Goal: Task Accomplishment & Management: Complete application form

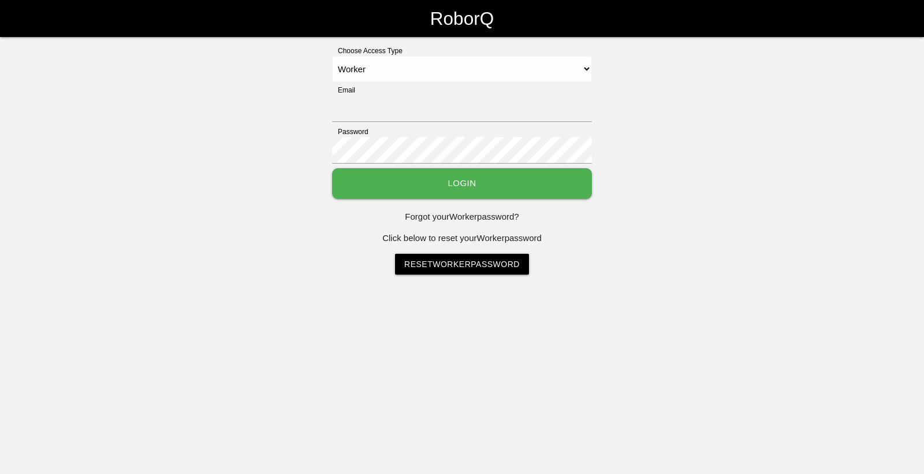
select select "Worker"
type input "[EMAIL_ADDRESS][DOMAIN_NAME]"
click at [441, 180] on button "Login" at bounding box center [462, 183] width 260 height 31
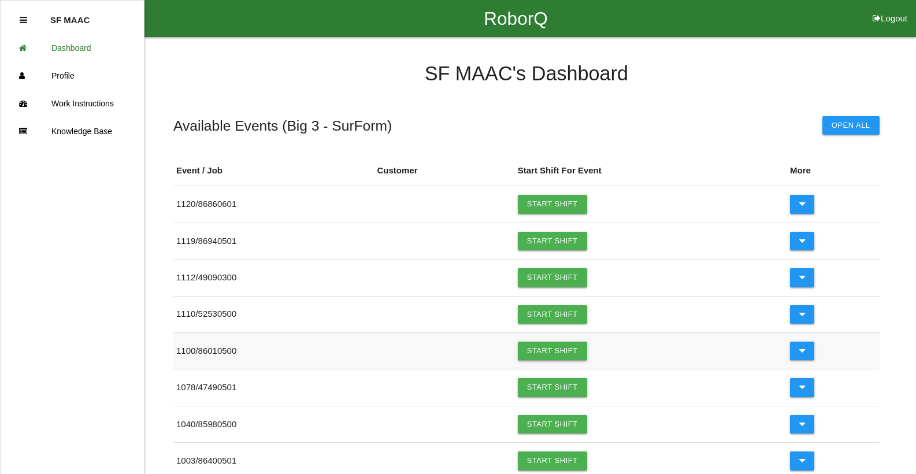
click at [535, 346] on link "Start Shift" at bounding box center [552, 350] width 69 height 18
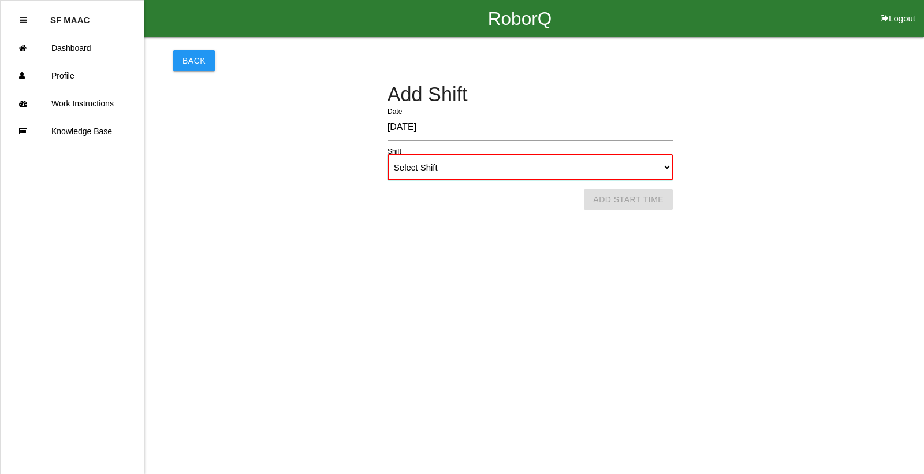
click at [664, 169] on select "Select Shift 1st Shift 2nd Shift 3rd Shift 4th Shift" at bounding box center [530, 167] width 285 height 26
select select "1"
click at [388, 154] on select "Select Shift 1st Shift 2nd Shift 3rd Shift 4th Shift" at bounding box center [530, 167] width 285 height 26
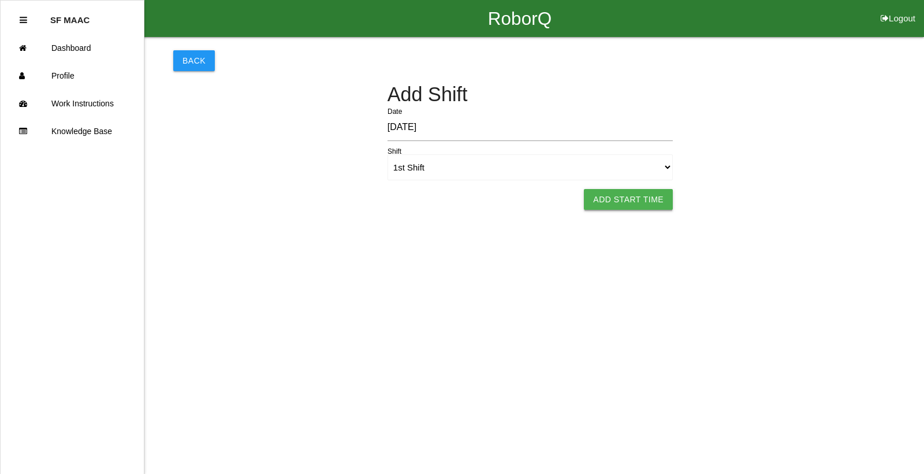
click at [661, 195] on button "Add Start Time" at bounding box center [628, 199] width 89 height 21
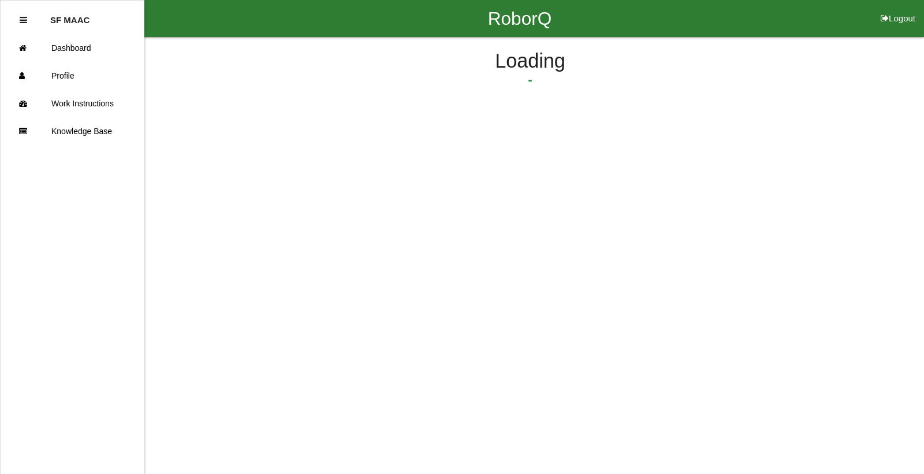
select select "6"
select select "14"
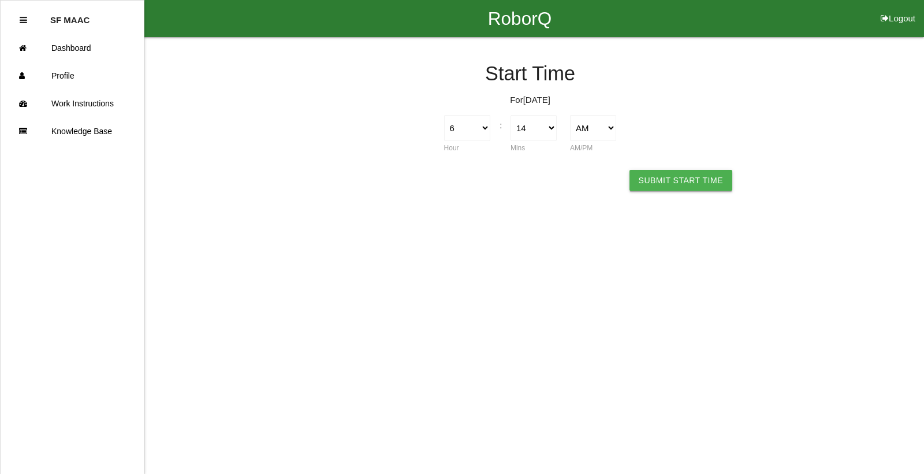
click at [659, 177] on button "Submit Start Time" at bounding box center [681, 180] width 103 height 21
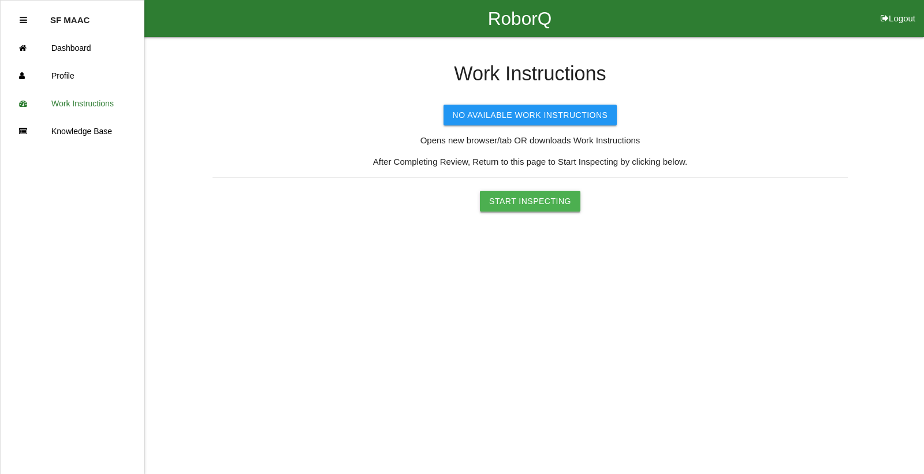
click at [541, 194] on button "Start Inspecting" at bounding box center [530, 201] width 101 height 21
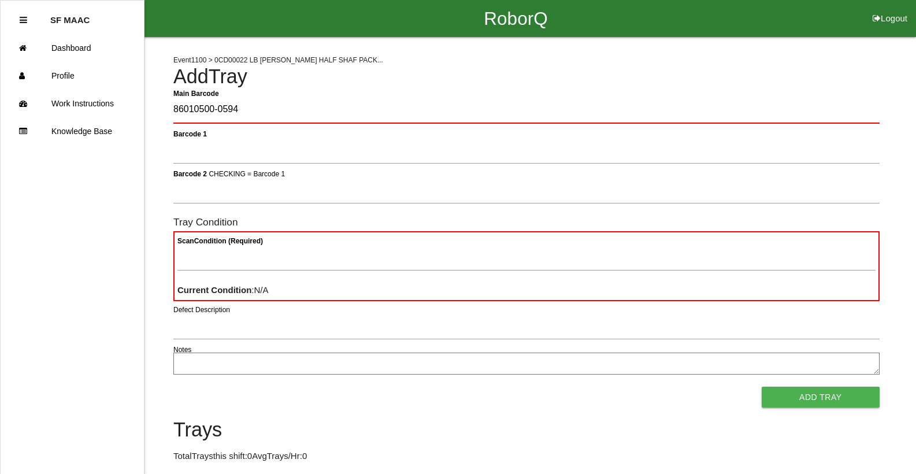
type Barcode "86010500-0594"
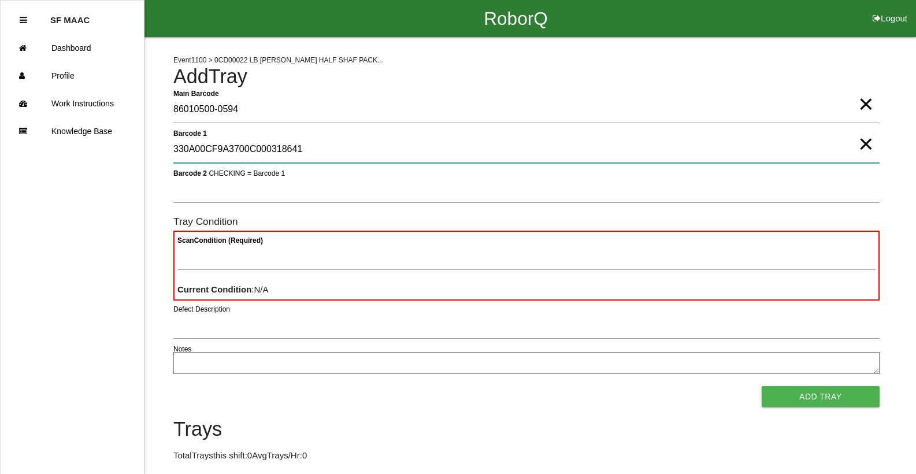
type 1 "330A00CF9A3700C000318641"
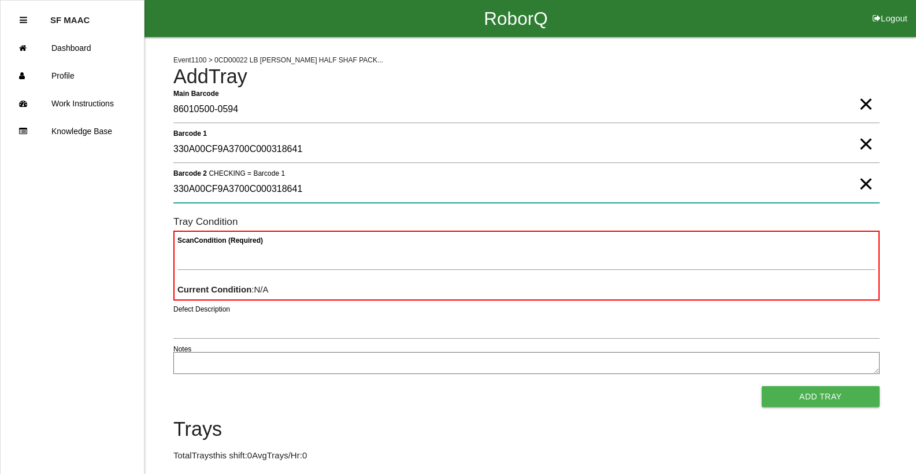
type 2 "330A00CF9A3700C000318641"
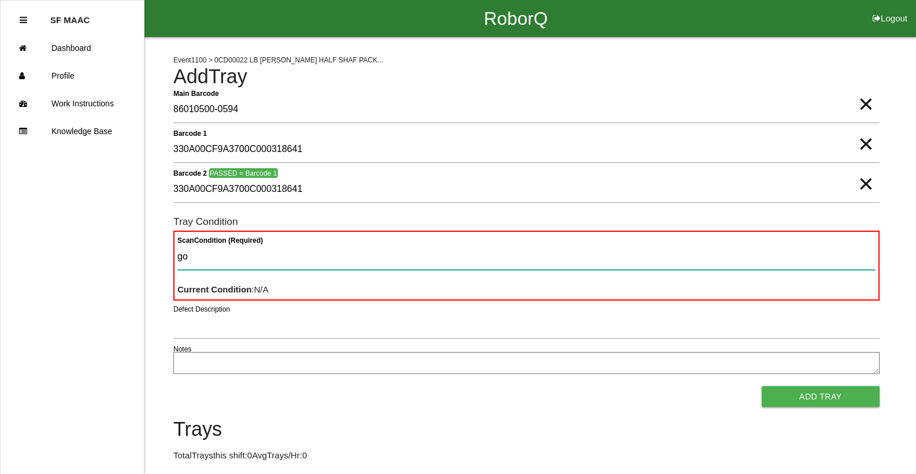
type Condition "goo"
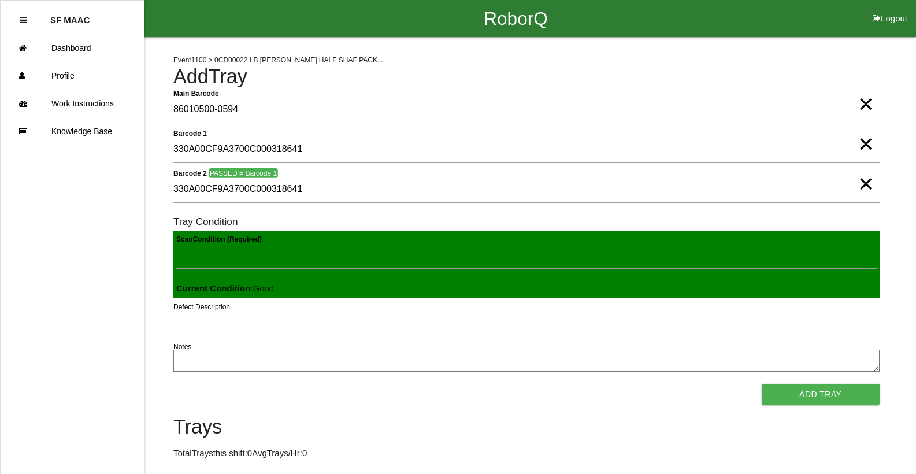
click at [761, 384] on button "Add Tray" at bounding box center [820, 394] width 118 height 21
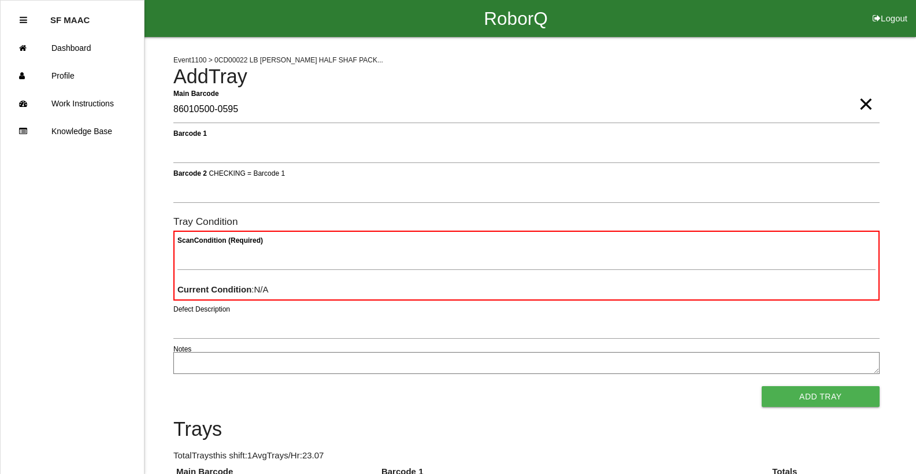
type Barcode "86010500-0595"
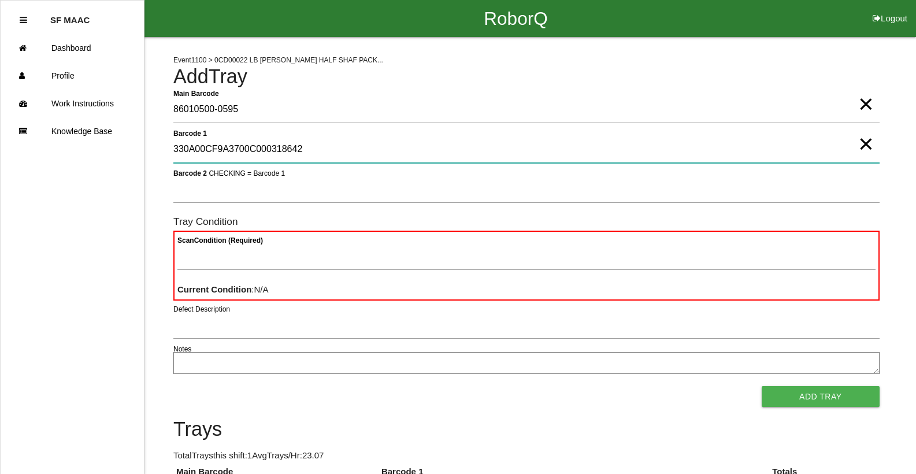
type 1 "330A00CF9A3700C000318642"
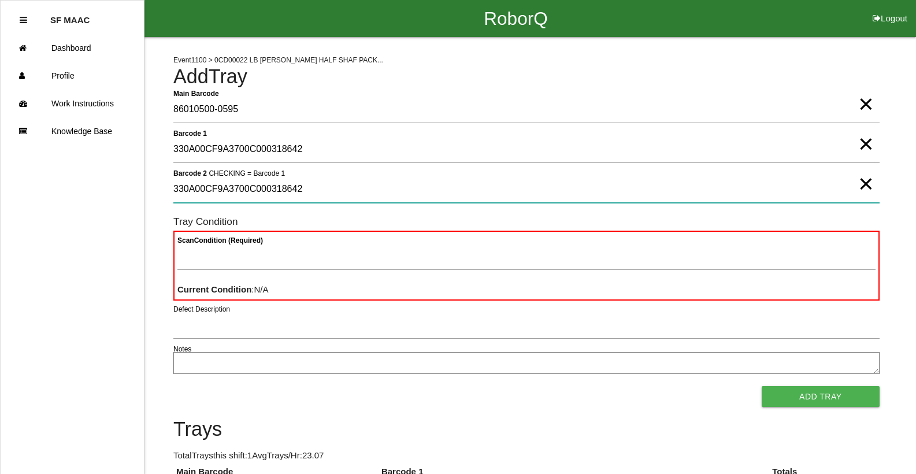
type 2 "330A00CF9A3700C000318642"
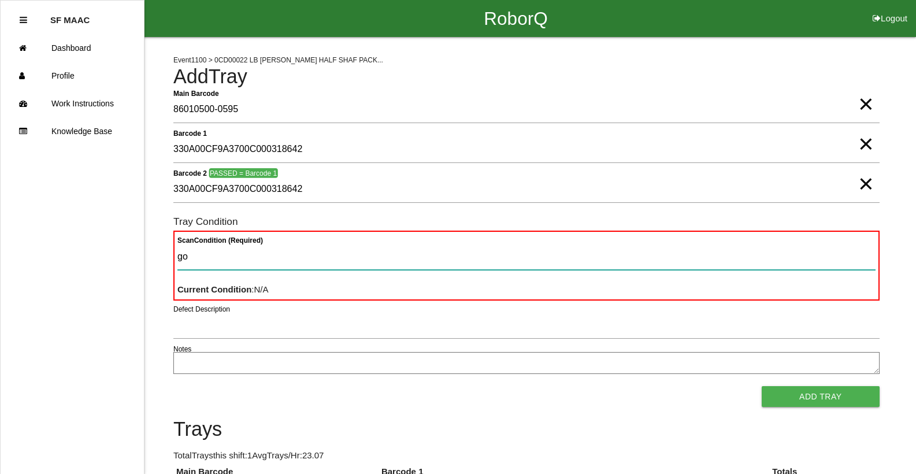
type Condition "goo"
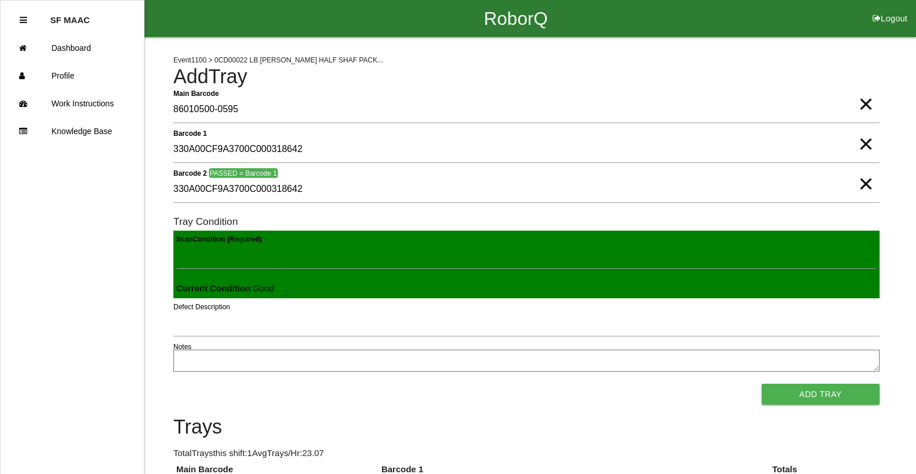
click at [761, 384] on button "Add Tray" at bounding box center [820, 394] width 118 height 21
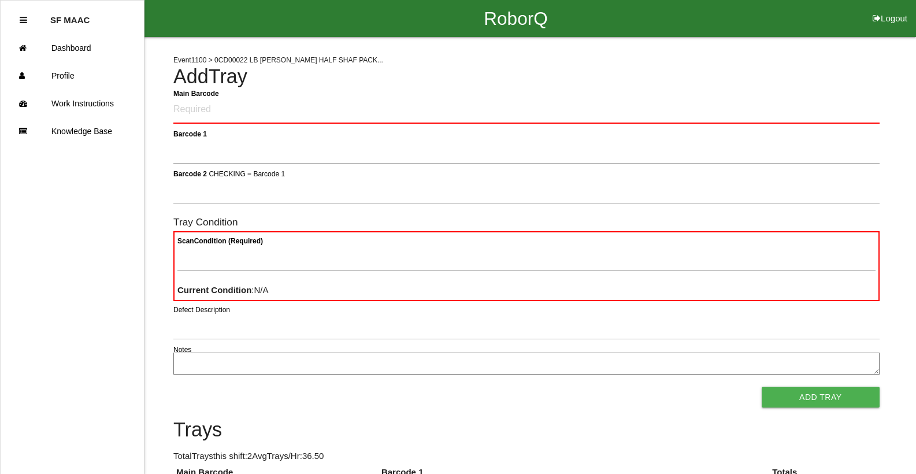
click button "Logout" at bounding box center [890, 4] width 52 height 9
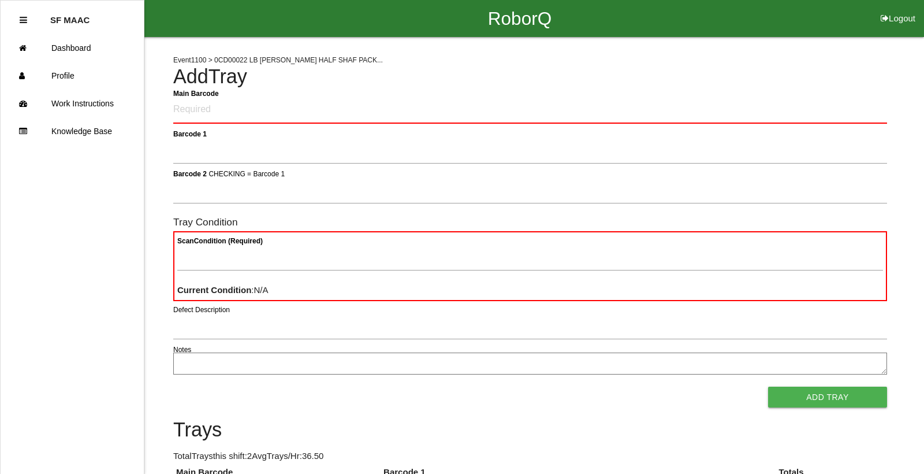
select select "Worker"
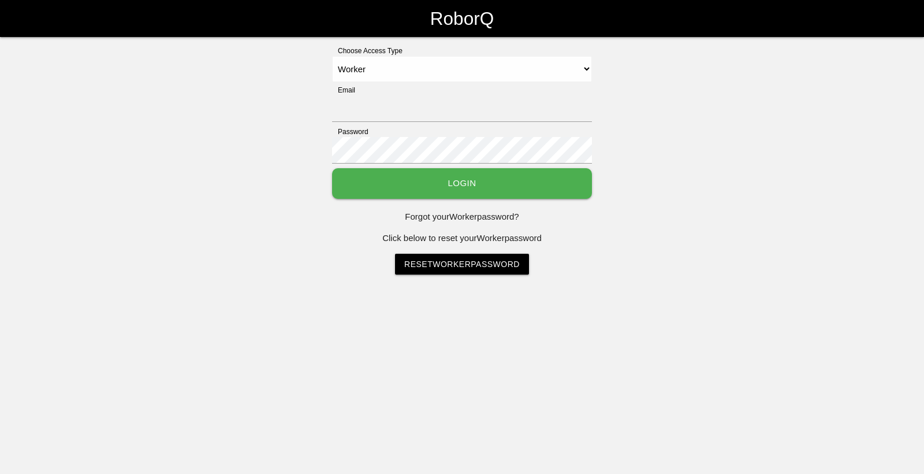
type input "[EMAIL_ADDRESS][DOMAIN_NAME]"
click at [332, 56] on select "Select Access Type Admin Customer Supervisor Worker" at bounding box center [462, 69] width 260 height 26
click at [420, 188] on button "Login" at bounding box center [462, 183] width 260 height 31
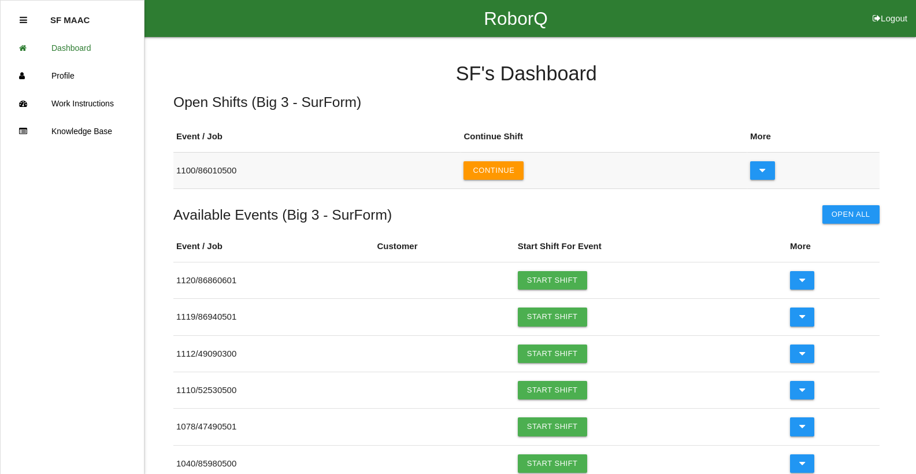
click at [489, 186] on td "Continue" at bounding box center [603, 170] width 287 height 36
click at [481, 166] on button "Continue" at bounding box center [493, 170] width 60 height 18
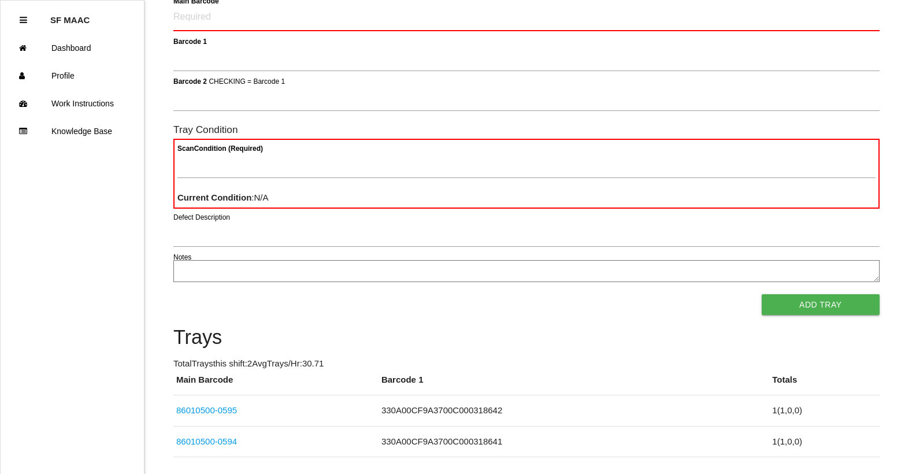
scroll to position [133, 0]
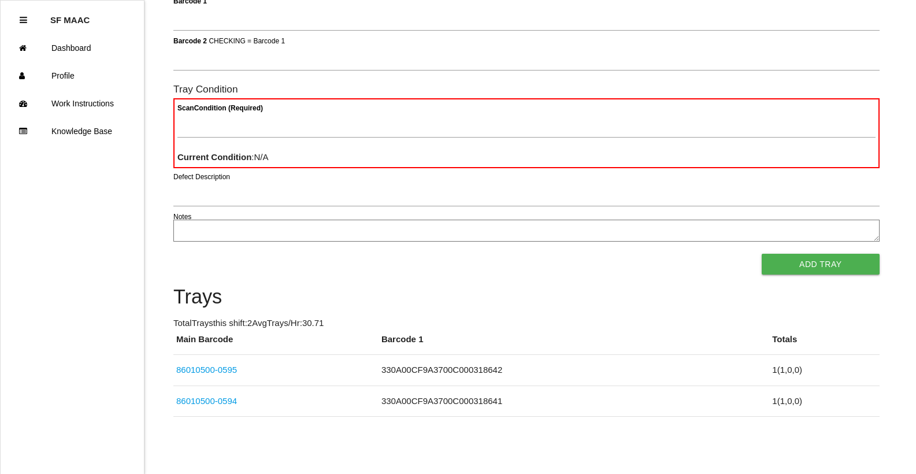
click at [912, 15] on div "Event 1100 > 0CD00022 LB [PERSON_NAME] HALF SHAF PACK... Add Tray Main Barcode …" at bounding box center [458, 160] width 916 height 512
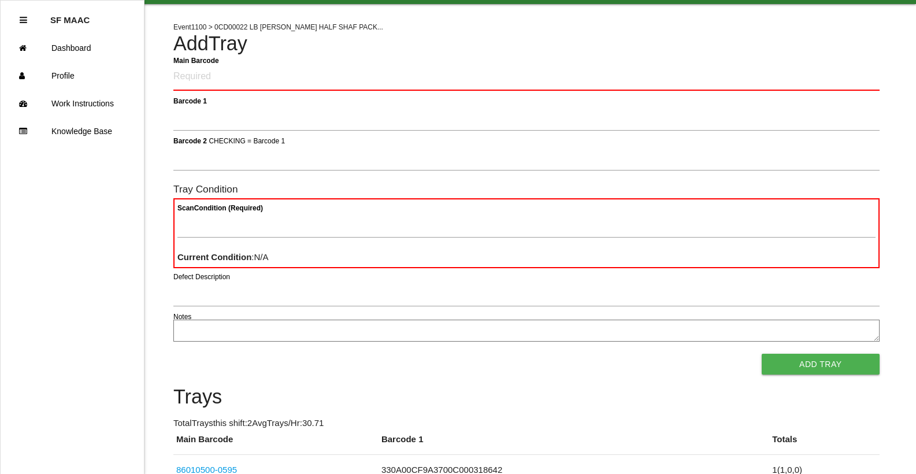
scroll to position [0, 0]
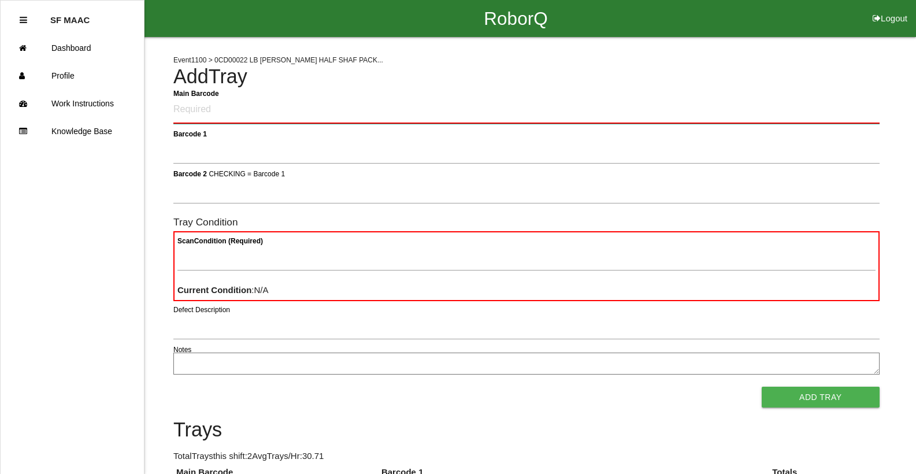
click at [255, 104] on Barcode "Main Barcode" at bounding box center [526, 109] width 706 height 27
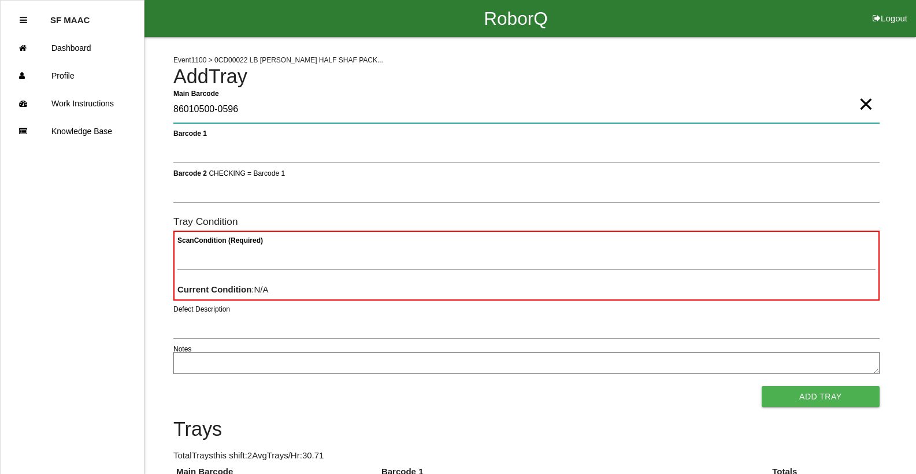
type Barcode "86010500-0596"
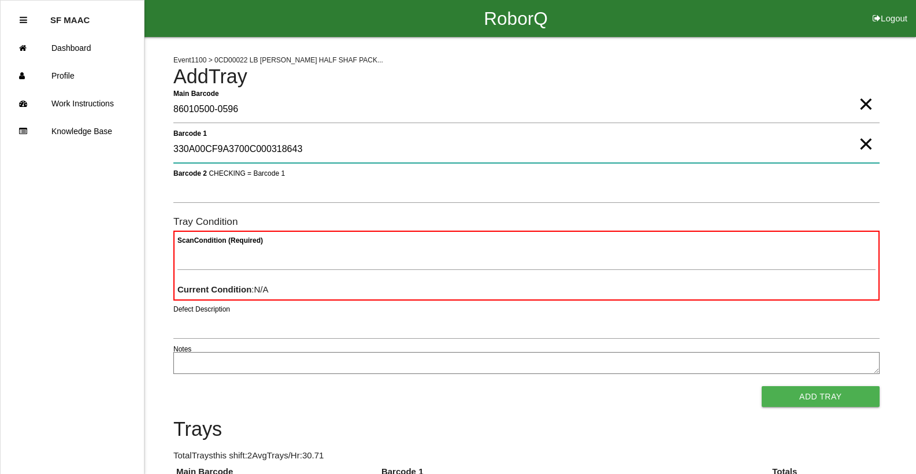
type 1 "330A00CF9A3700C000318643"
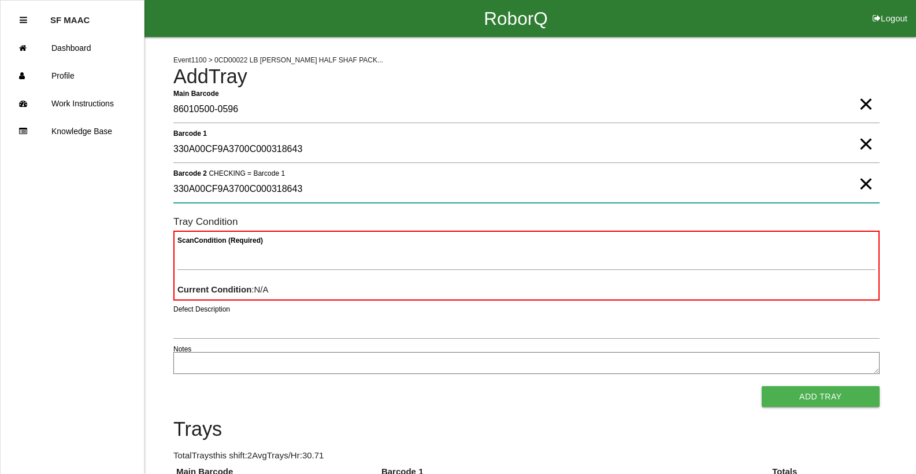
type 2 "330A00CF9A3700C000318643"
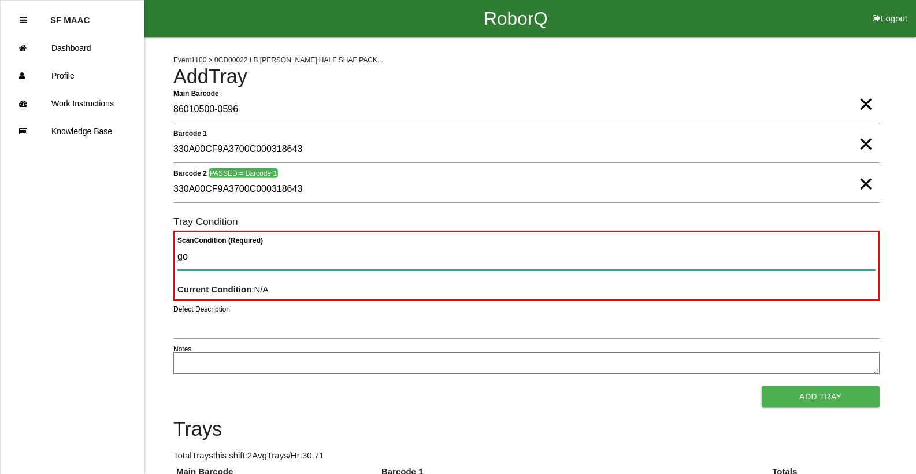
type Condition "goo"
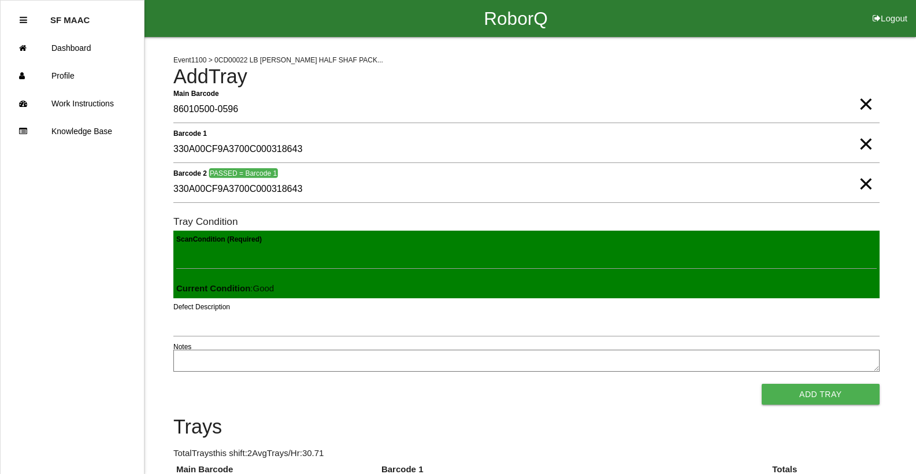
click at [761, 384] on button "Add Tray" at bounding box center [820, 394] width 118 height 21
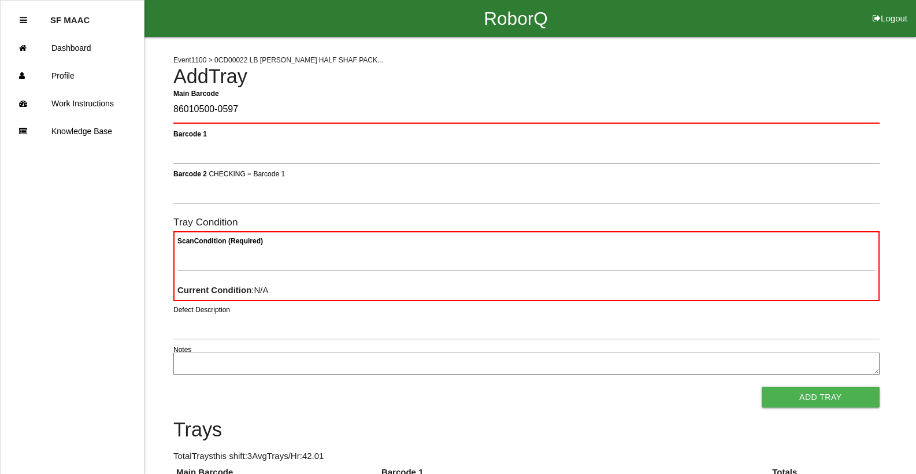
type Barcode "86010500-0597"
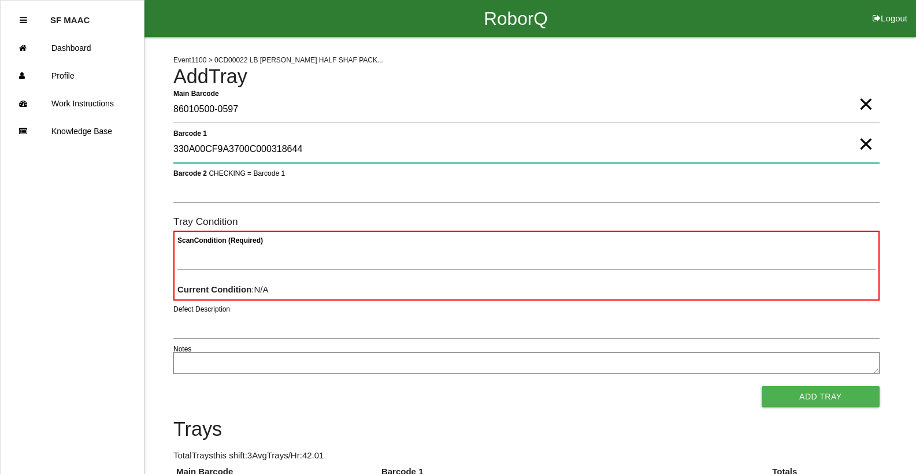
type 1 "330A00CF9A3700C000318644"
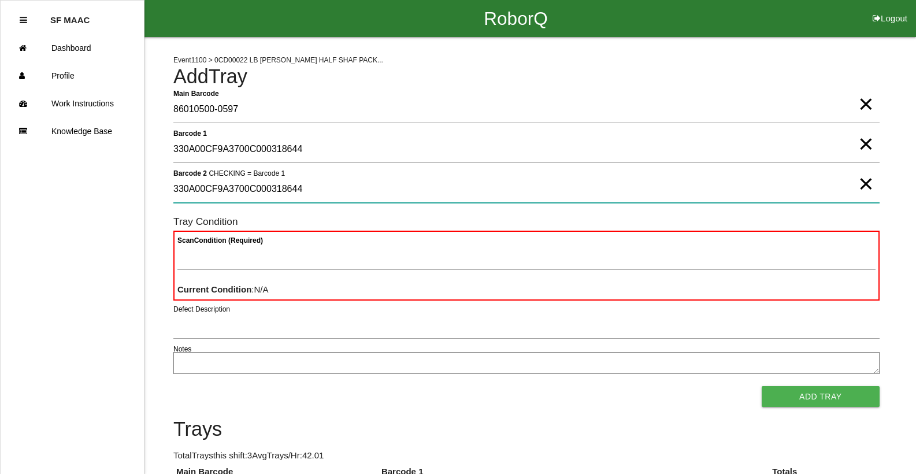
type 2 "330A00CF9A3700C000318644"
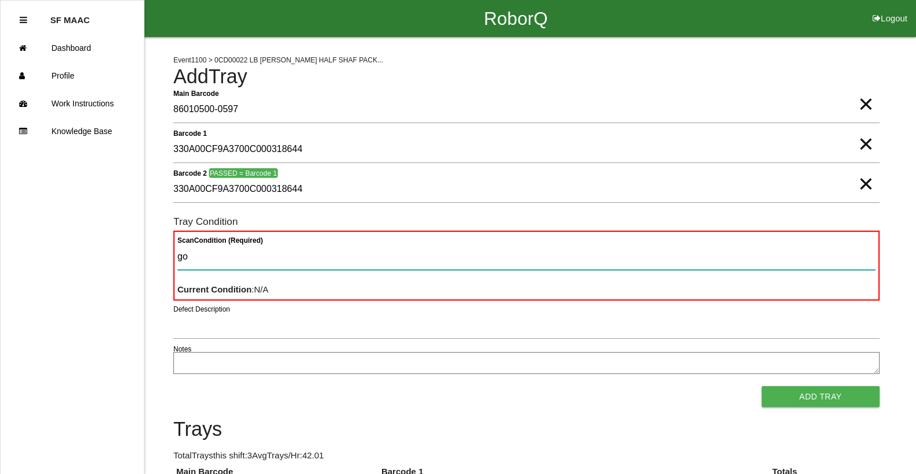
type Condition "goo"
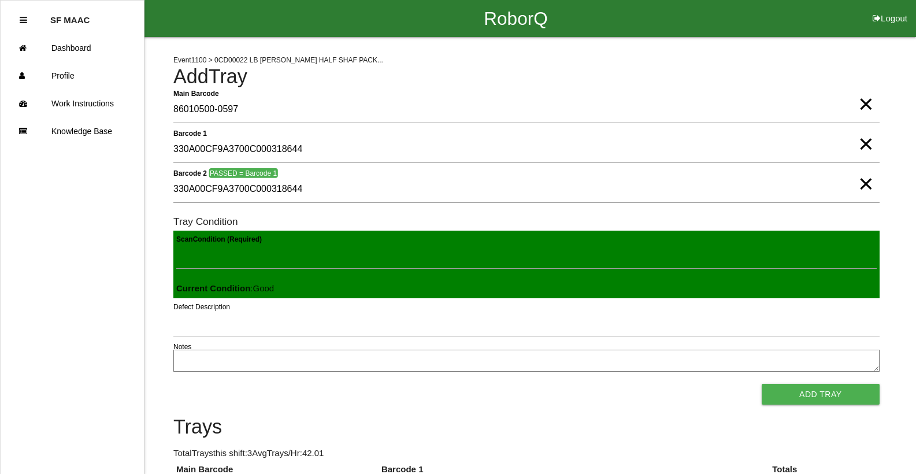
click at [761, 384] on button "Add Tray" at bounding box center [820, 394] width 118 height 21
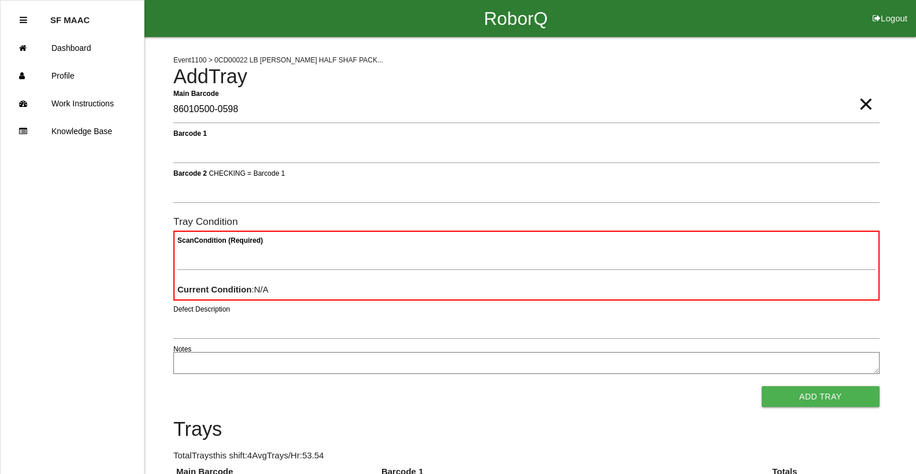
type Barcode "86010500-0598"
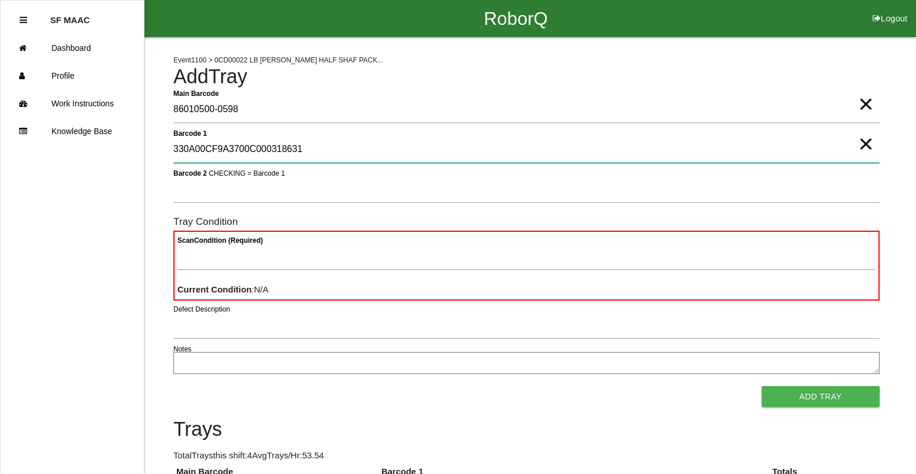
type 1 "330A00CF9A3700C000318631"
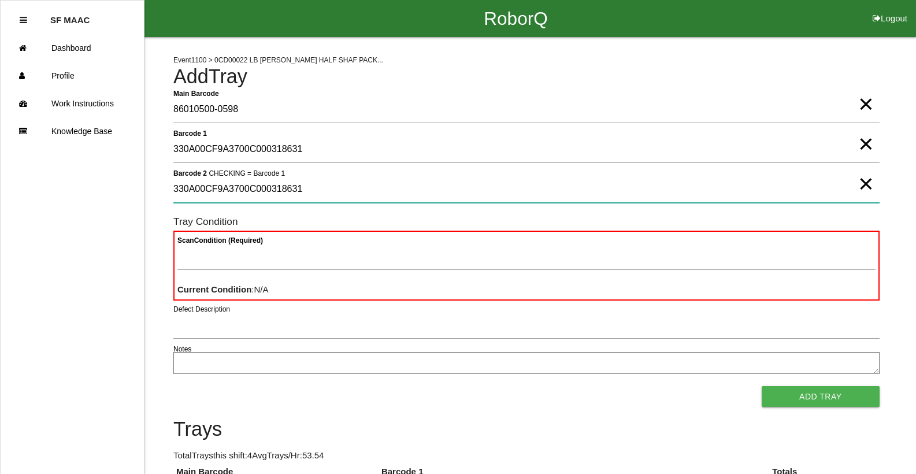
type 2 "330A00CF9A3700C000318631"
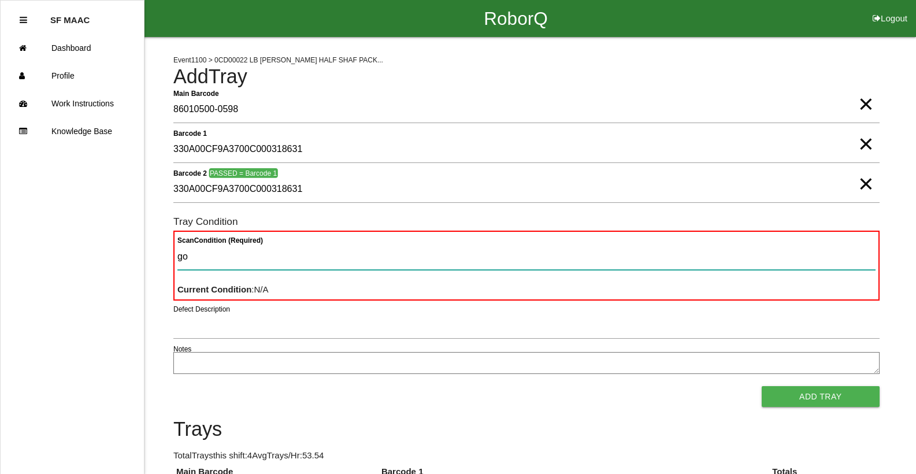
type Condition "goo"
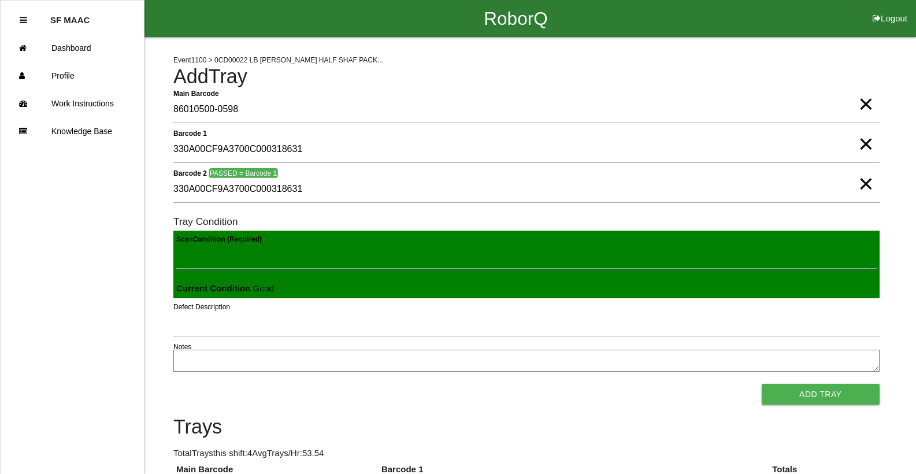
click at [761, 384] on button "Add Tray" at bounding box center [820, 394] width 118 height 21
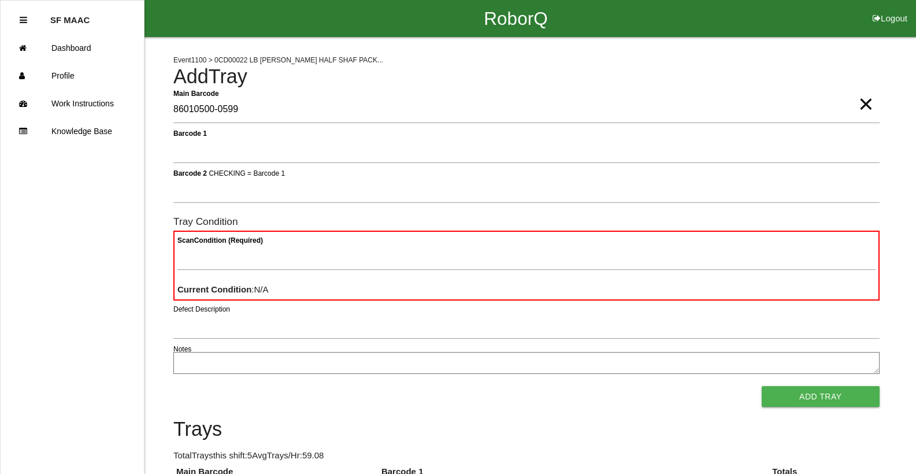
type Barcode "86010500-0599"
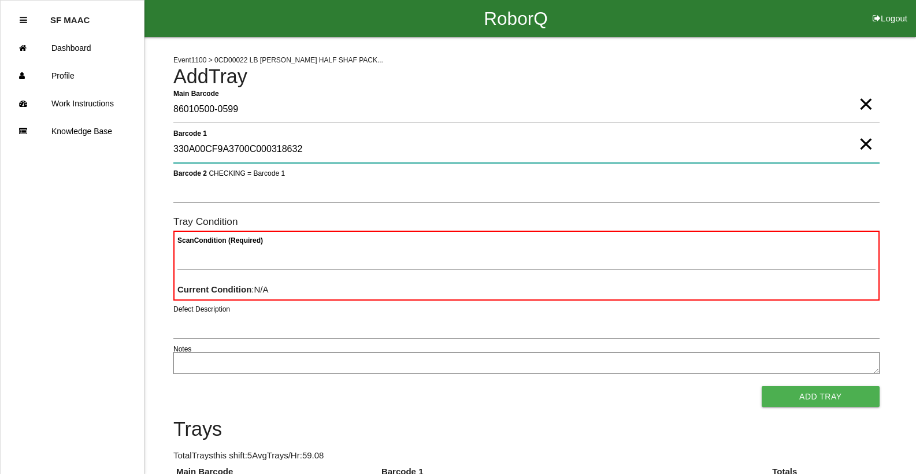
type 1 "330A00CF9A3700C000318632"
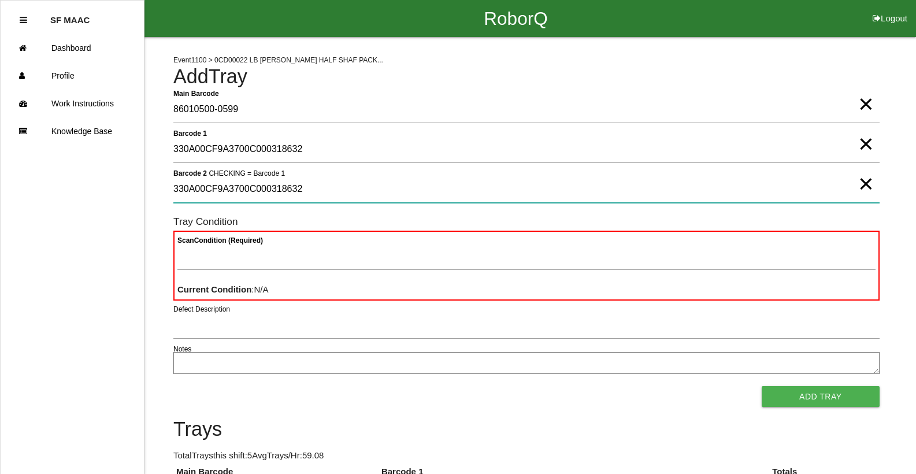
type 2 "330A00CF9A3700C000318632"
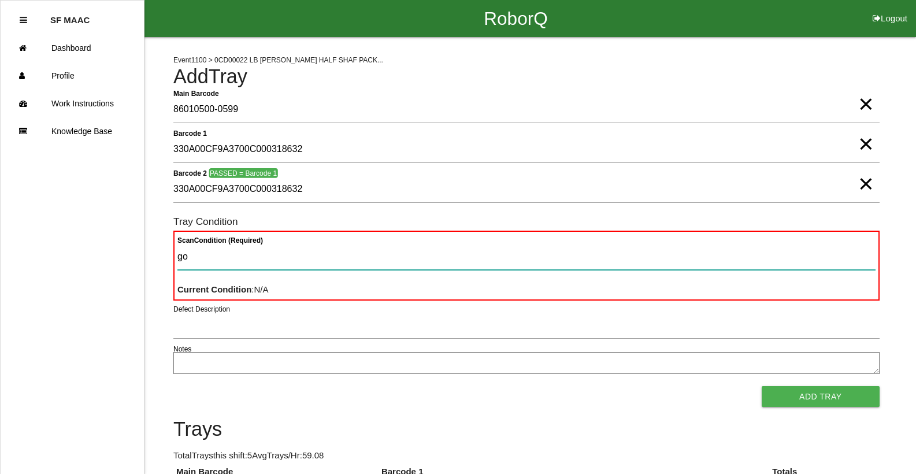
type Condition "goo"
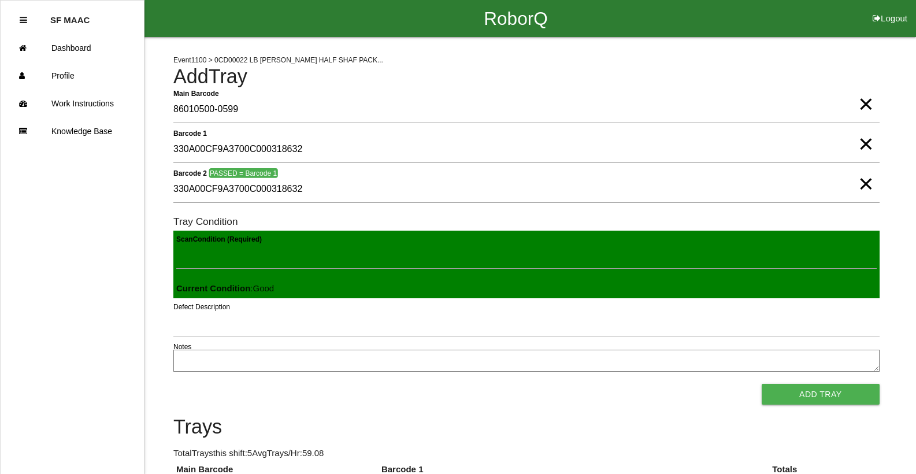
click at [761, 384] on button "Add Tray" at bounding box center [820, 394] width 118 height 21
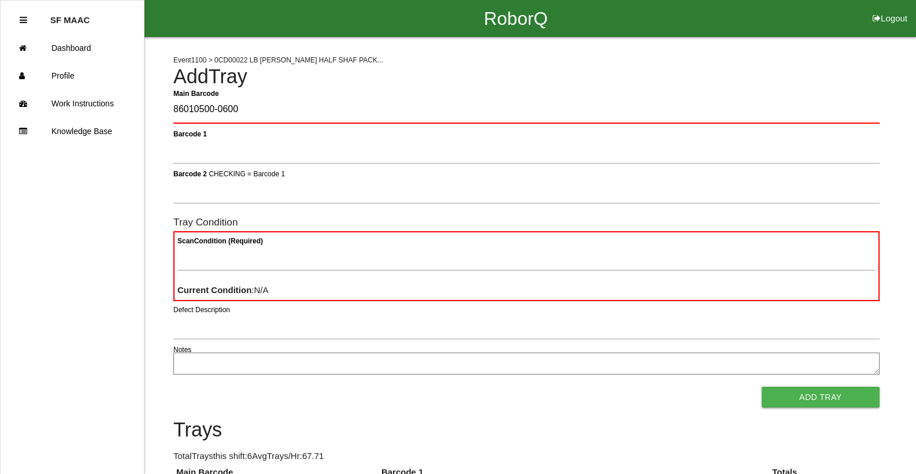
type Barcode "86010500-0600"
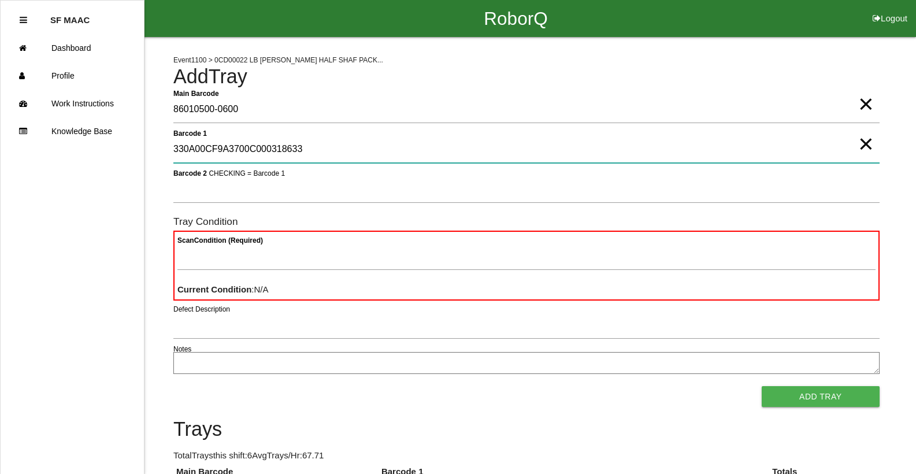
type 1 "330A00CF9A3700C000318633"
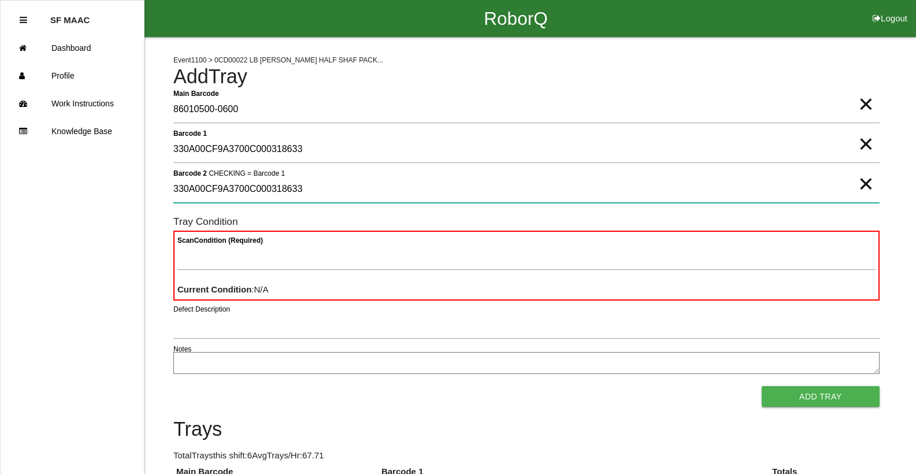
type 2 "330A00CF9A3700C000318633"
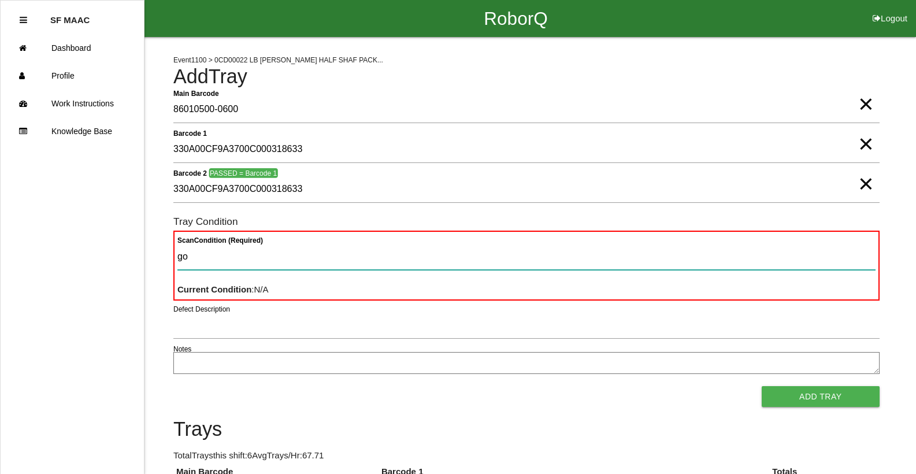
type Condition "goo"
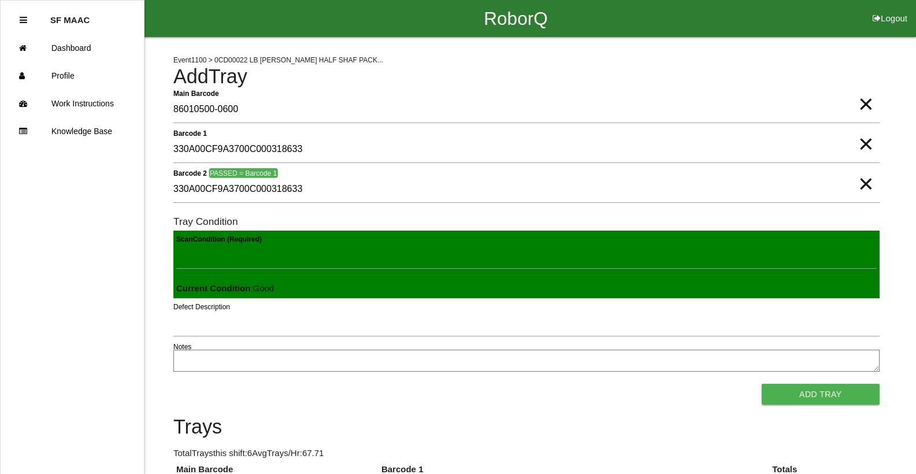
click at [761, 384] on button "Add Tray" at bounding box center [820, 394] width 118 height 21
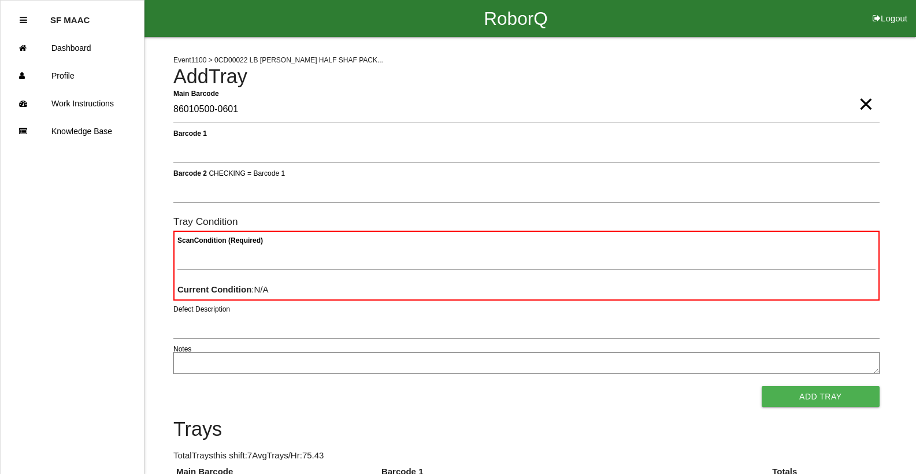
type Barcode "86010500-0601"
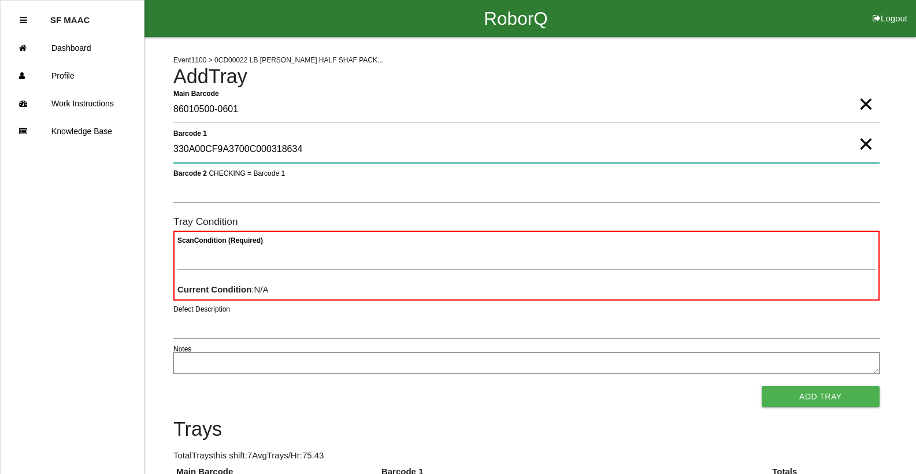
type 1 "330A00CF9A3700C000318634"
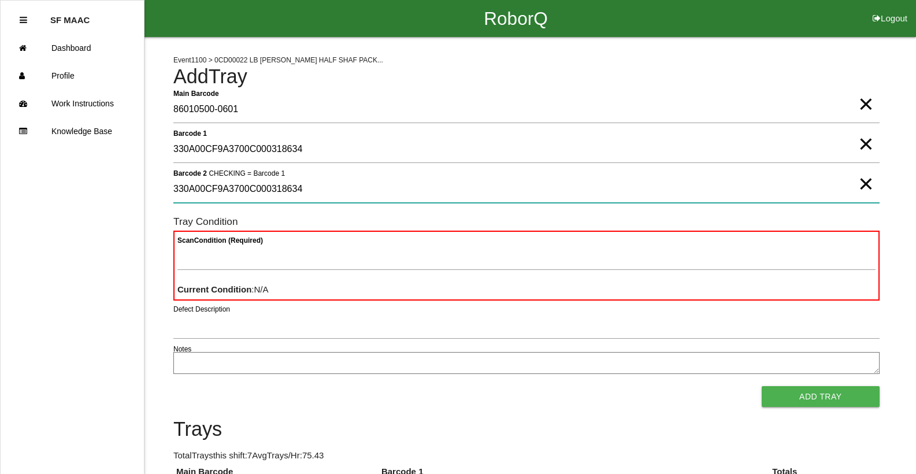
type 2 "330A00CF9A3700C000318634"
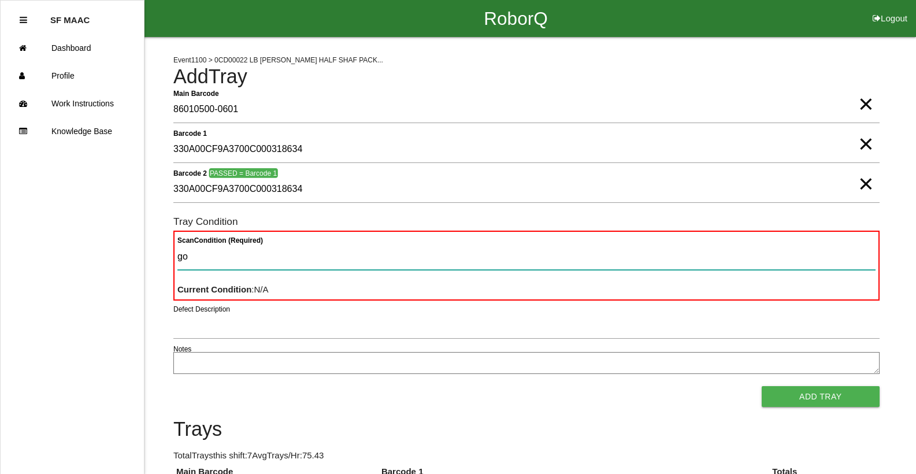
type Condition "goo"
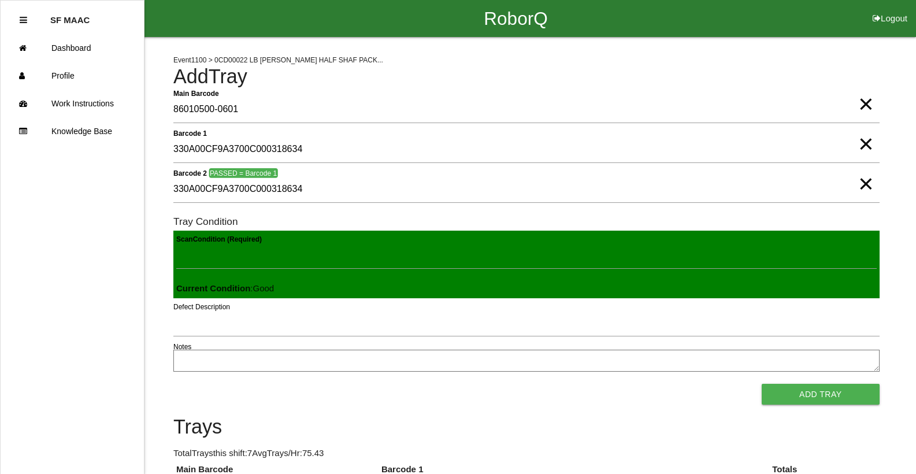
click at [761, 384] on button "Add Tray" at bounding box center [820, 394] width 118 height 21
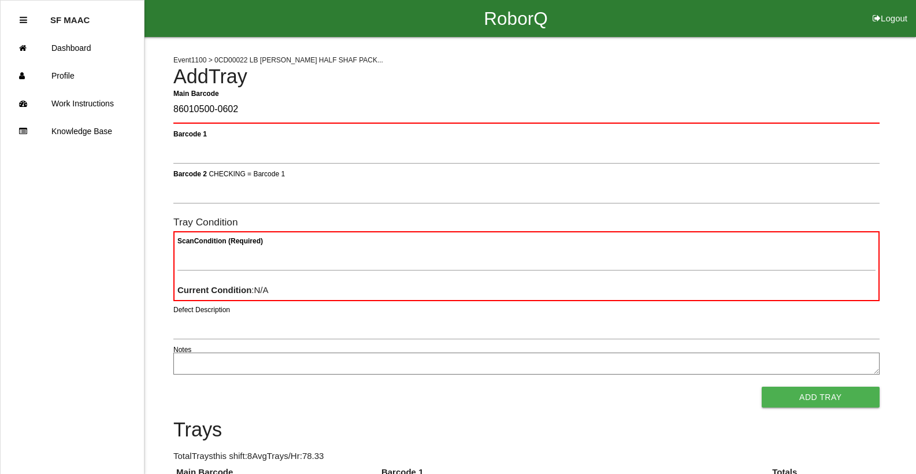
type Barcode "86010500-0602"
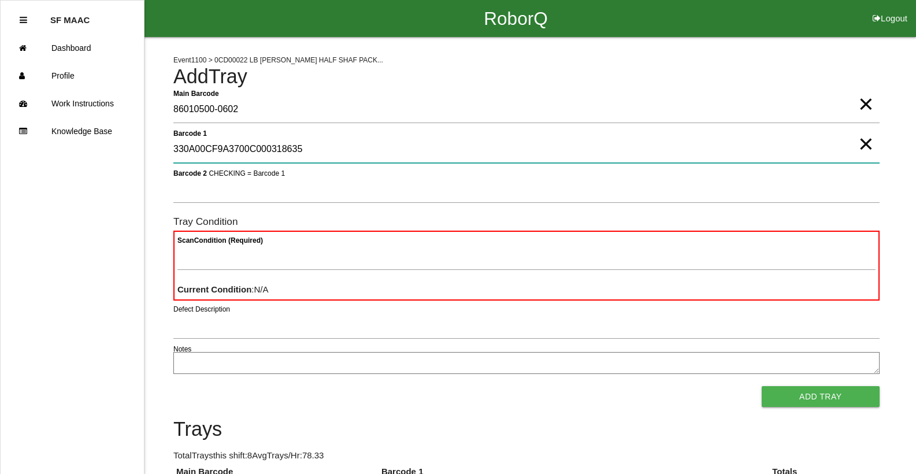
type 1 "330A00CF9A3700C000318635"
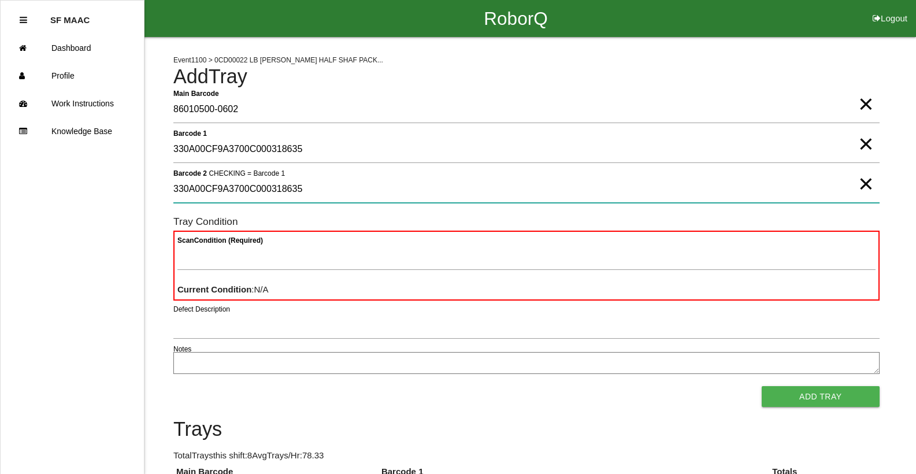
type 2 "330A00CF9A3700C000318635"
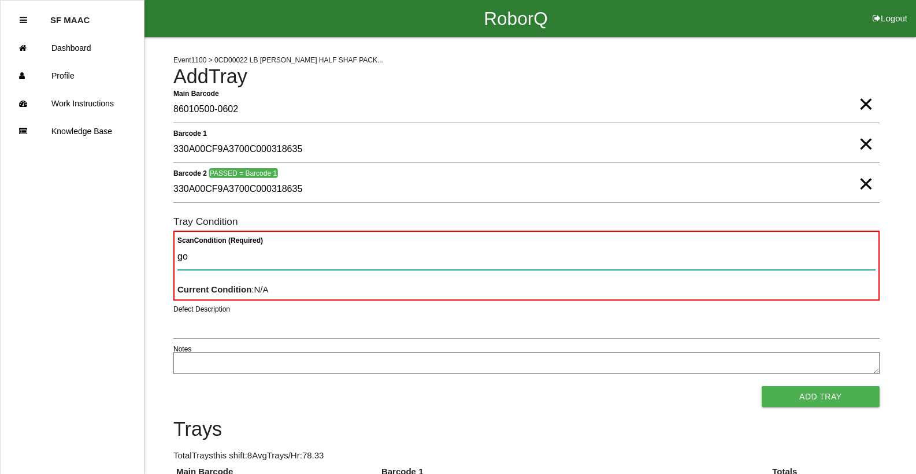
type Condition "goo"
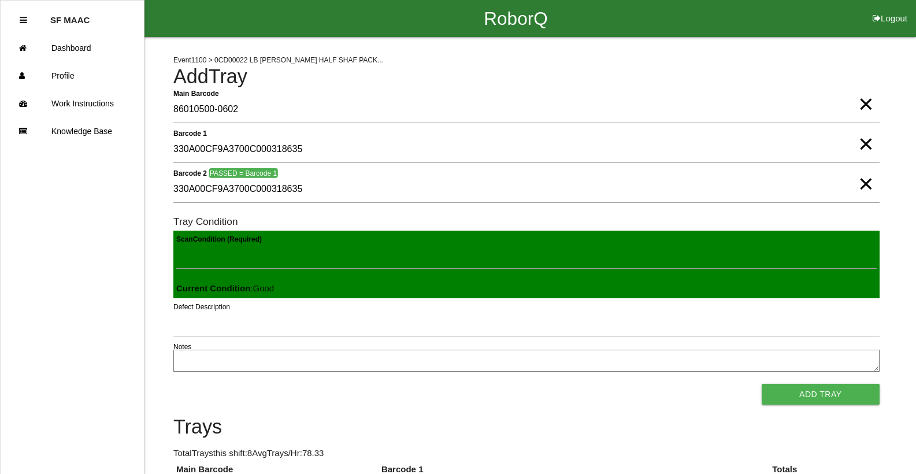
click at [761, 384] on button "Add Tray" at bounding box center [820, 394] width 118 height 21
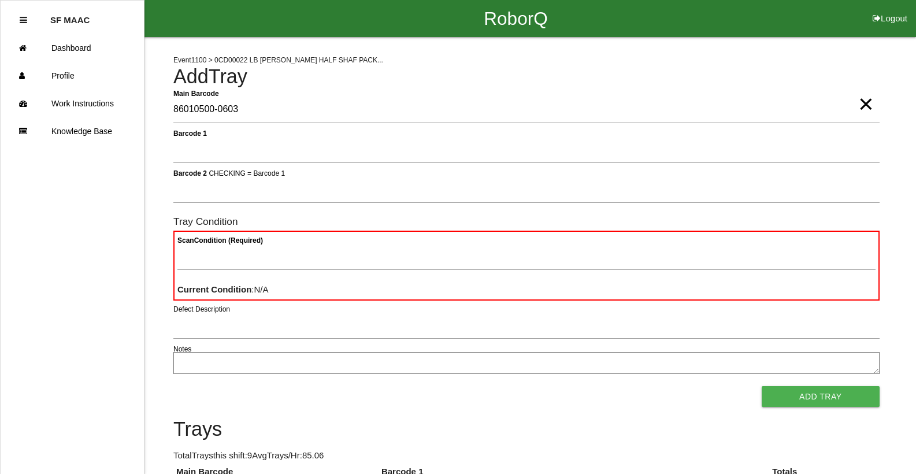
type Barcode "86010500-0603"
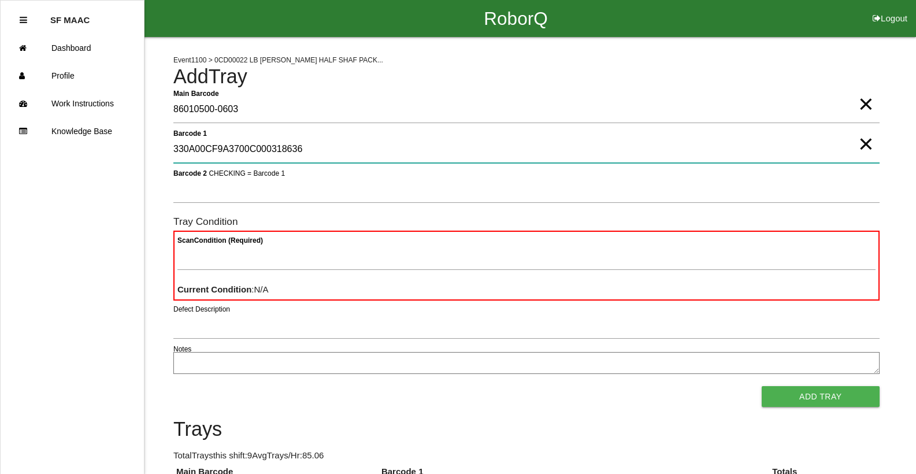
type 1 "330A00CF9A3700C000318636"
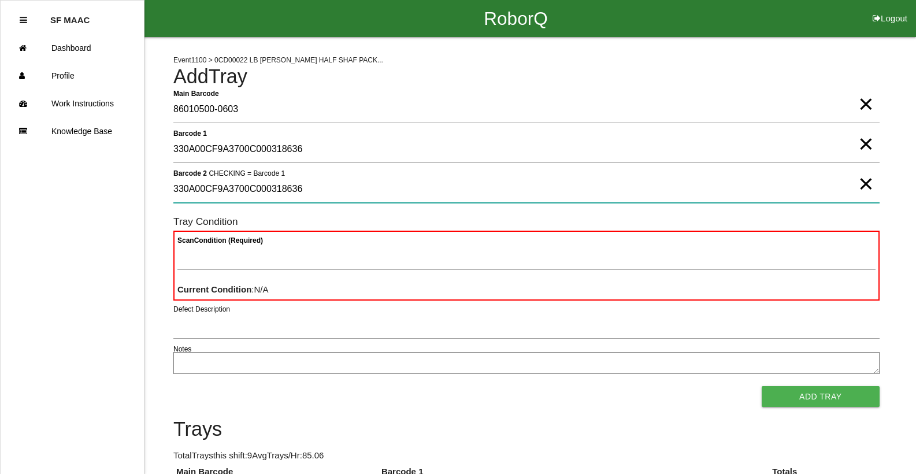
type 2 "330A00CF9A3700C000318636"
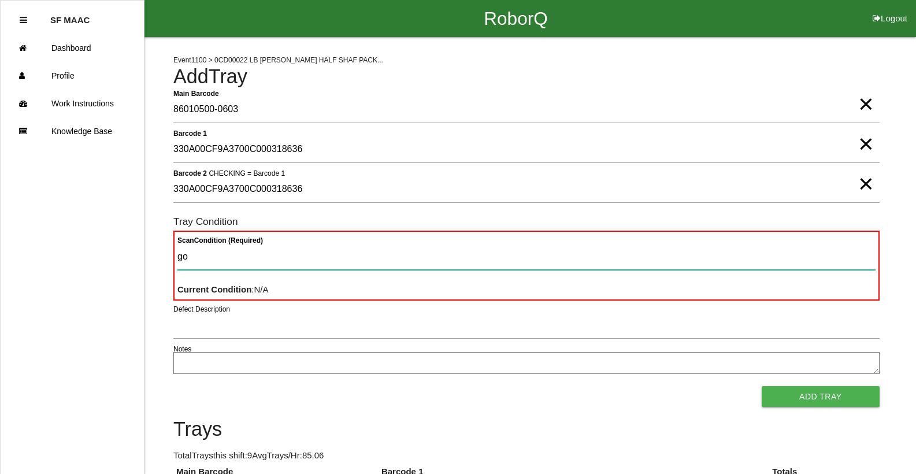
type Condition "goo"
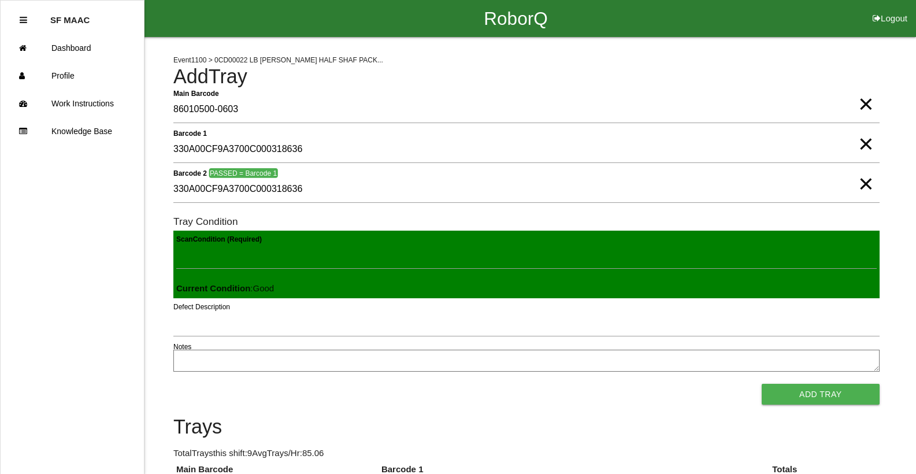
click at [761, 384] on button "Add Tray" at bounding box center [820, 394] width 118 height 21
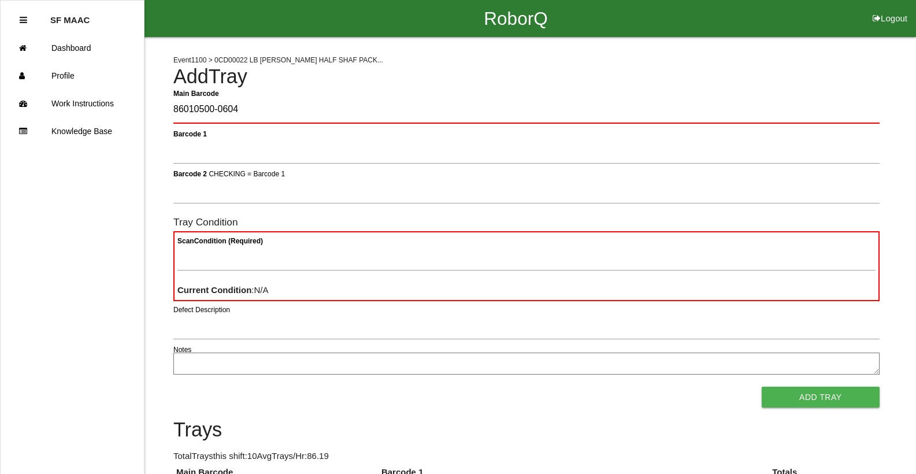
type Barcode "86010500-0604"
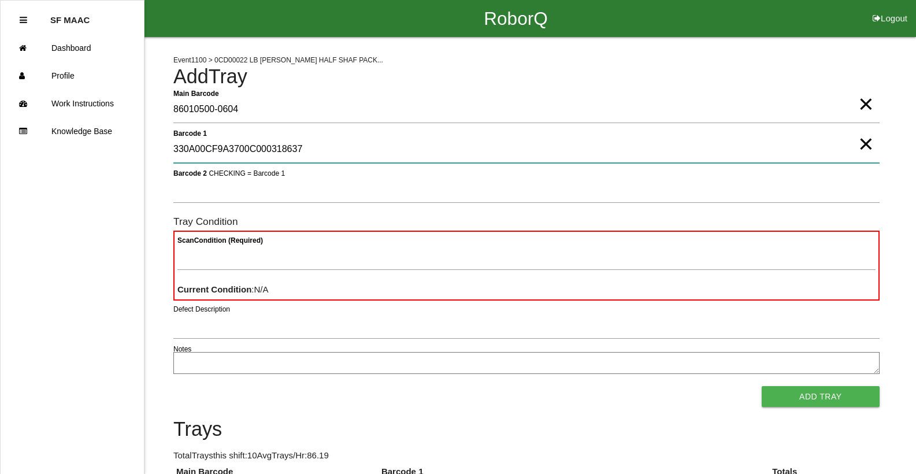
type 1 "330A00CF9A3700C000318637"
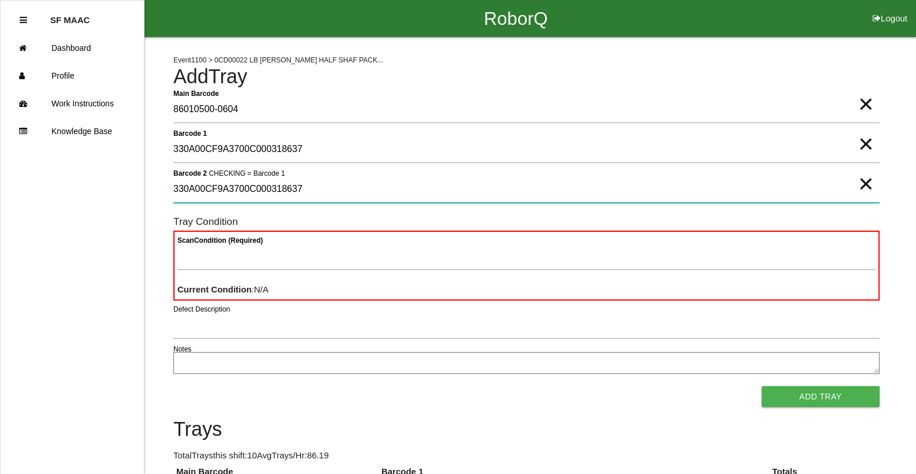
type 2 "330A00CF9A3700C000318637"
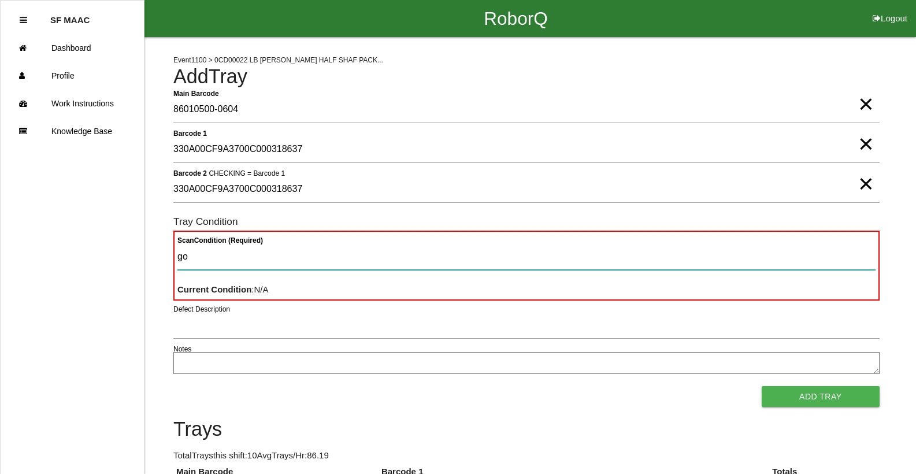
type Condition "goo"
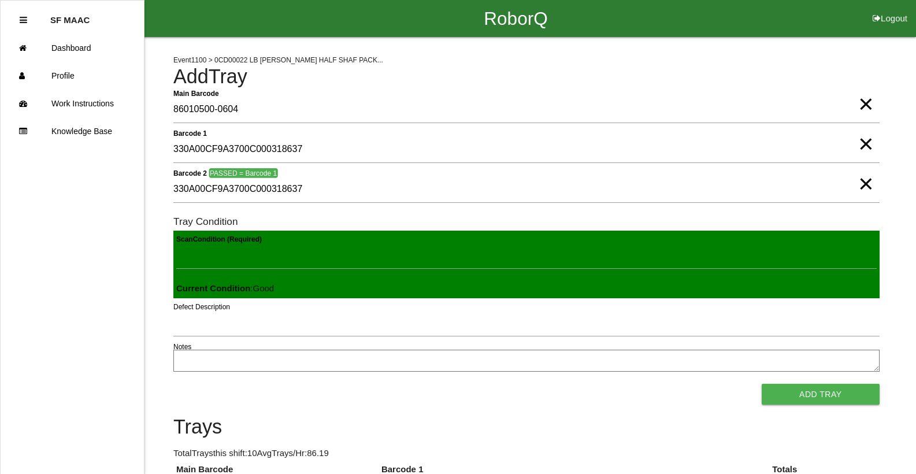
click at [761, 384] on button "Add Tray" at bounding box center [820, 394] width 118 height 21
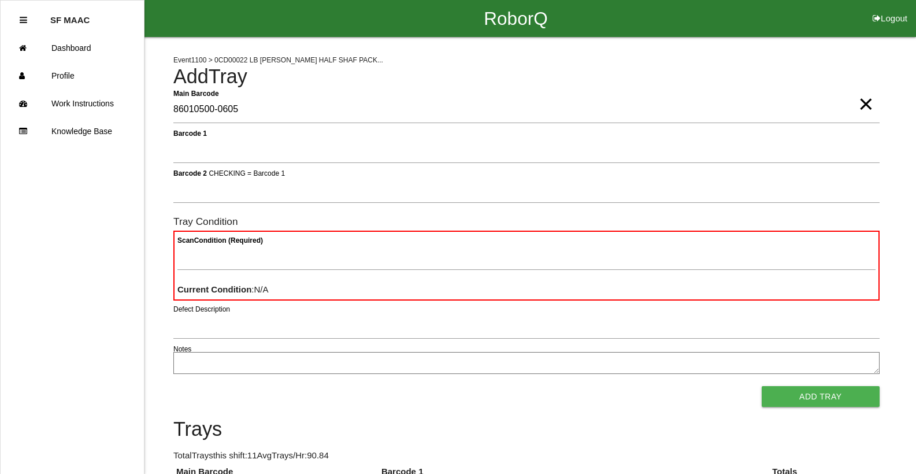
type Barcode "86010500-0605"
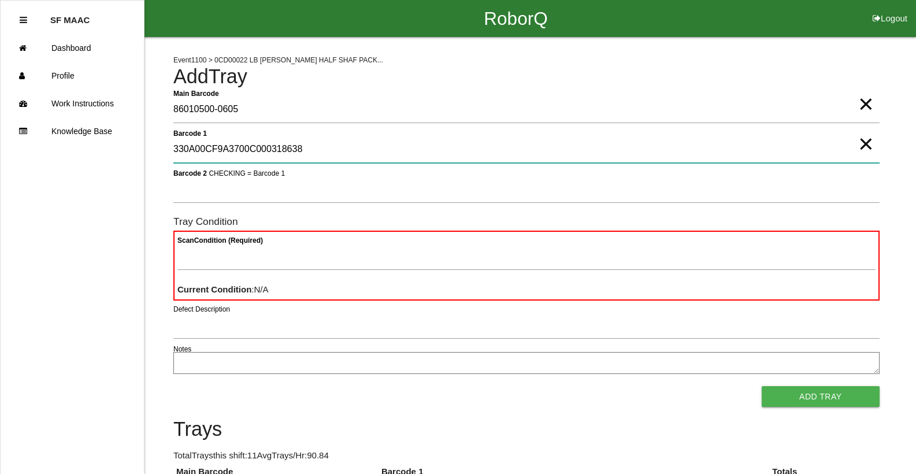
type 1 "330A00CF9A3700C000318638"
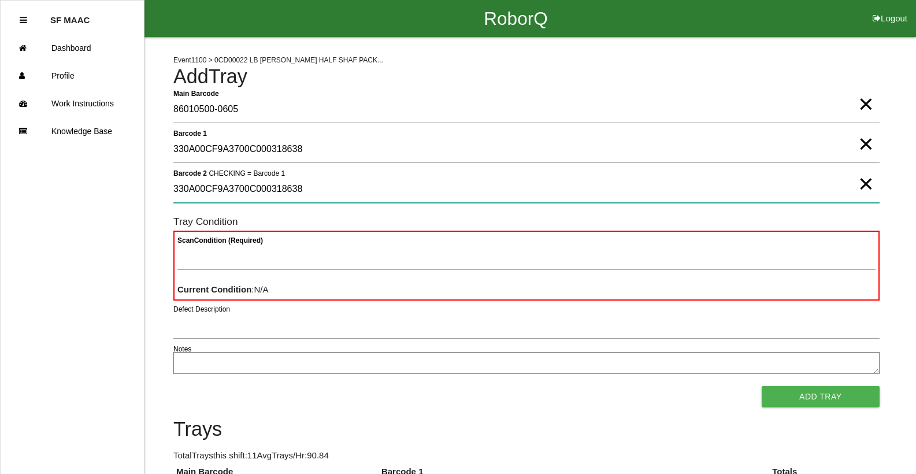
type 2 "330A00CF9A3700C000318638"
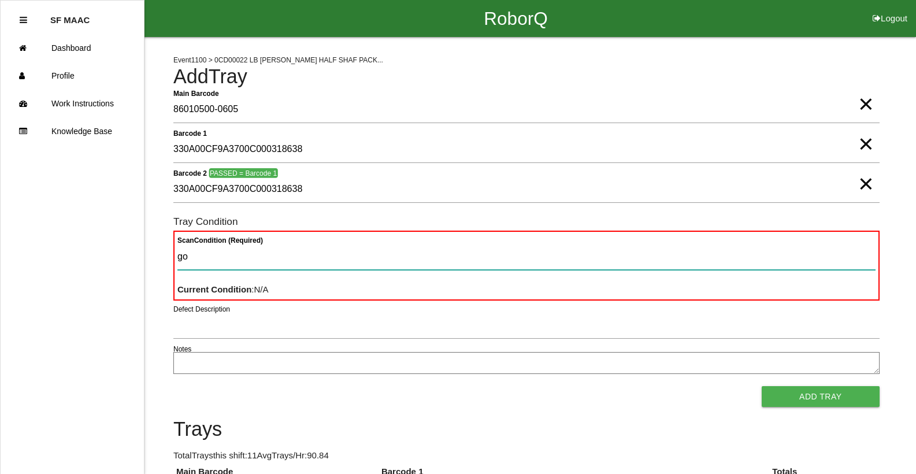
type Condition "goo"
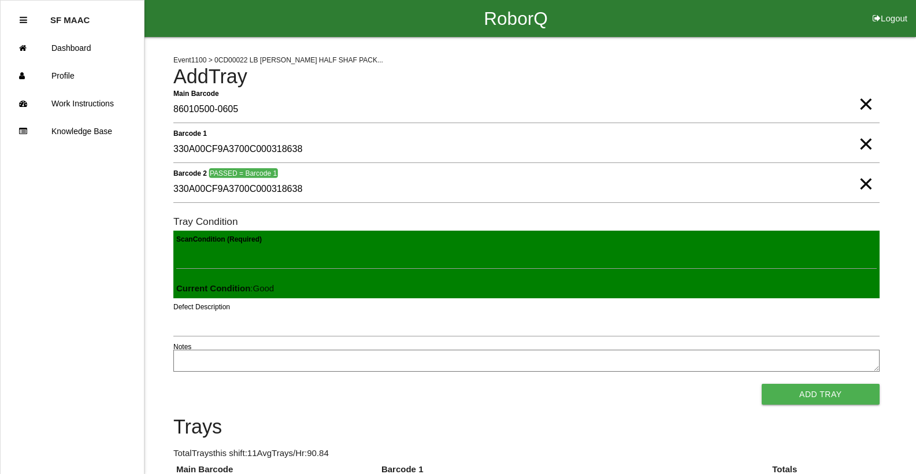
click at [761, 384] on button "Add Tray" at bounding box center [820, 394] width 118 height 21
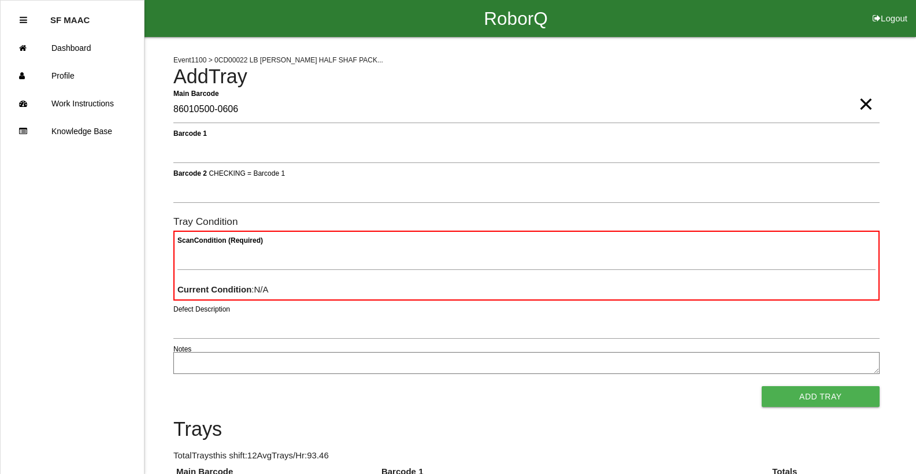
type Barcode "86010500-0606"
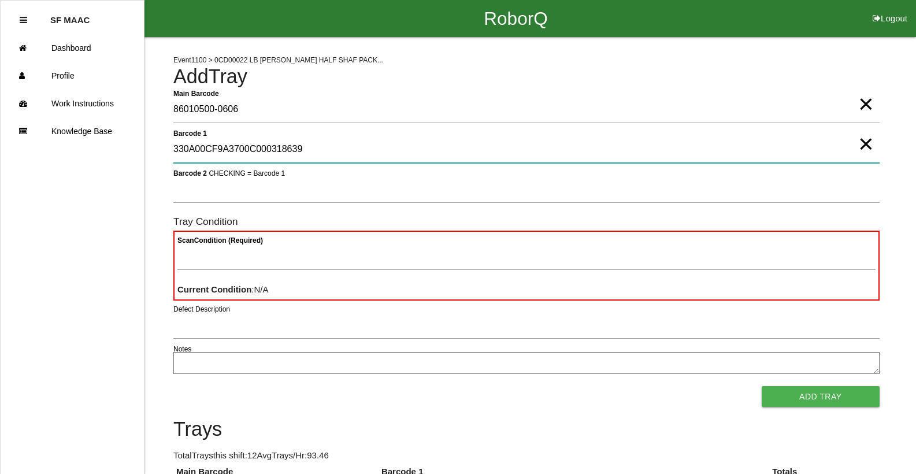
type 1 "330A00CF9A3700C000318639"
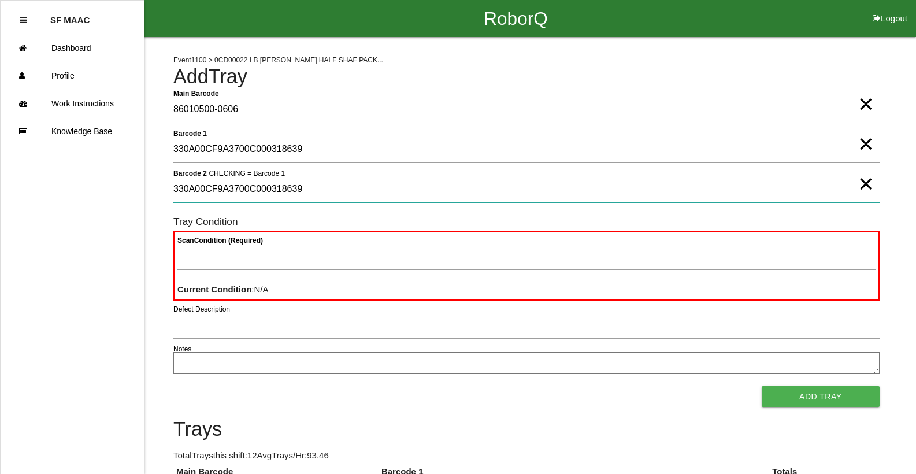
type 2 "330A00CF9A3700C000318639"
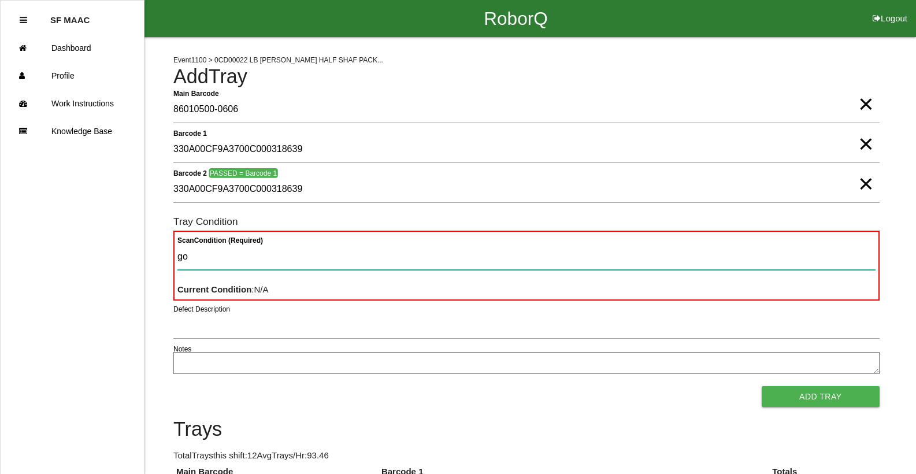
type Condition "goo"
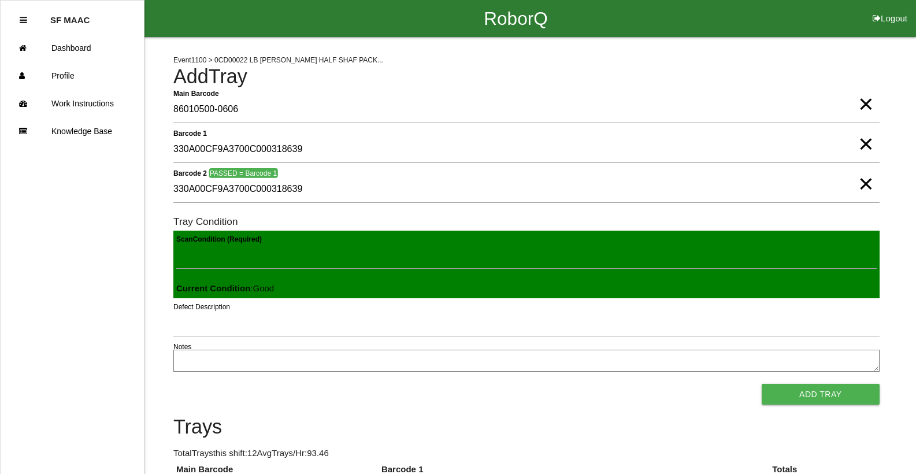
click at [761, 384] on button "Add Tray" at bounding box center [820, 394] width 118 height 21
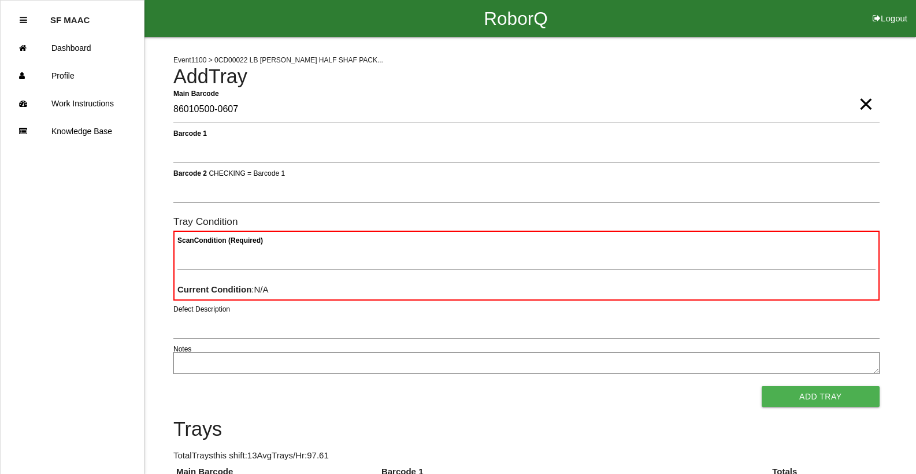
type Barcode "86010500-0607"
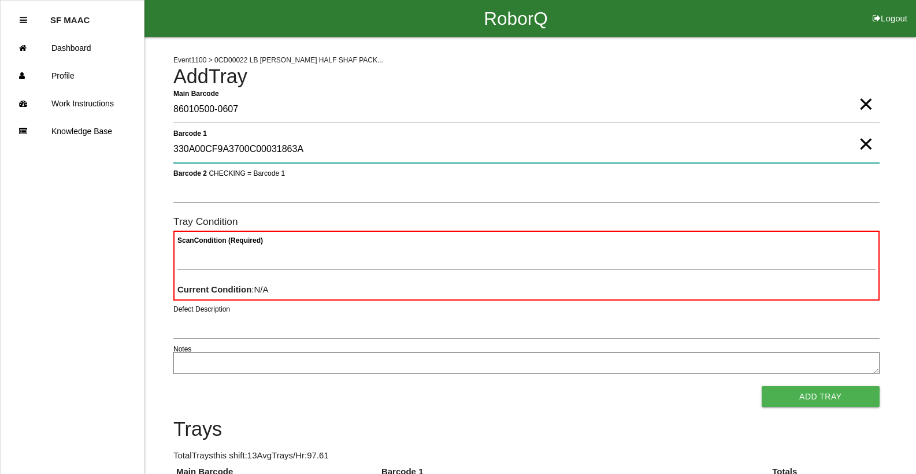
type 1 "330A00CF9A3700C00031863A"
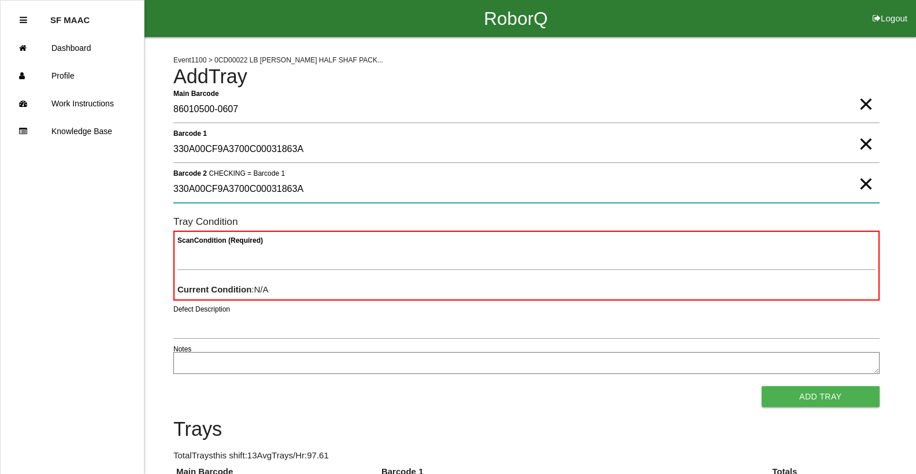
type 2 "330A00CF9A3700C00031863A"
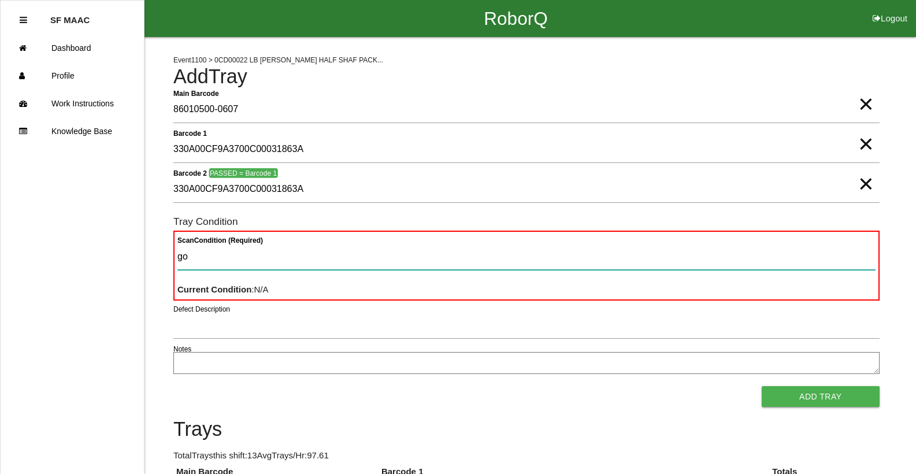
type Condition "goo"
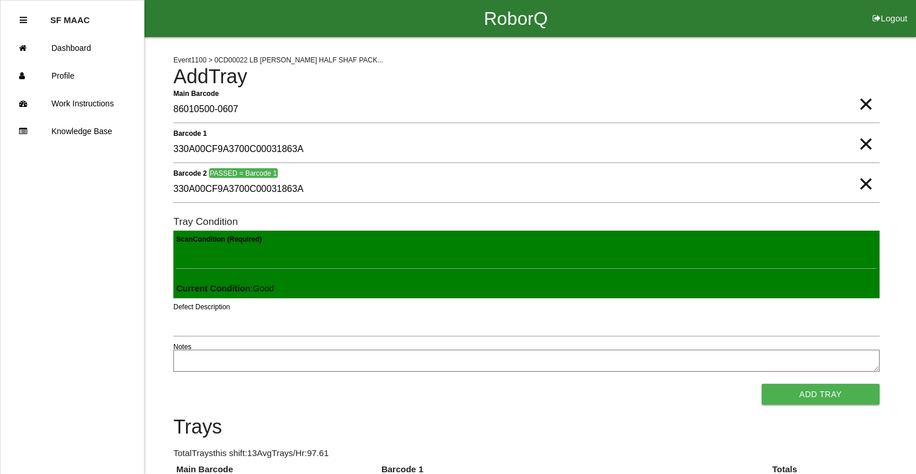
click at [761, 384] on button "Add Tray" at bounding box center [820, 394] width 118 height 21
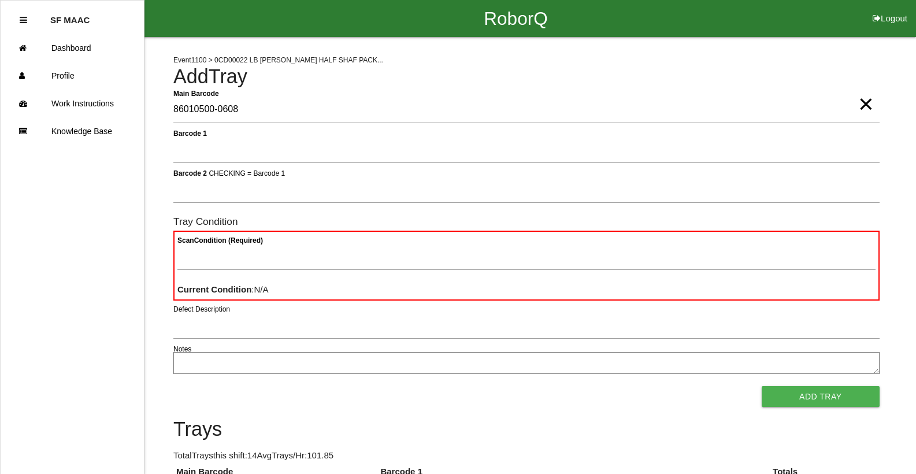
type Barcode "86010500-0608"
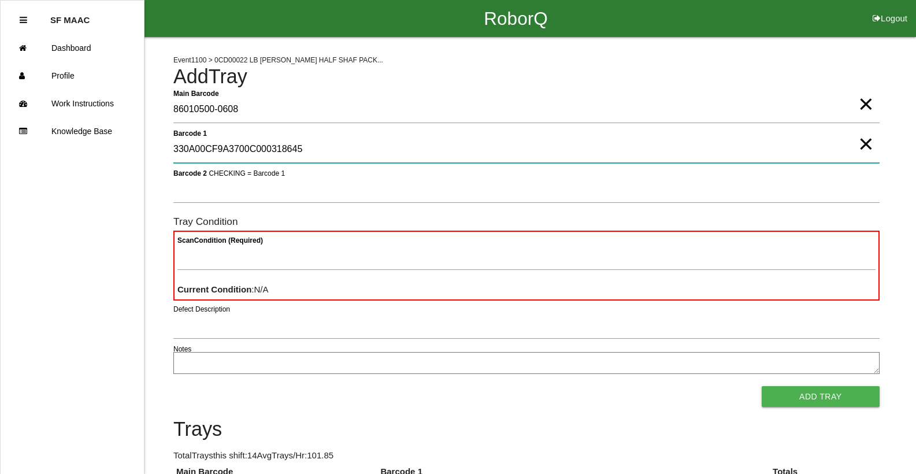
type 1 "330A00CF9A3700C000318645"
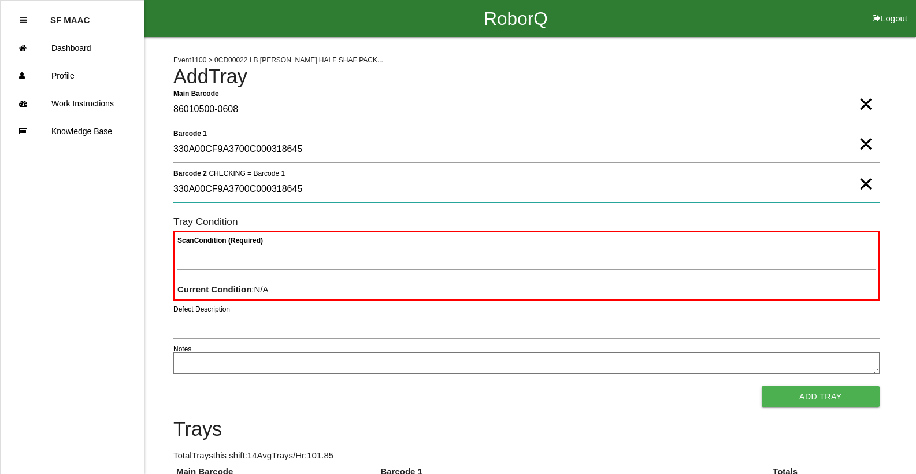
type 2 "330A00CF9A3700C000318645"
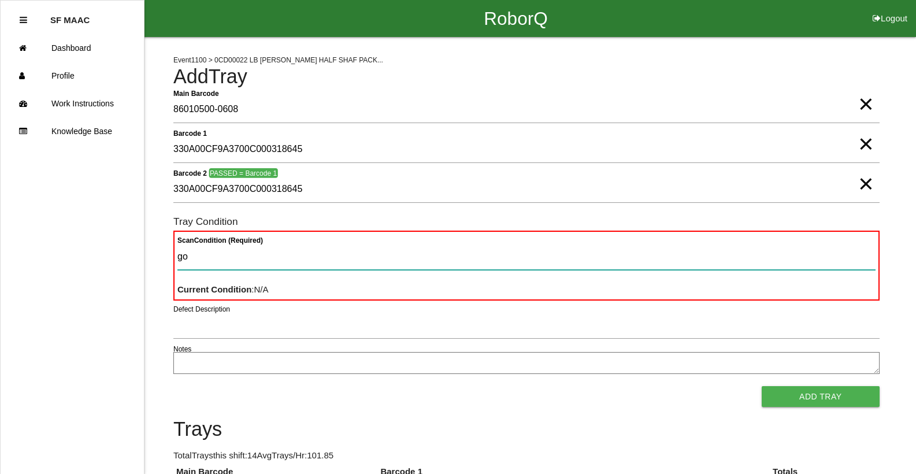
type Condition "goo"
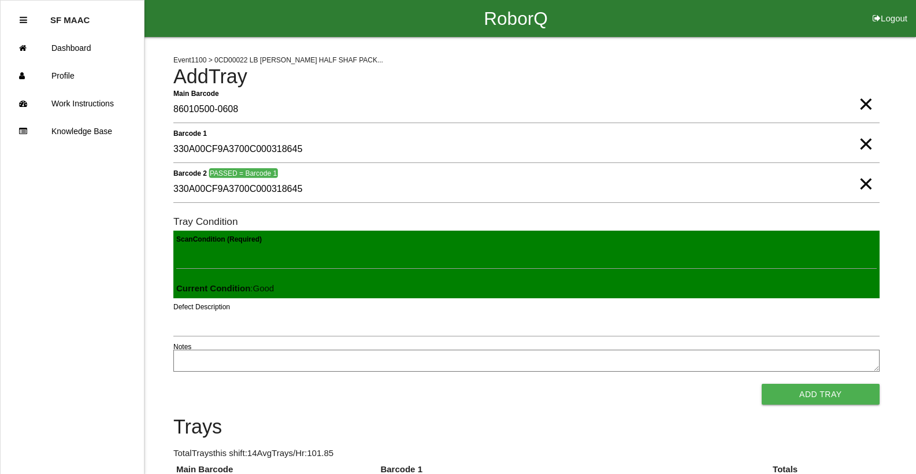
click at [761, 384] on button "Add Tray" at bounding box center [820, 394] width 118 height 21
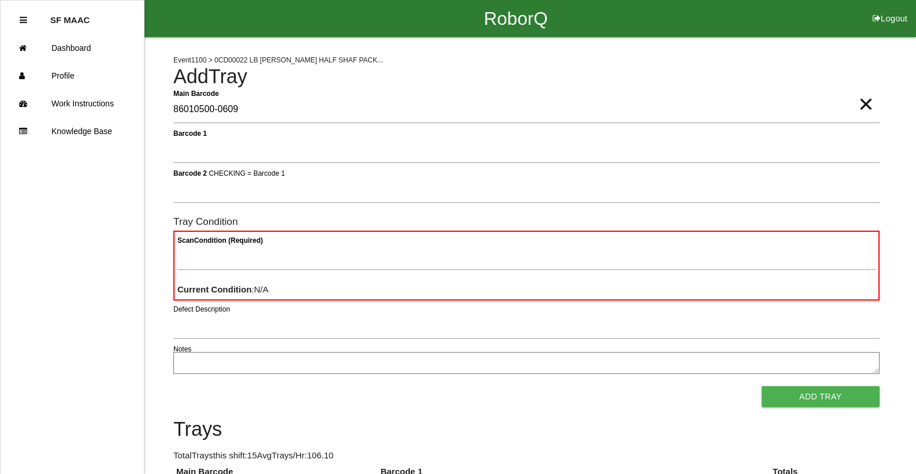
type Barcode "86010500-0609"
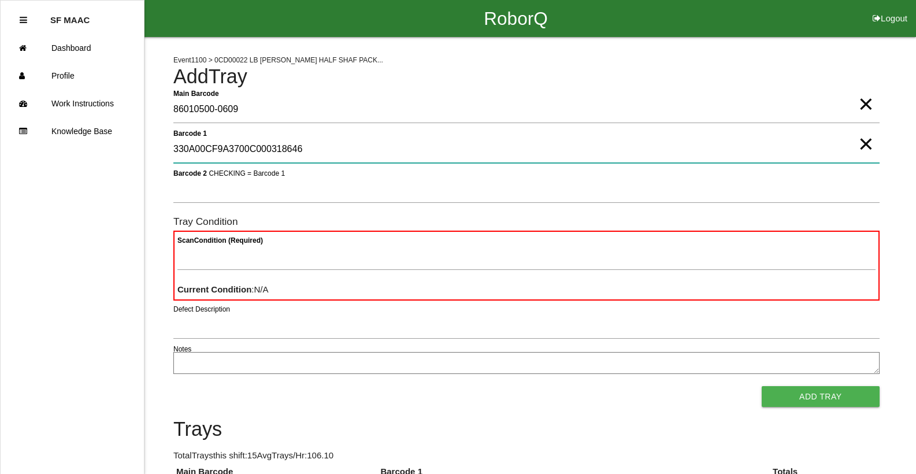
type 1 "330A00CF9A3700C000318646"
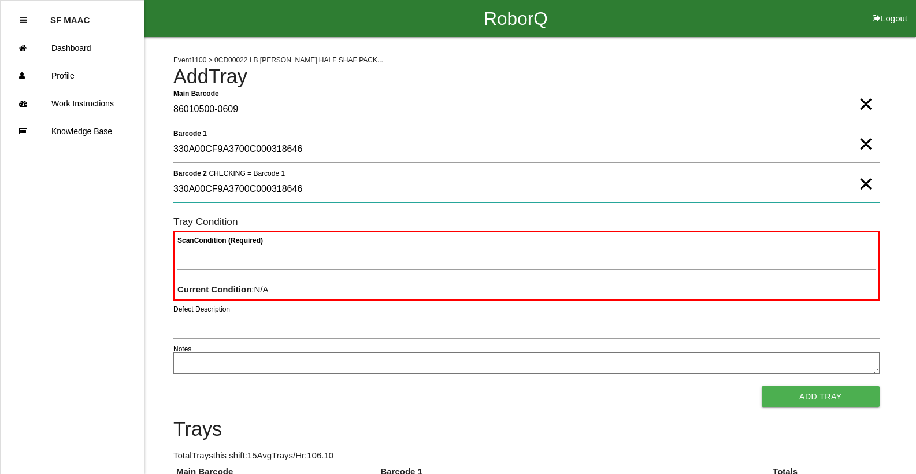
type 2 "330A00CF9A3700C000318646"
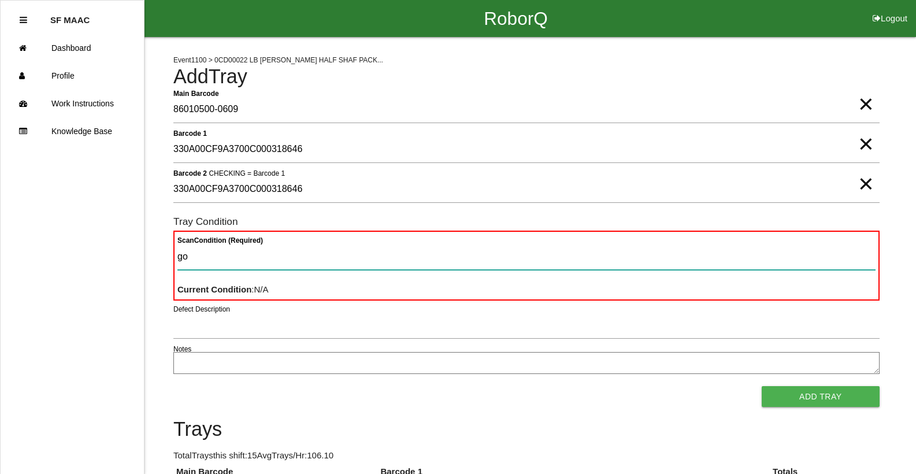
type Condition "goo"
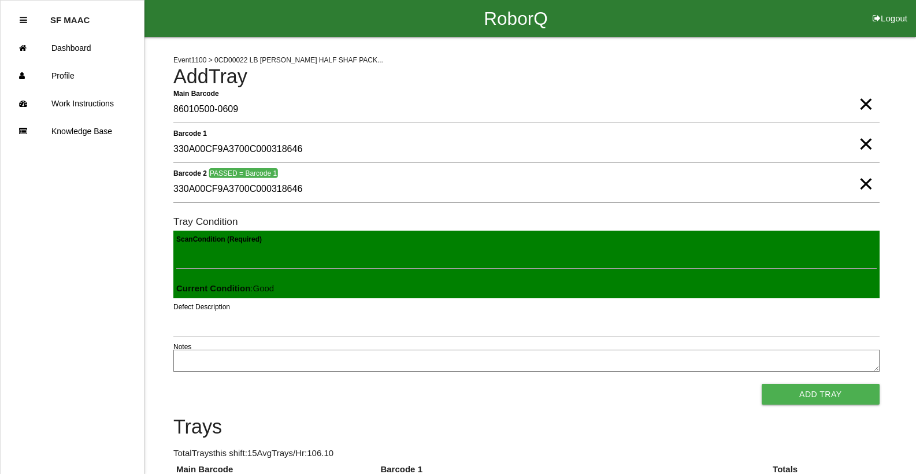
click at [761, 384] on button "Add Tray" at bounding box center [820, 394] width 118 height 21
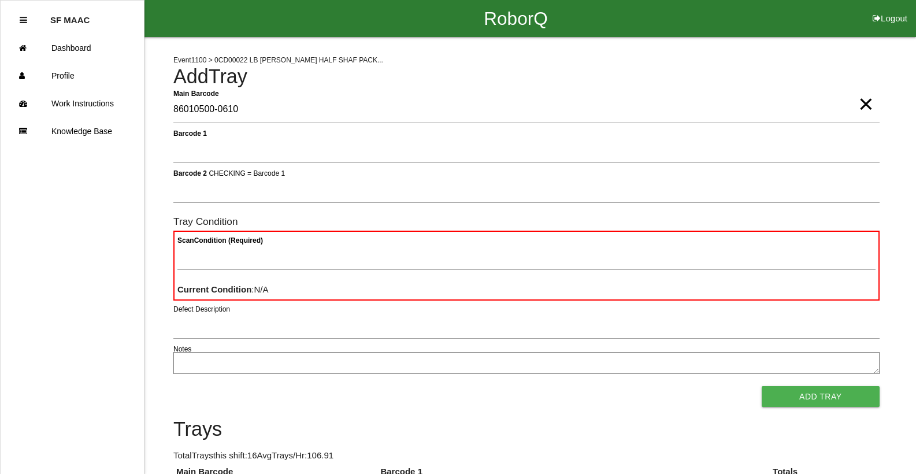
type Barcode "86010500-0610"
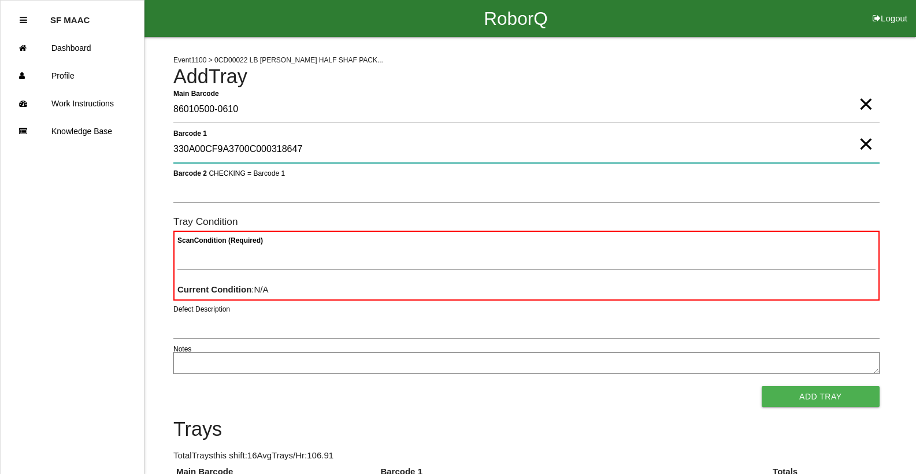
type 1 "330A00CF9A3700C000318647"
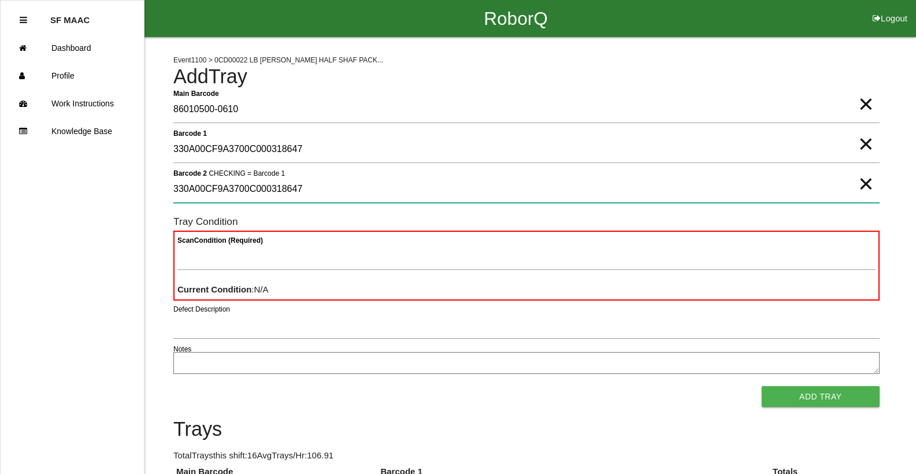
type 2 "330A00CF9A3700C000318647"
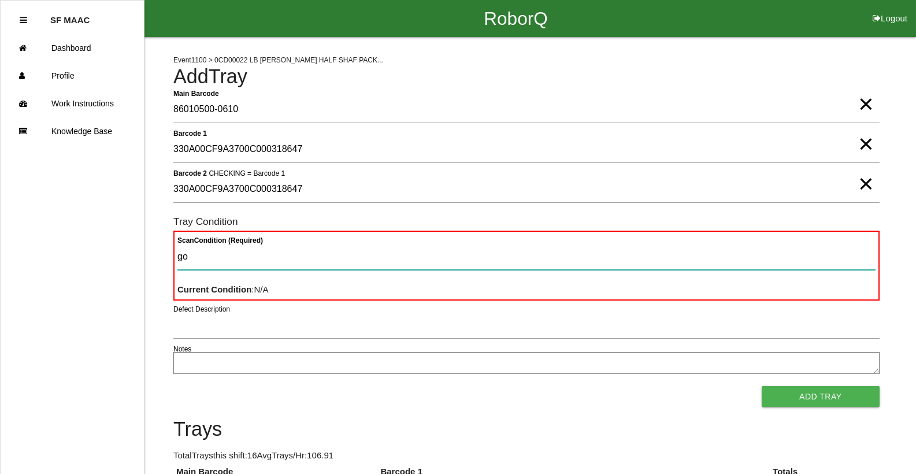
type Condition "goo"
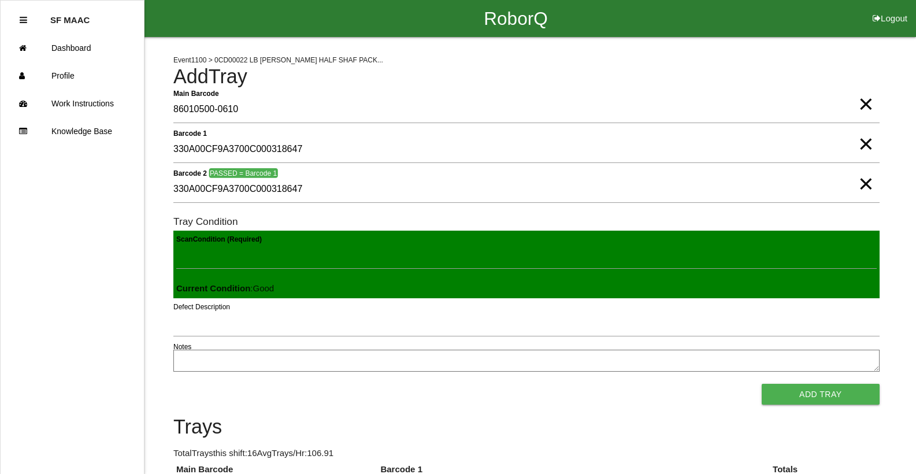
click at [761, 384] on button "Add Tray" at bounding box center [820, 394] width 118 height 21
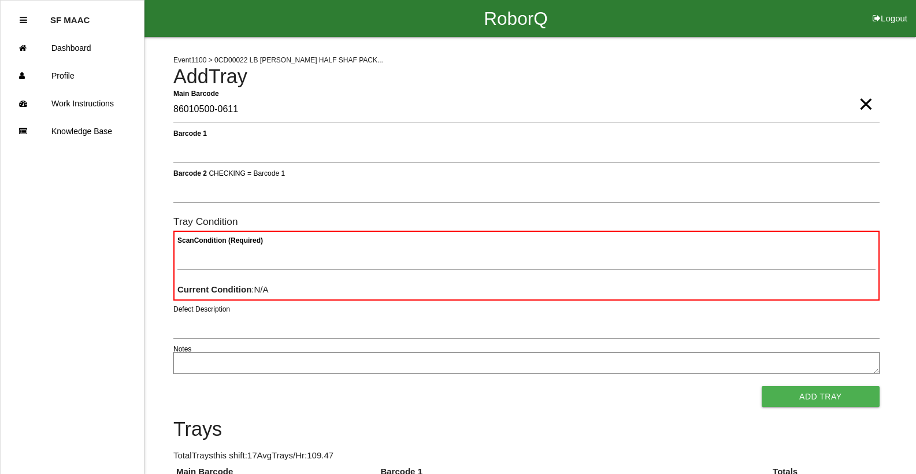
type Barcode "86010500-0611"
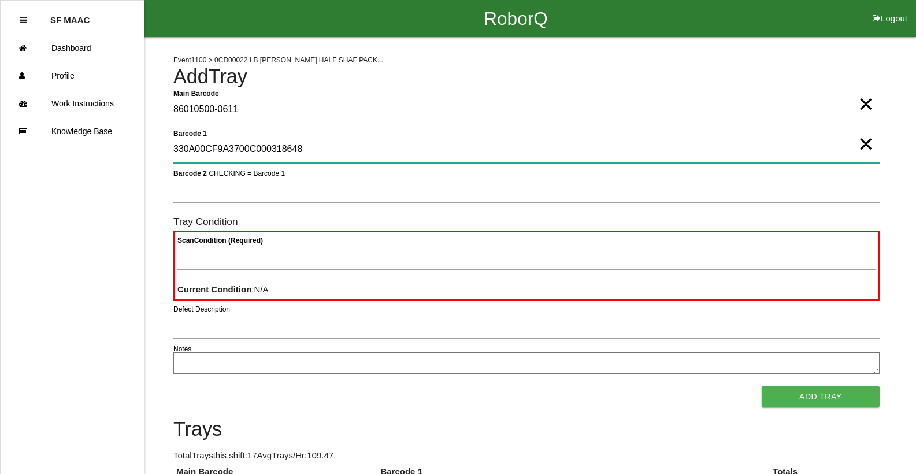
type 1 "330A00CF9A3700C000318648"
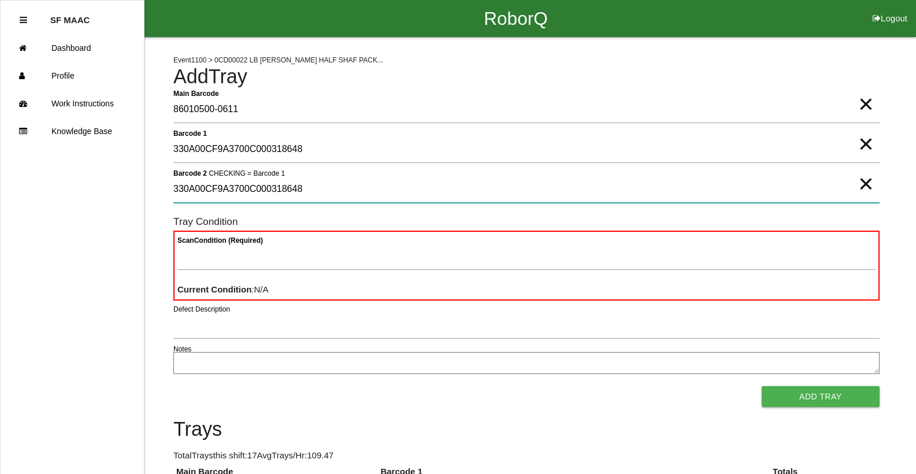
type 2 "330A00CF9A3700C000318648"
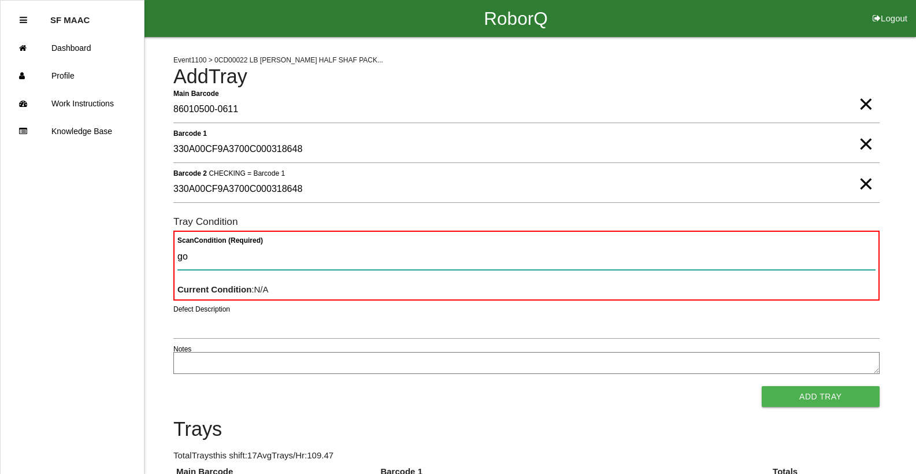
type Condition "goo"
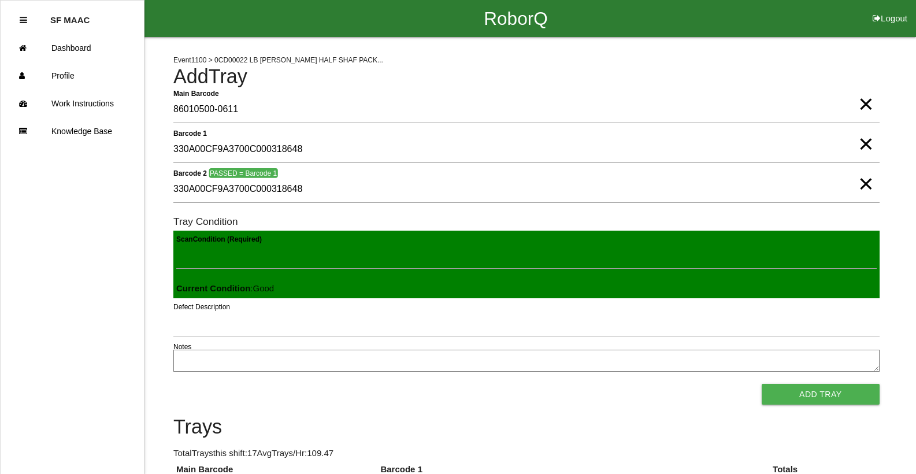
click at [761, 384] on button "Add Tray" at bounding box center [820, 394] width 118 height 21
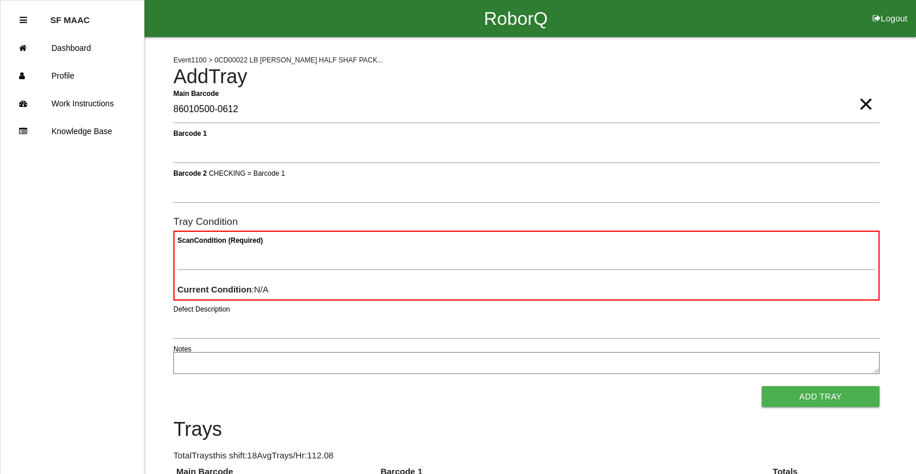
type Barcode "86010500-0612"
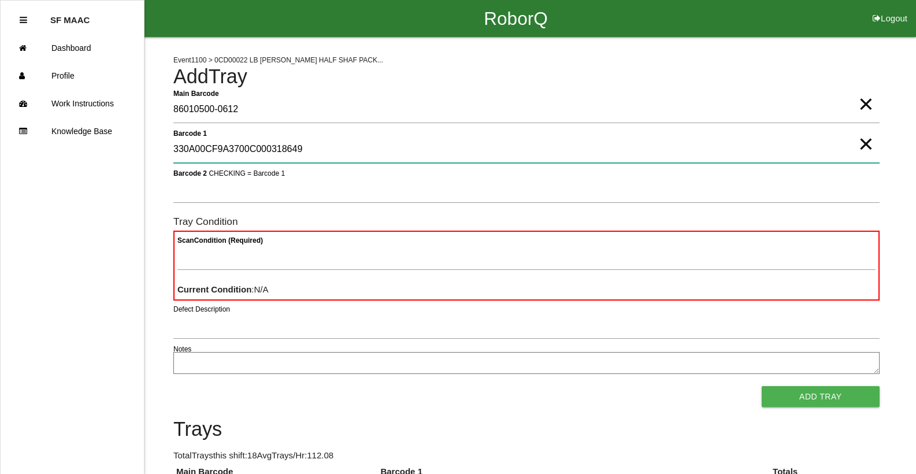
type 1 "330A00CF9A3700C000318649"
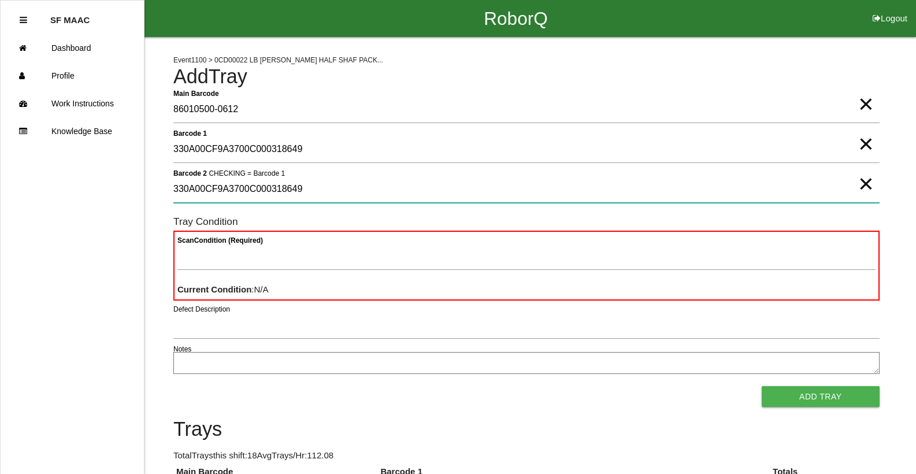
type 2 "330A00CF9A3700C000318649"
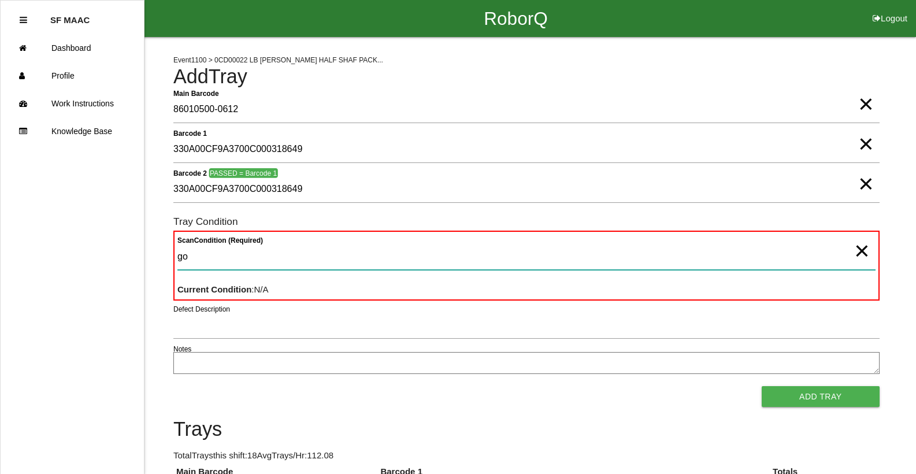
type Condition "goo"
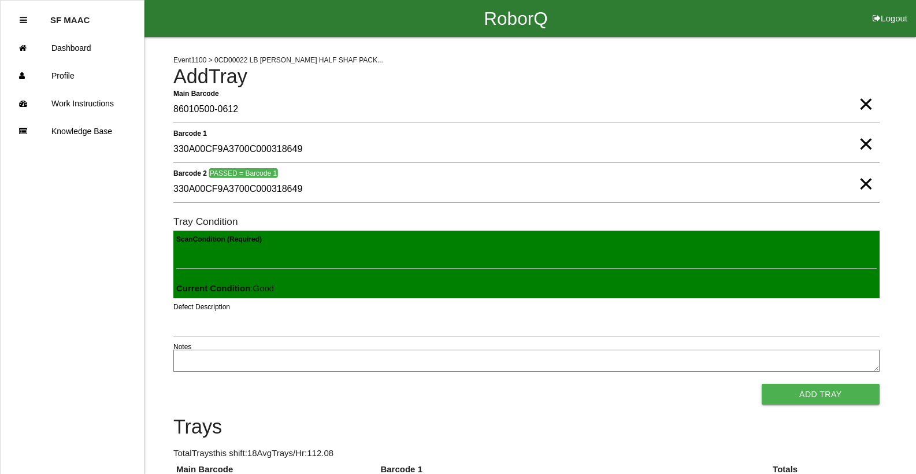
click at [761, 384] on button "Add Tray" at bounding box center [820, 394] width 118 height 21
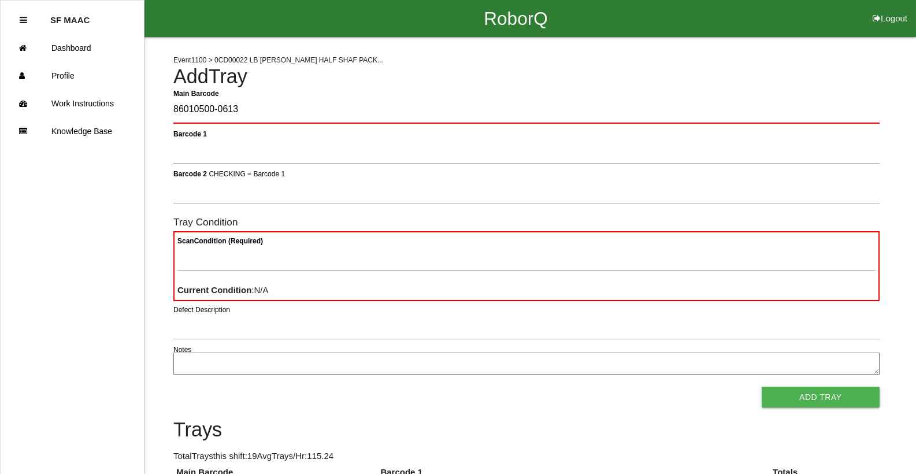
type Barcode "86010500-0613"
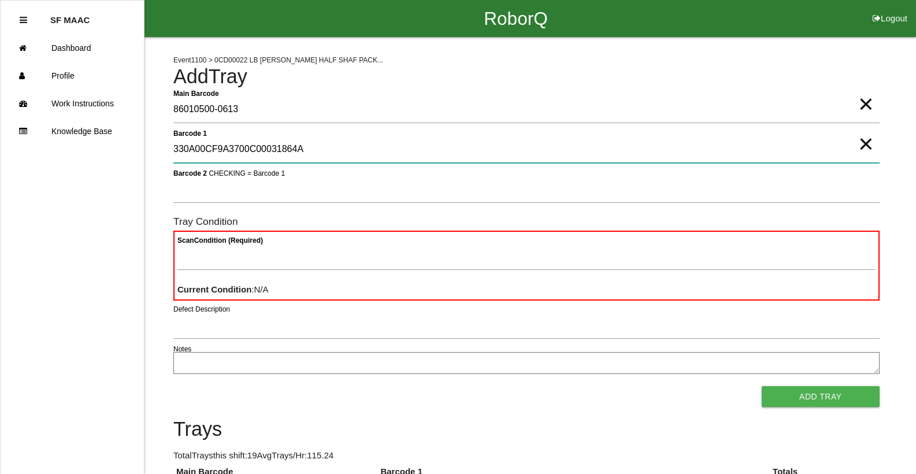
type 1 "330A00CF9A3700C00031864A"
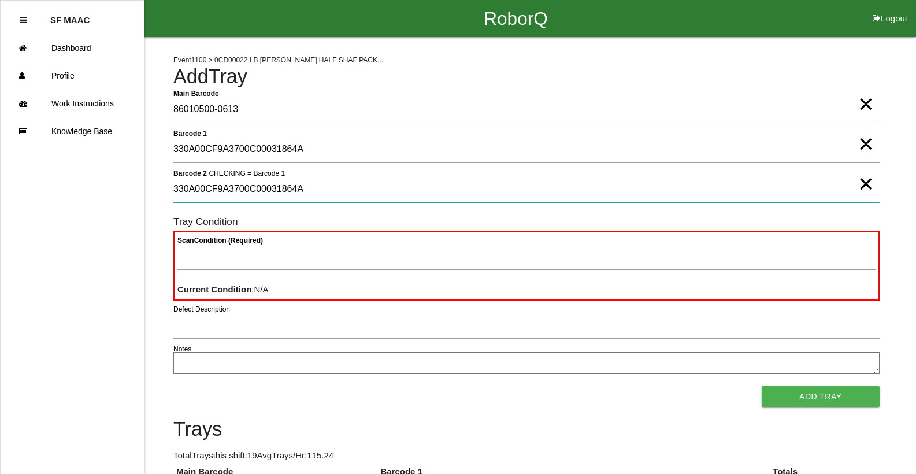
type 2 "330A00CF9A3700C00031864A"
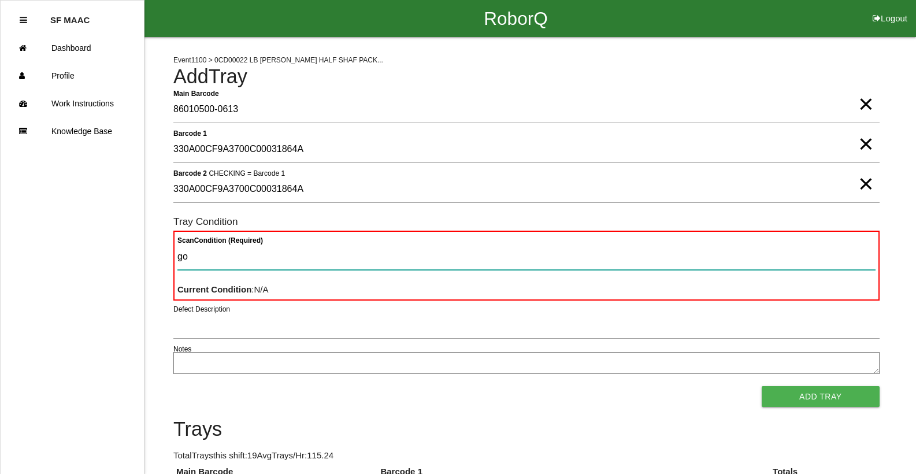
type Condition "goo"
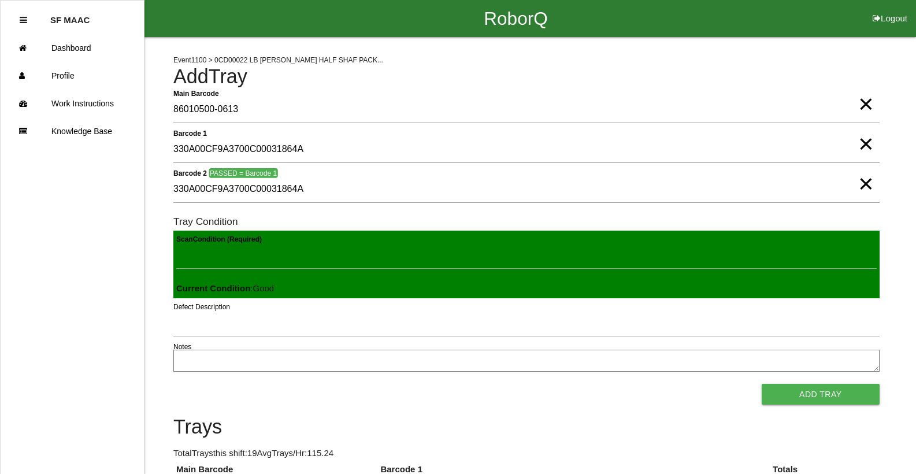
click at [761, 384] on button "Add Tray" at bounding box center [820, 394] width 118 height 21
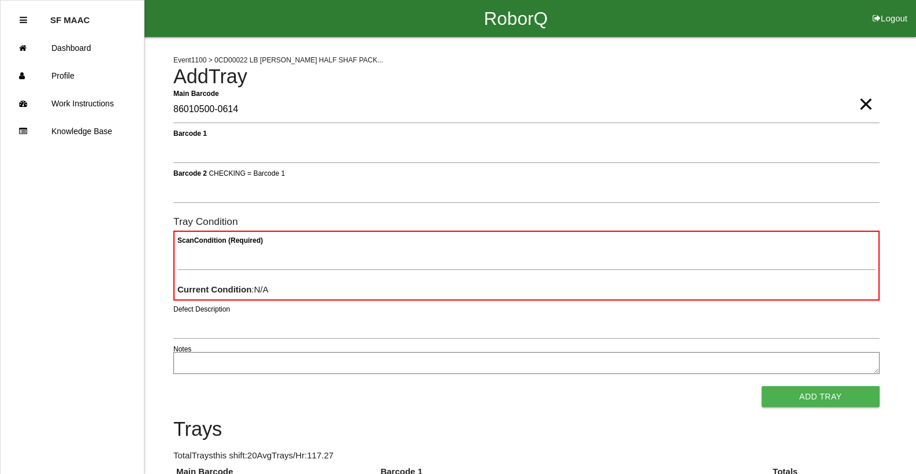
type Barcode "86010500-0614"
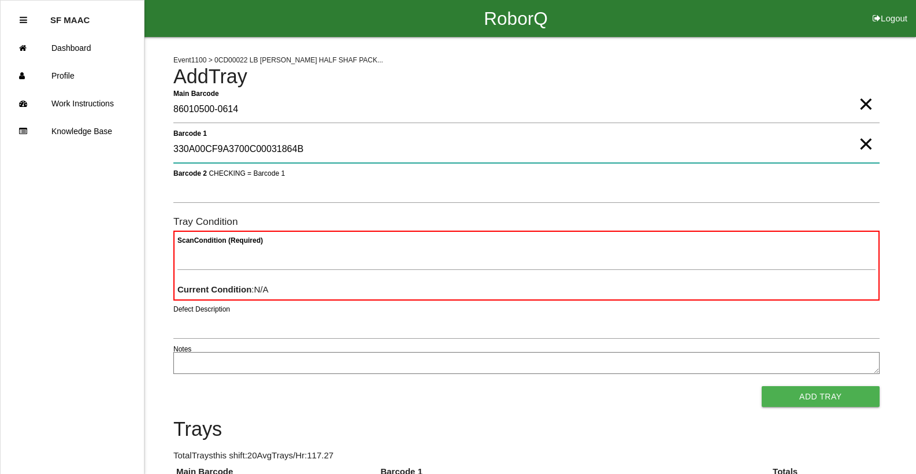
type 1 "330A00CF9A3700C00031864B"
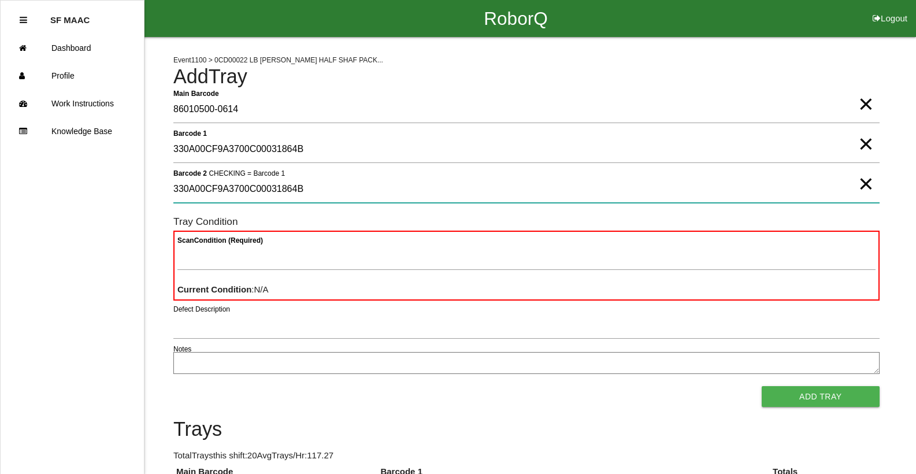
type 2 "330A00CF9A3700C00031864B"
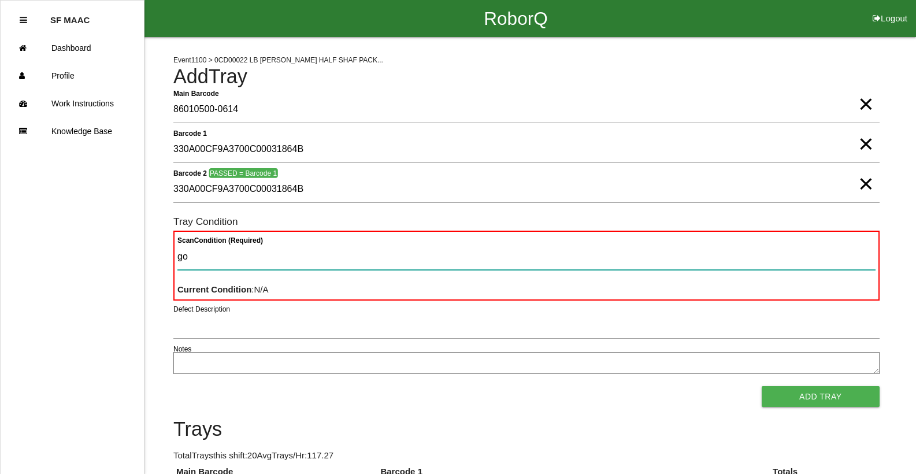
type Condition "goo"
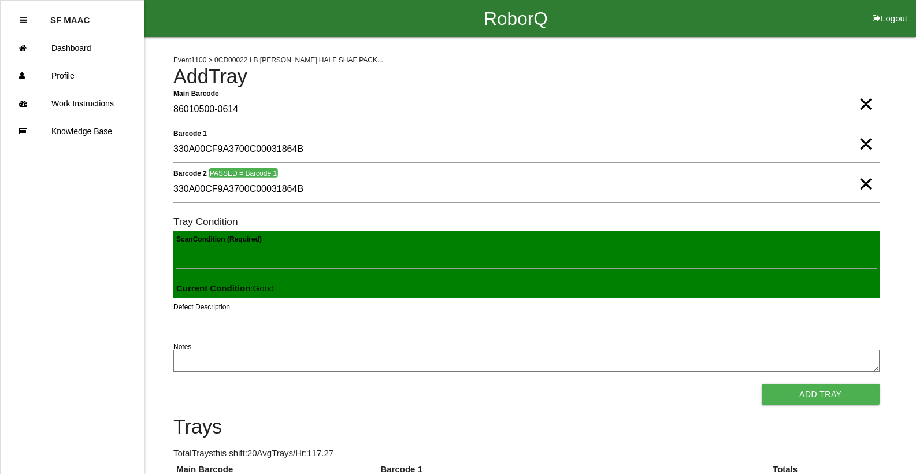
click at [761, 384] on button "Add Tray" at bounding box center [820, 394] width 118 height 21
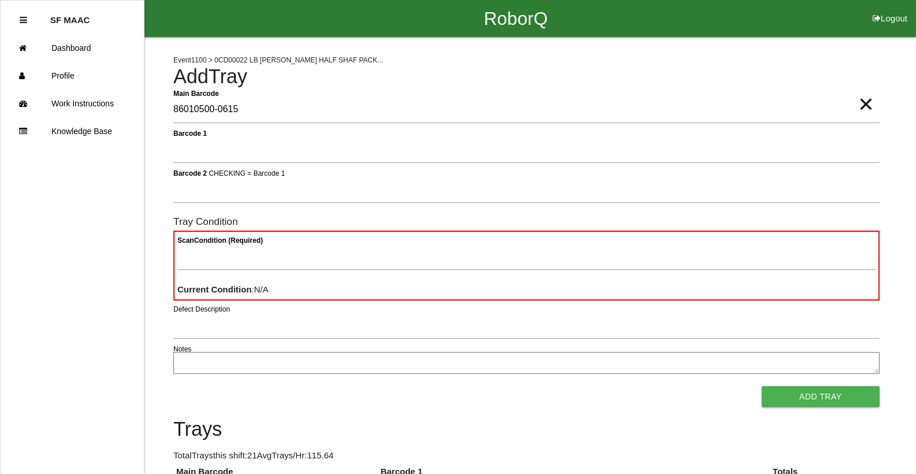
type Barcode "86010500-0615"
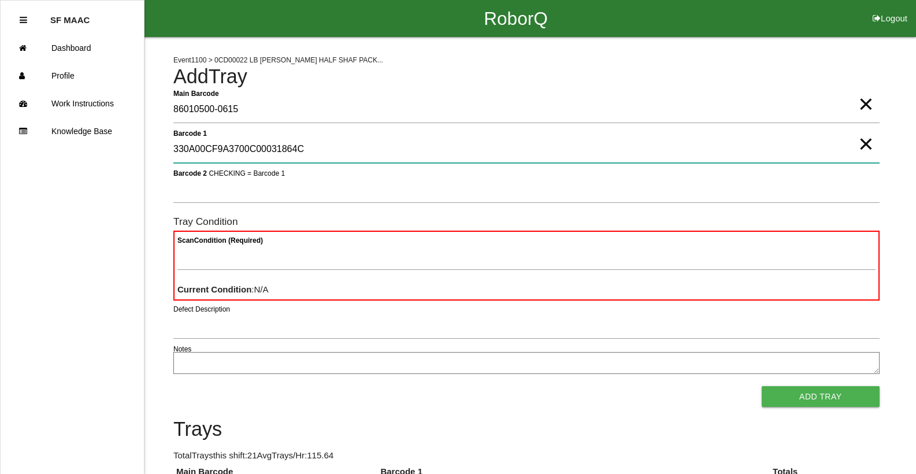
type 1 "330A00CF9A3700C00031864C"
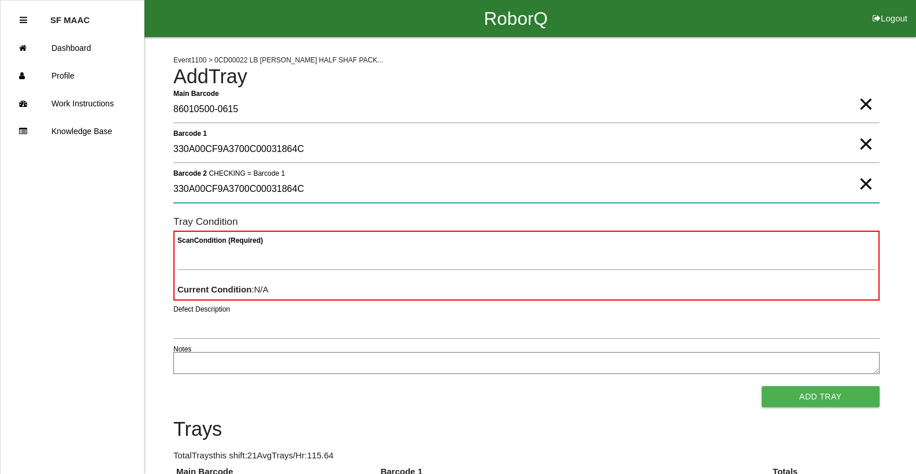
type 2 "330A00CF9A3700C00031864C"
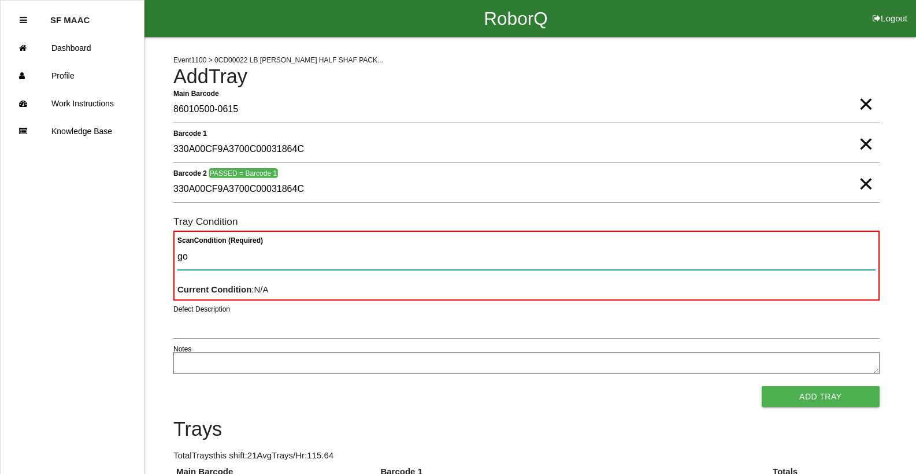
type Condition "goo"
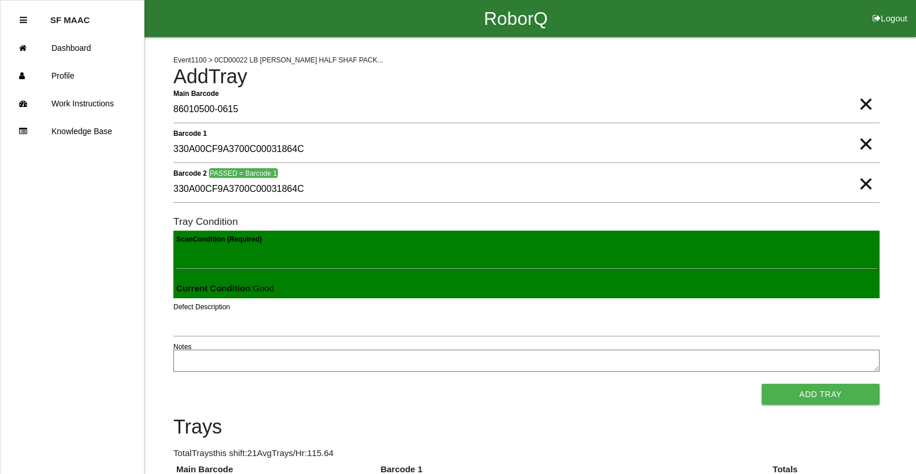
click at [761, 384] on button "Add Tray" at bounding box center [820, 394] width 118 height 21
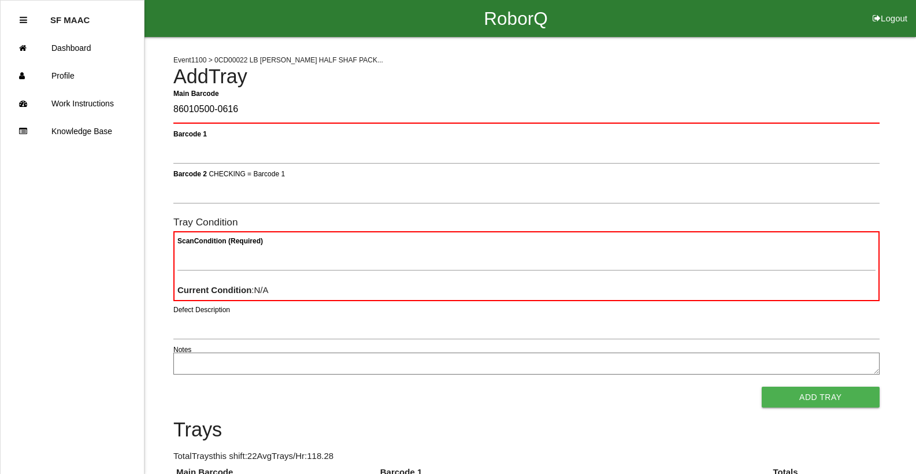
type Barcode "86010500-0616"
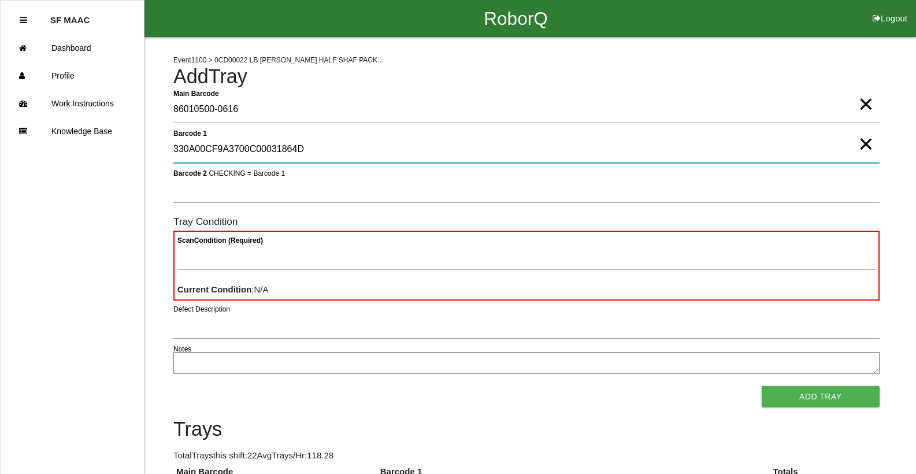
type 1 "330A00CF9A3700C00031864D"
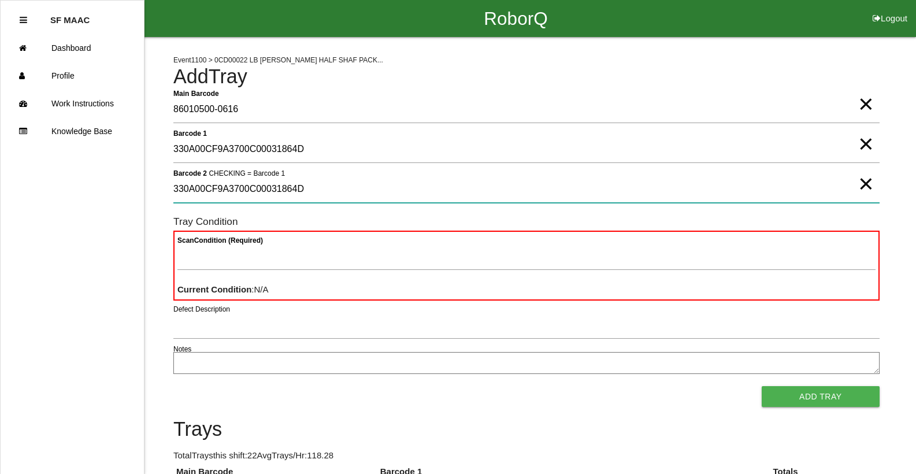
type 2 "330A00CF9A3700C00031864D"
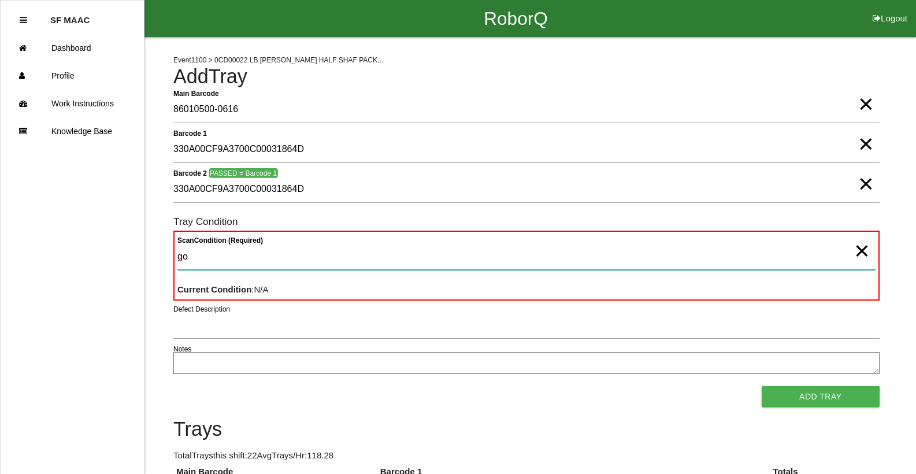
type Condition "goo"
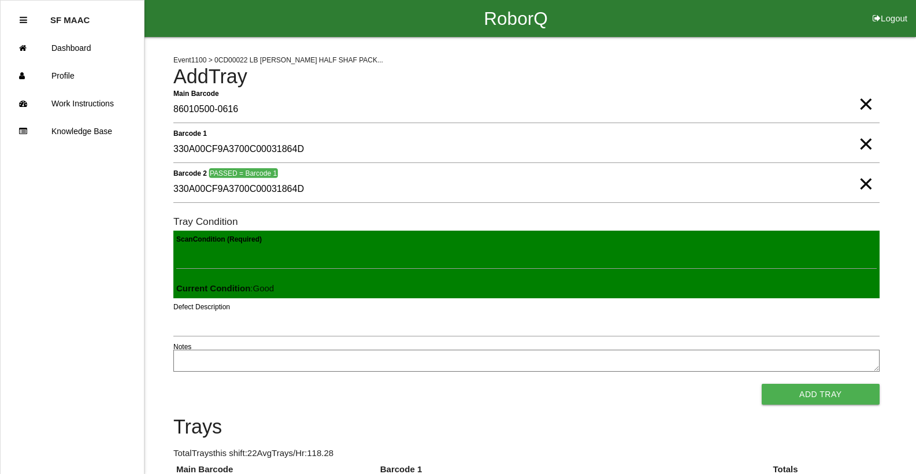
click at [761, 384] on button "Add Tray" at bounding box center [820, 394] width 118 height 21
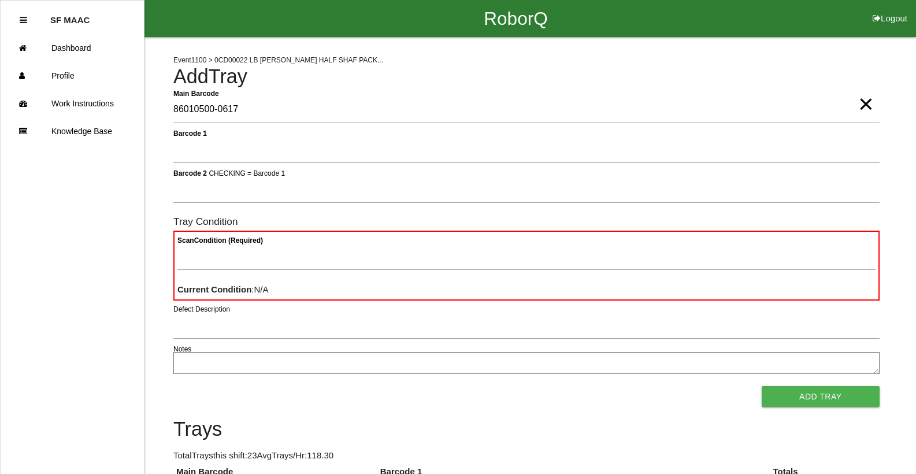
type Barcode "86010500-0617"
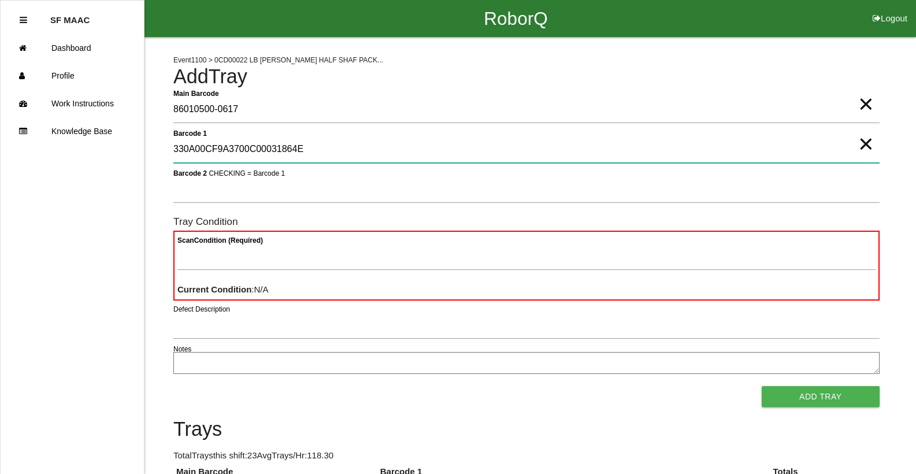
type 1 "330A00CF9A3700C00031864E"
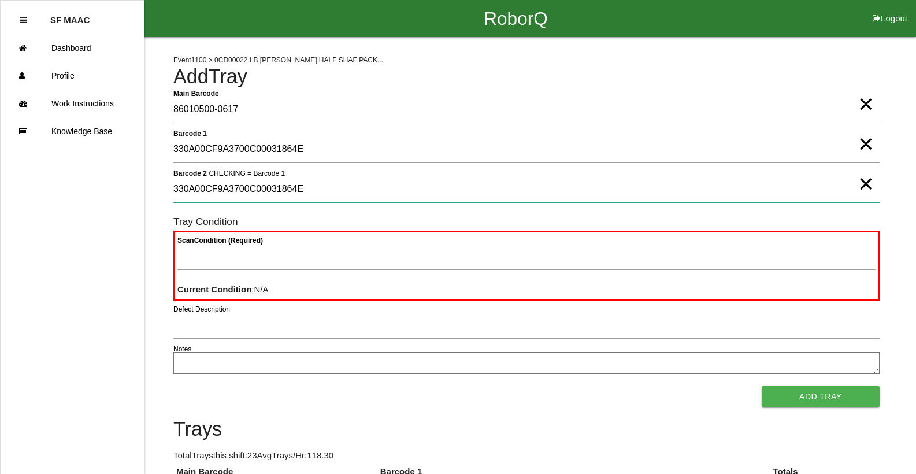
type 2 "330A00CF9A3700C00031864E"
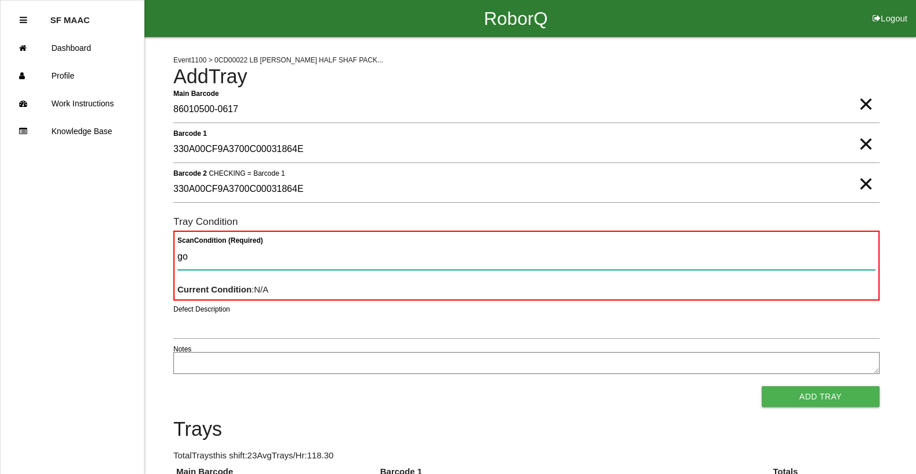
type Condition "goo"
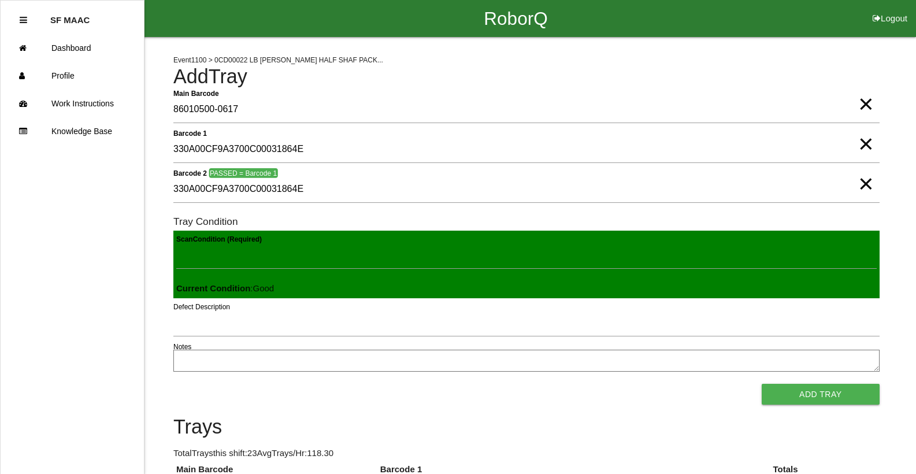
click at [761, 384] on button "Add Tray" at bounding box center [820, 394] width 118 height 21
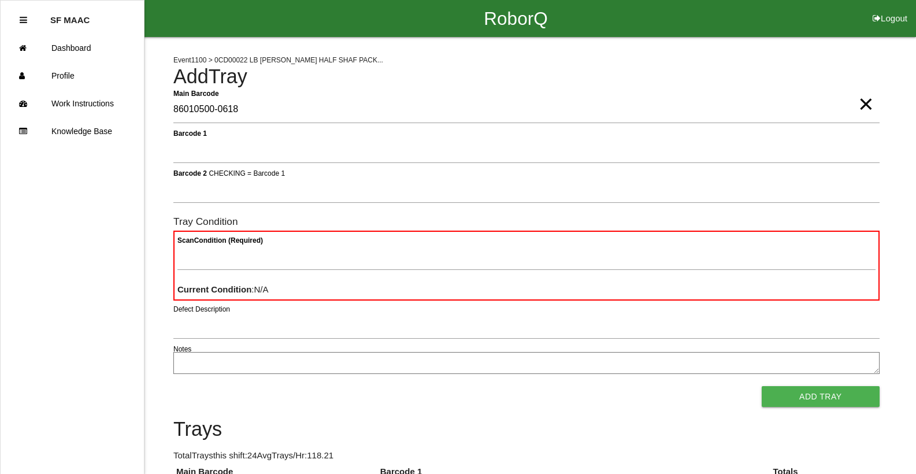
type Barcode "86010500-0618"
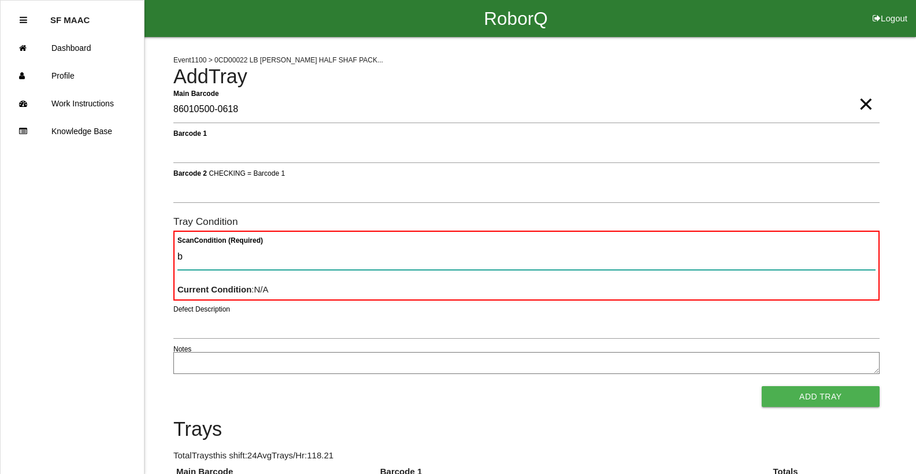
type Condition "ba"
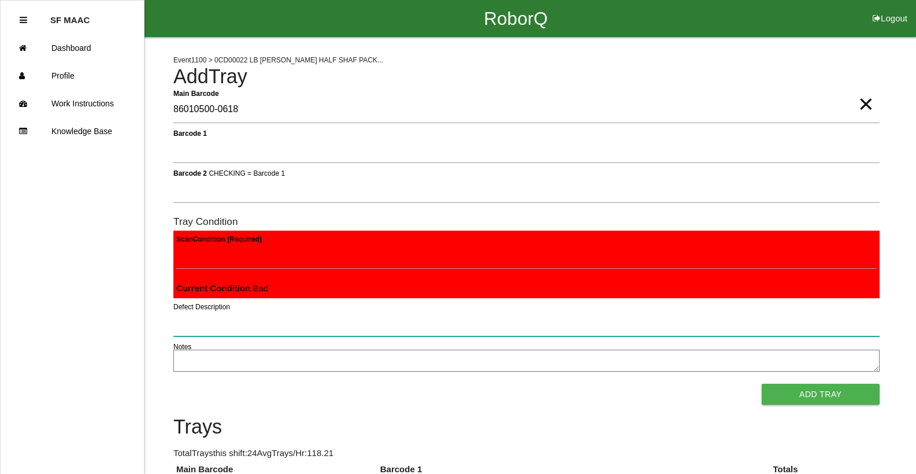
drag, startPoint x: 209, startPoint y: 321, endPoint x: 203, endPoint y: 322, distance: 6.0
click at [203, 322] on input "Defect Description" at bounding box center [526, 323] width 706 height 27
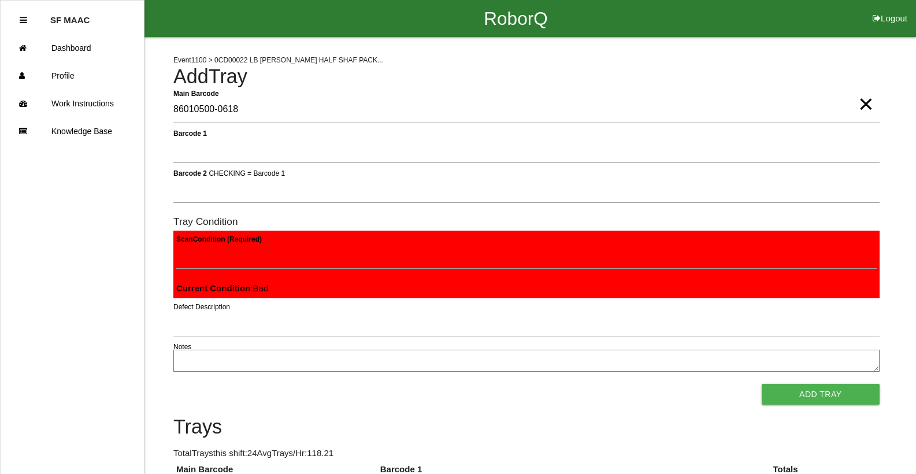
click at [222, 368] on textarea "Notes" at bounding box center [526, 361] width 706 height 22
click at [764, 387] on button "Add Tray" at bounding box center [820, 394] width 118 height 21
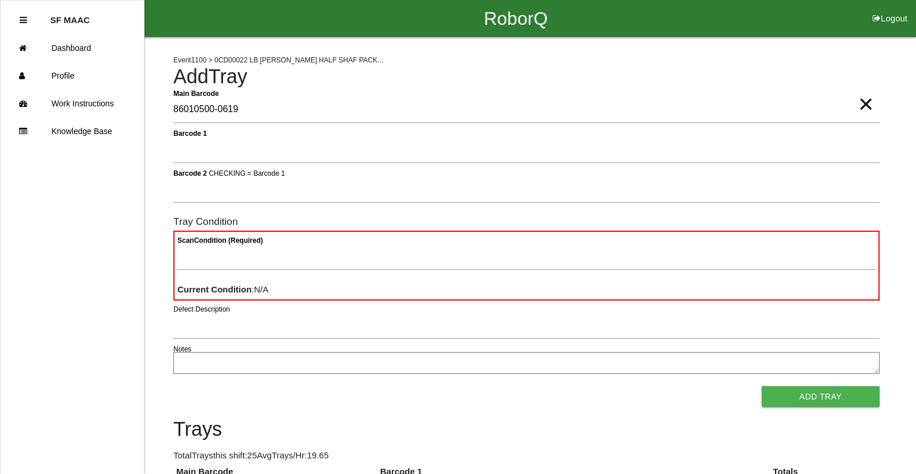
type Barcode "86010500-0619"
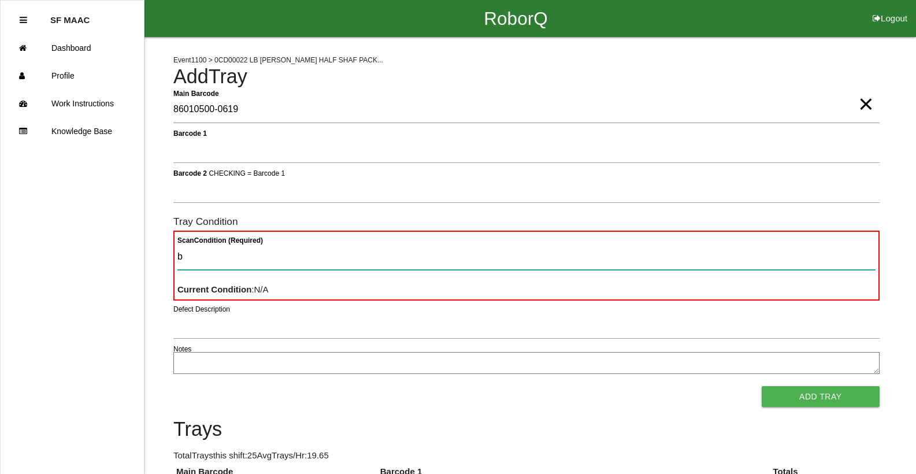
type Condition "ba"
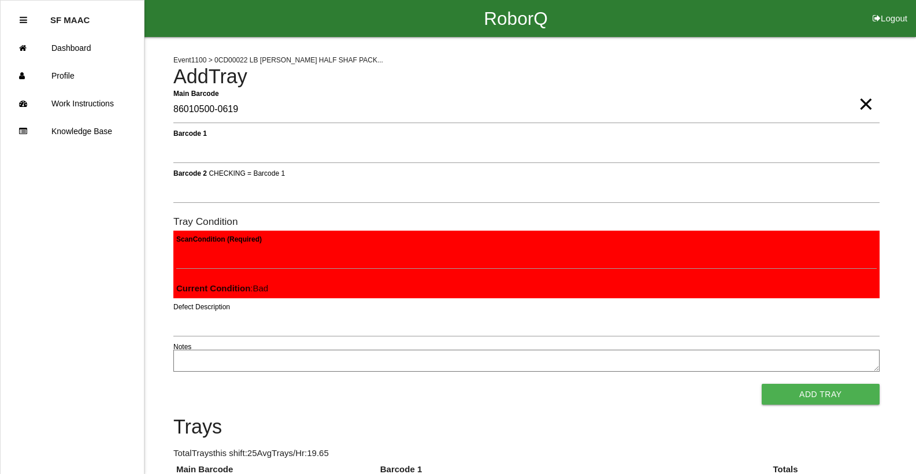
click button "Add Tray" at bounding box center [820, 394] width 118 height 21
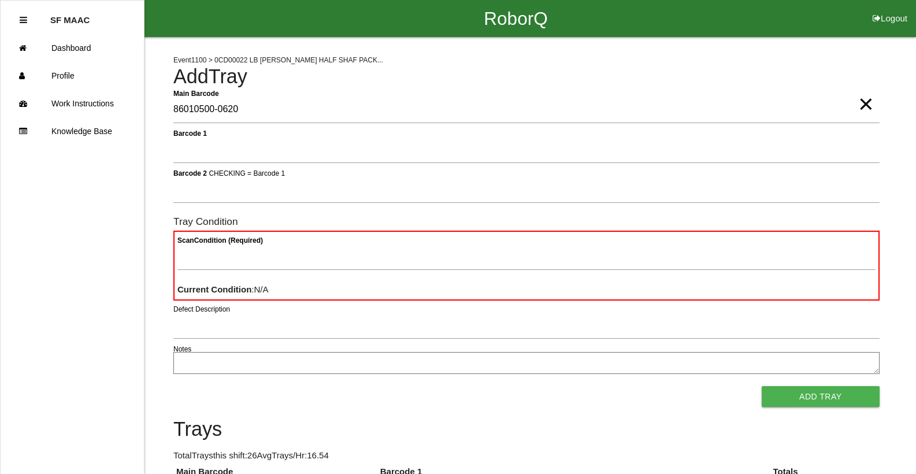
type Barcode "86010500-0620"
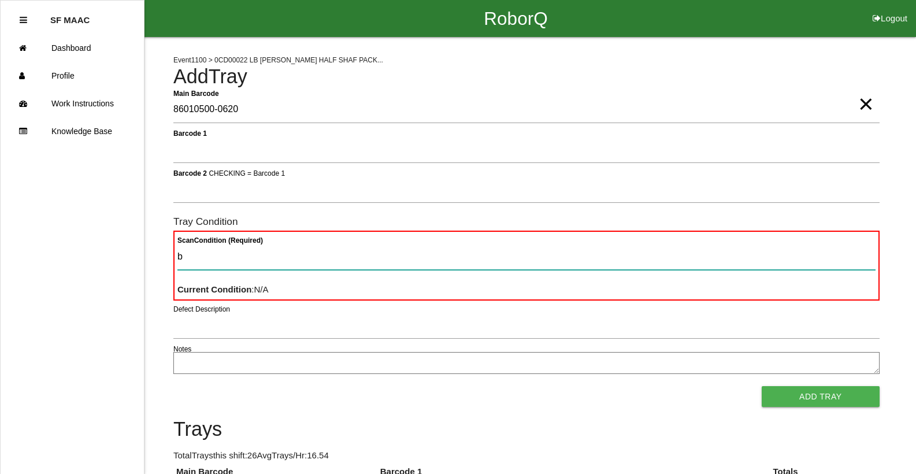
type Condition "ba"
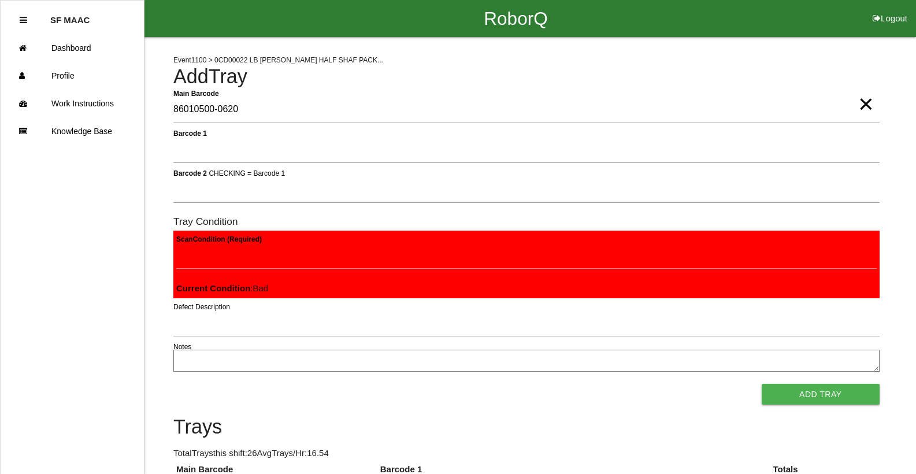
click at [761, 384] on button "Add Tray" at bounding box center [820, 394] width 118 height 21
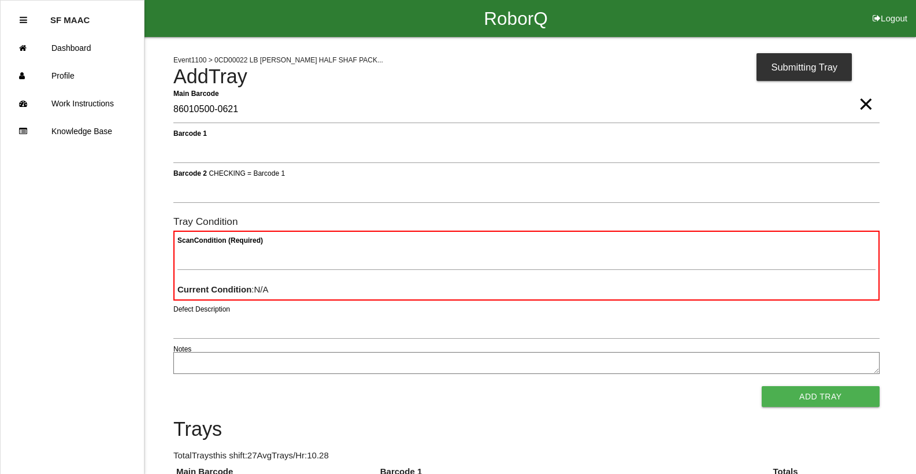
type Barcode "86010500-0621"
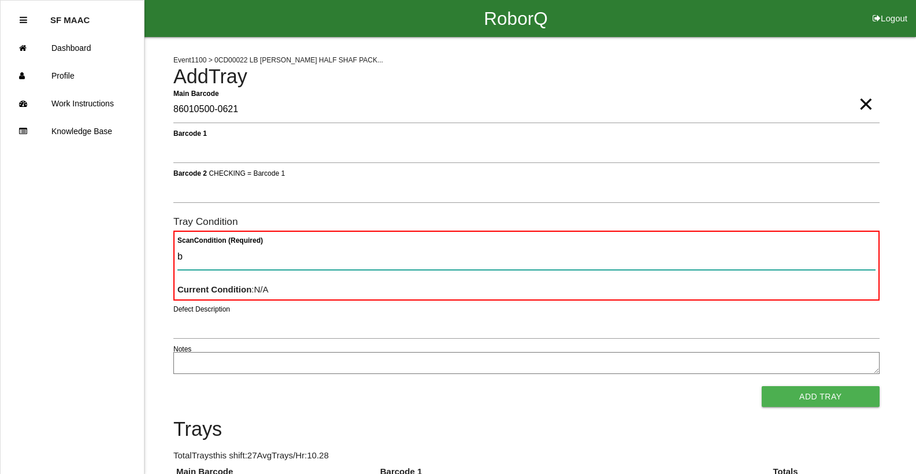
type Condition "ba"
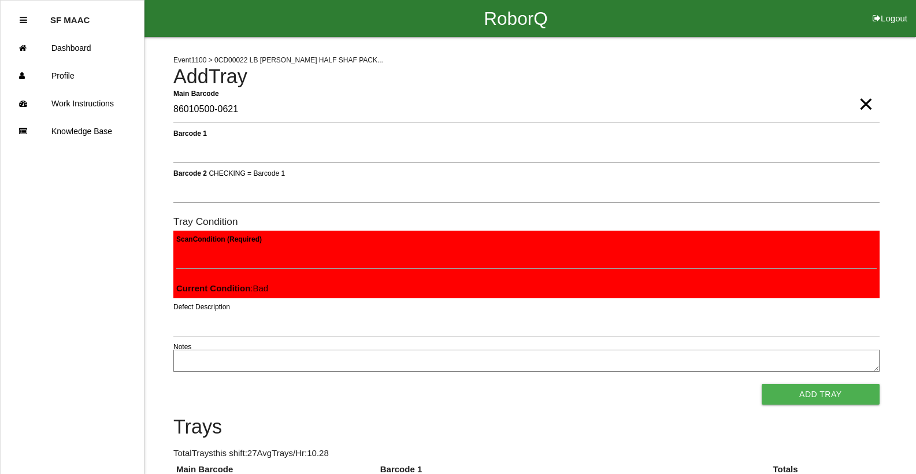
click at [761, 384] on button "Add Tray" at bounding box center [820, 394] width 118 height 21
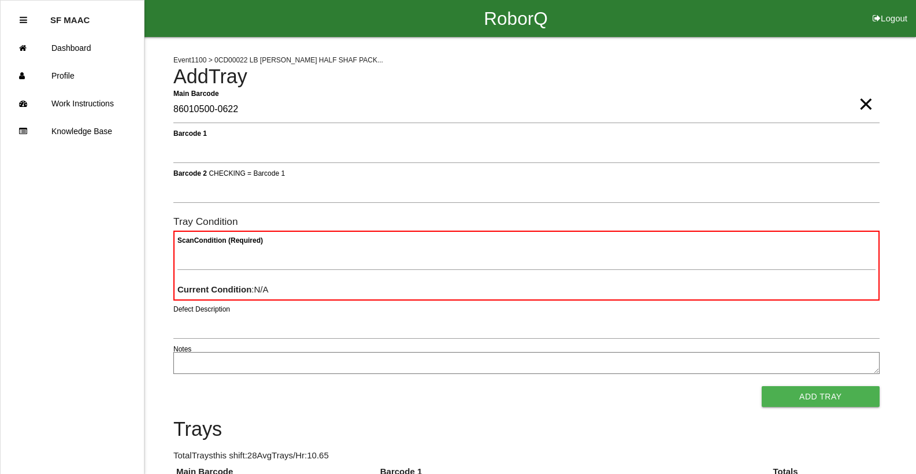
type Barcode "86010500-0622"
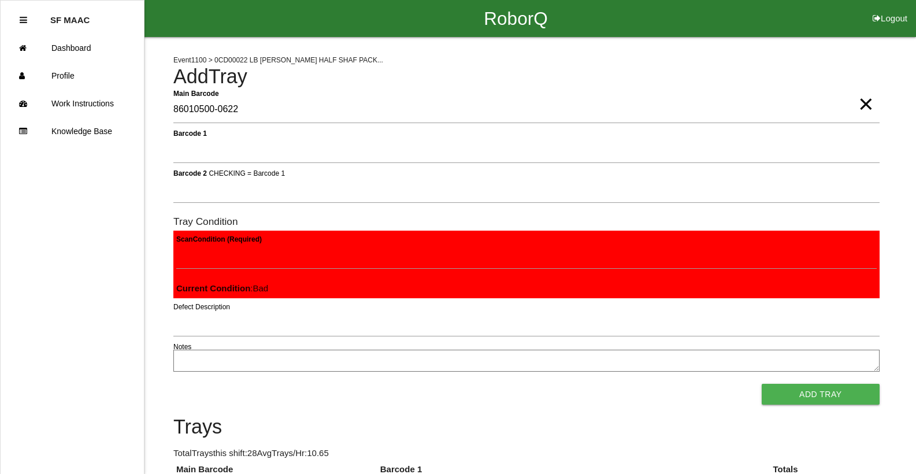
click at [761, 384] on button "Add Tray" at bounding box center [820, 394] width 118 height 21
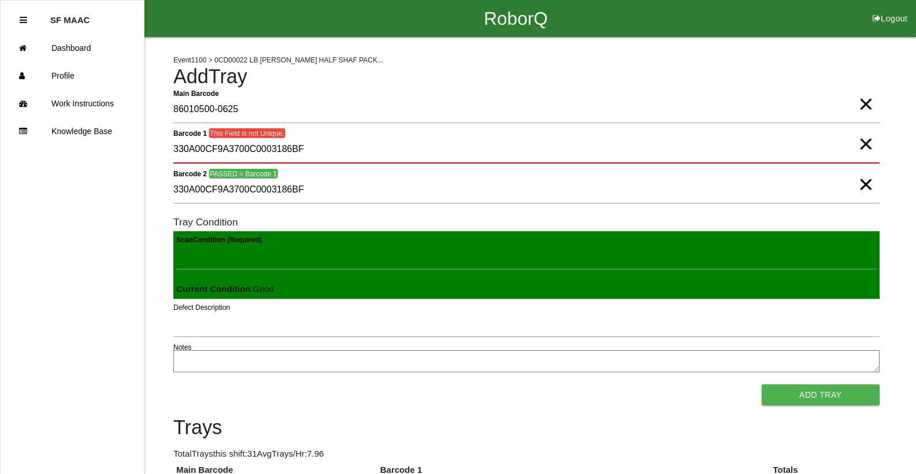
click at [870, 144] on span "×" at bounding box center [865, 132] width 15 height 23
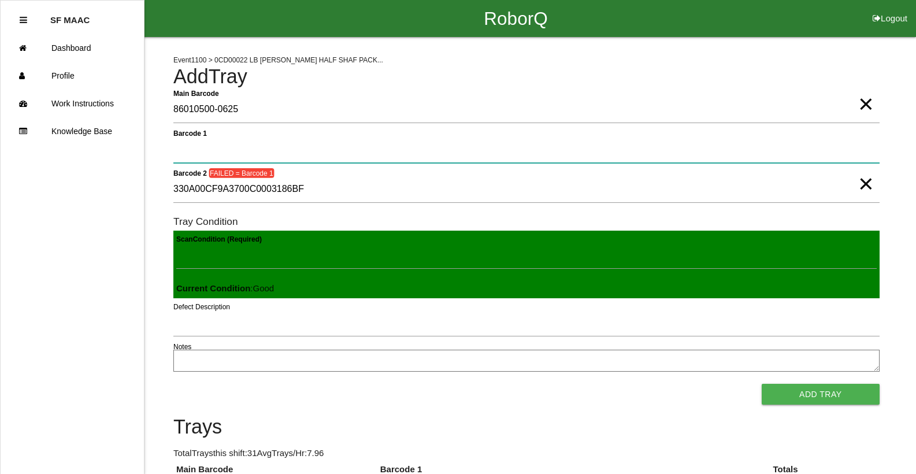
click at [838, 144] on 1 "Barcode 1" at bounding box center [526, 149] width 706 height 27
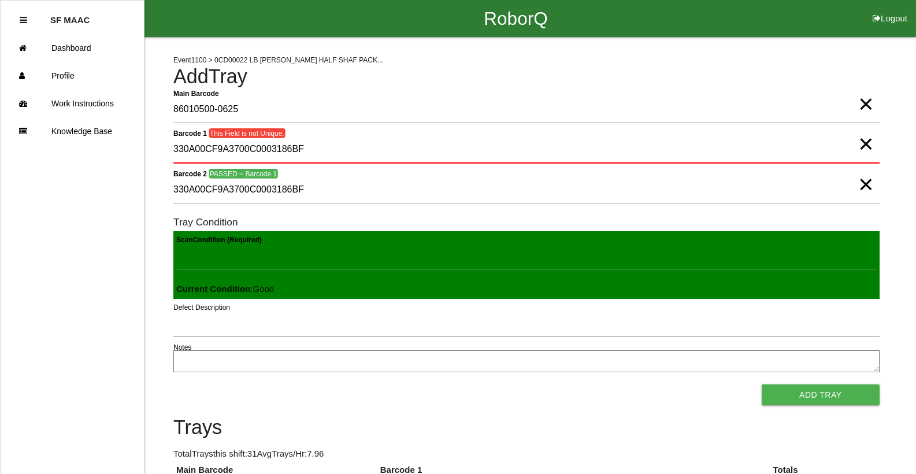
click at [864, 144] on span "×" at bounding box center [865, 132] width 15 height 23
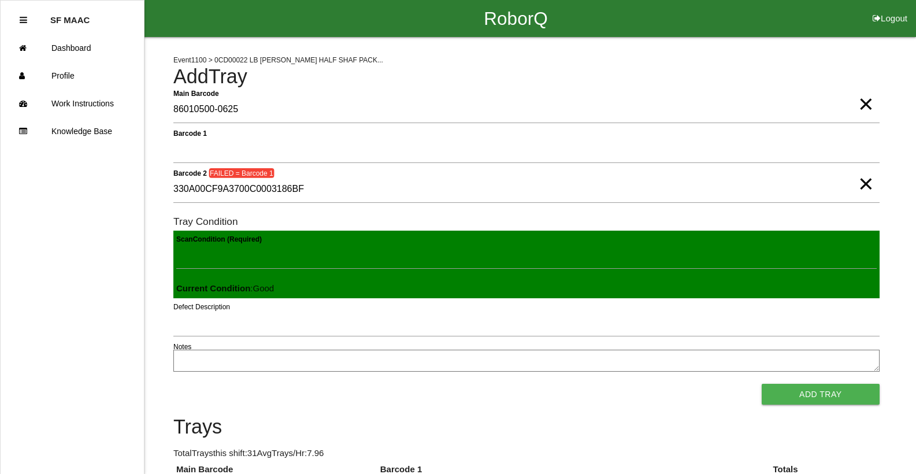
click at [863, 184] on span "×" at bounding box center [865, 172] width 15 height 23
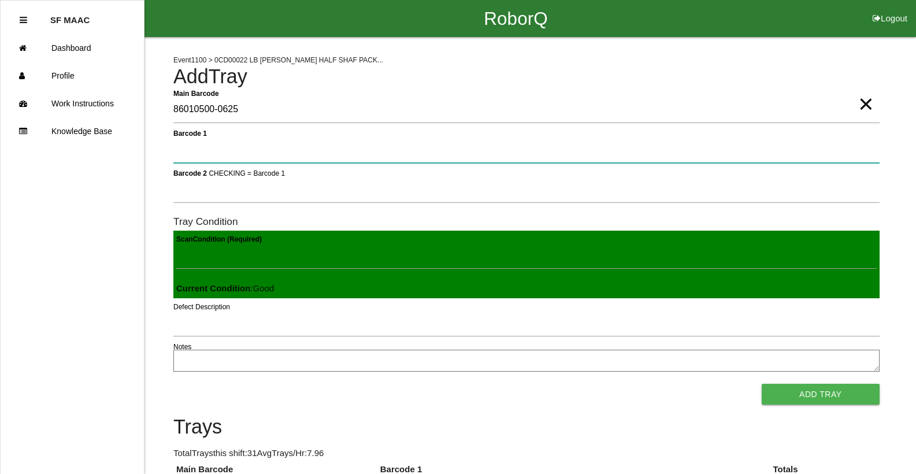
click at [818, 147] on 1 "Barcode 1" at bounding box center [526, 149] width 706 height 27
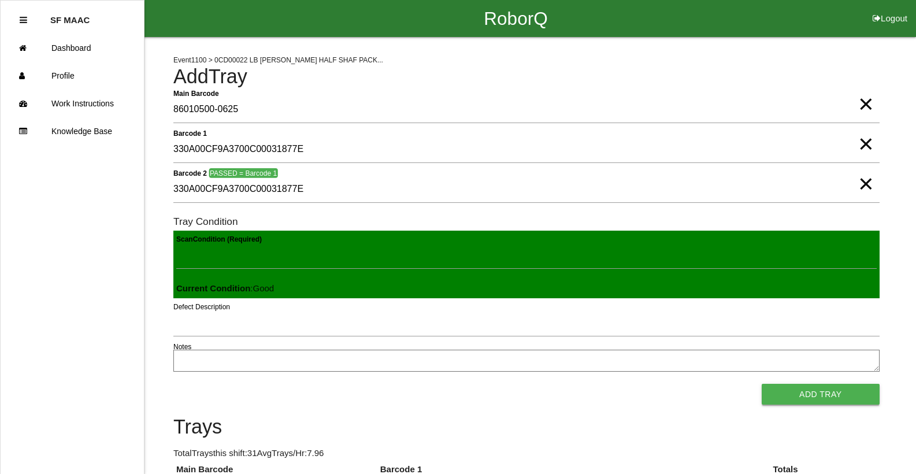
click at [824, 385] on button "Add Tray" at bounding box center [820, 394] width 118 height 21
click at [761, 384] on button "Add Tray" at bounding box center [820, 394] width 118 height 21
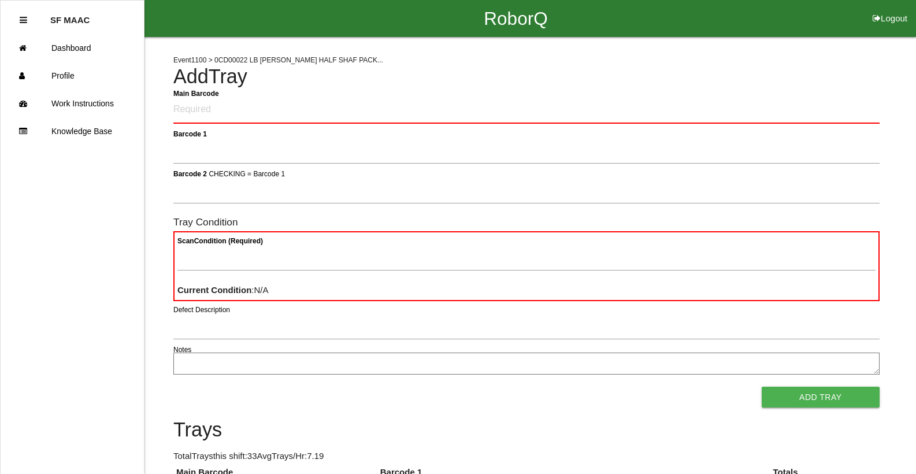
click at [271, 85] on h4 "Add Tray" at bounding box center [526, 77] width 706 height 22
click at [235, 108] on Barcode "Main Barcode" at bounding box center [526, 109] width 706 height 27
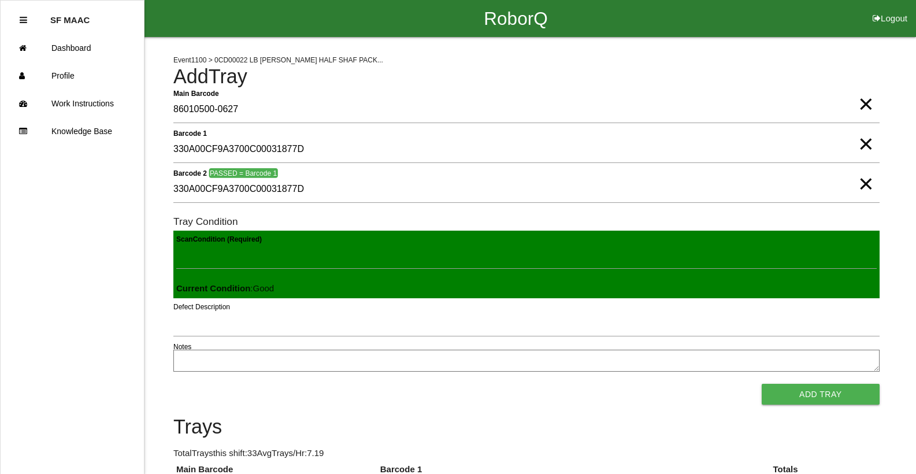
click at [761, 384] on button "Add Tray" at bounding box center [820, 394] width 118 height 21
click at [765, 396] on button "Add Tray" at bounding box center [820, 394] width 118 height 21
